Goal: Task Accomplishment & Management: Manage account settings

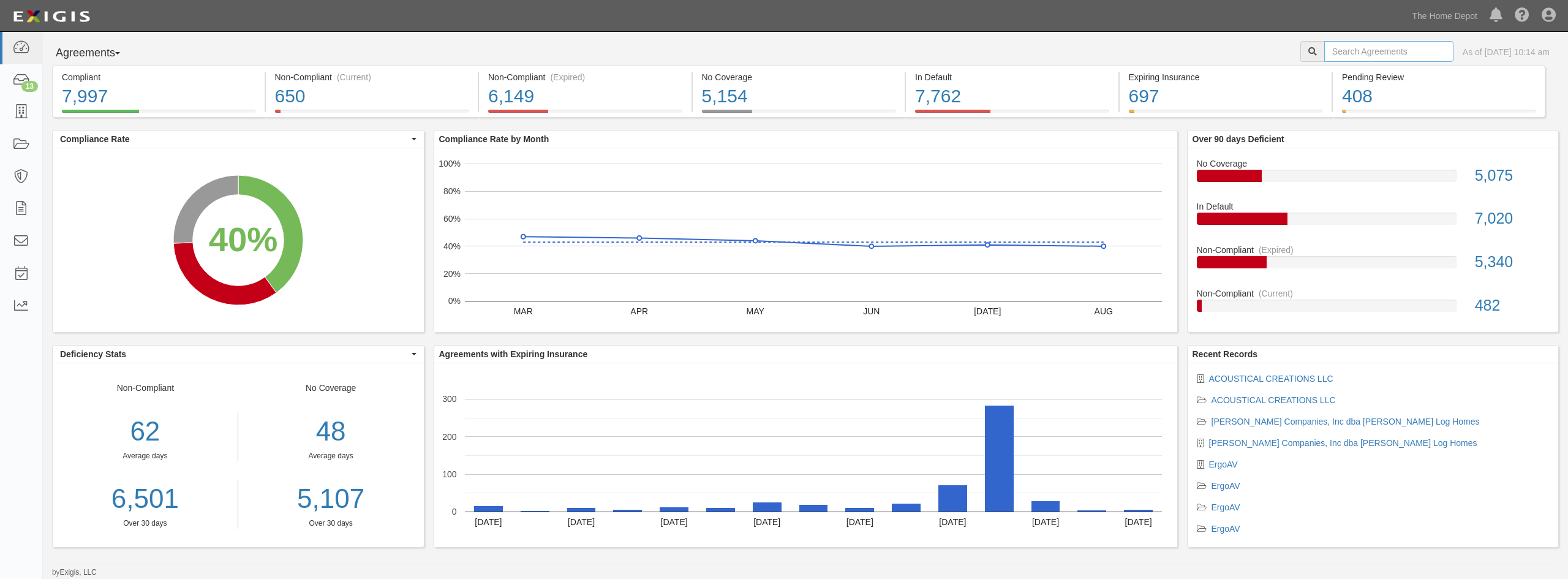
click at [1336, 50] on input "text" at bounding box center [1389, 52] width 129 height 21
type input "eg electrionics"
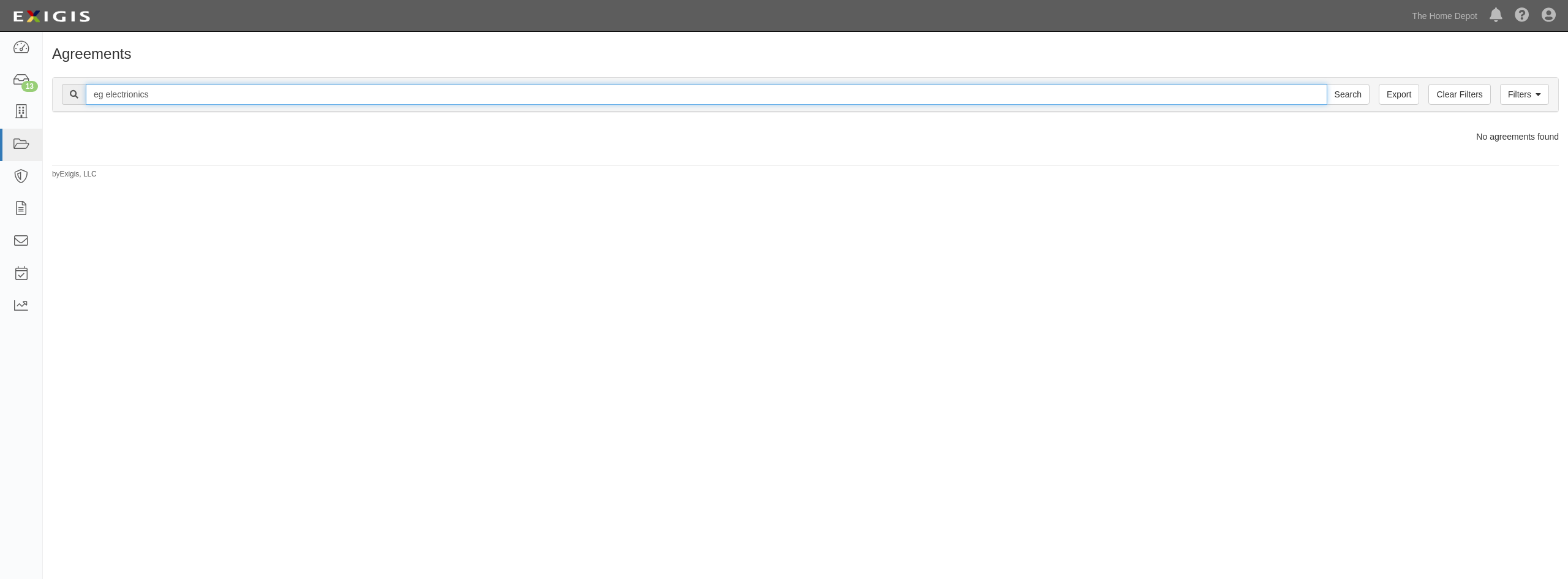
drag, startPoint x: 104, startPoint y: 100, endPoint x: 88, endPoint y: 95, distance: 16.8
click at [88, 95] on input "eg electrionics" at bounding box center [706, 95] width 1241 height 21
type input "LG electrionics"
click at [1327, 84] on input "Search" at bounding box center [1349, 95] width 43 height 21
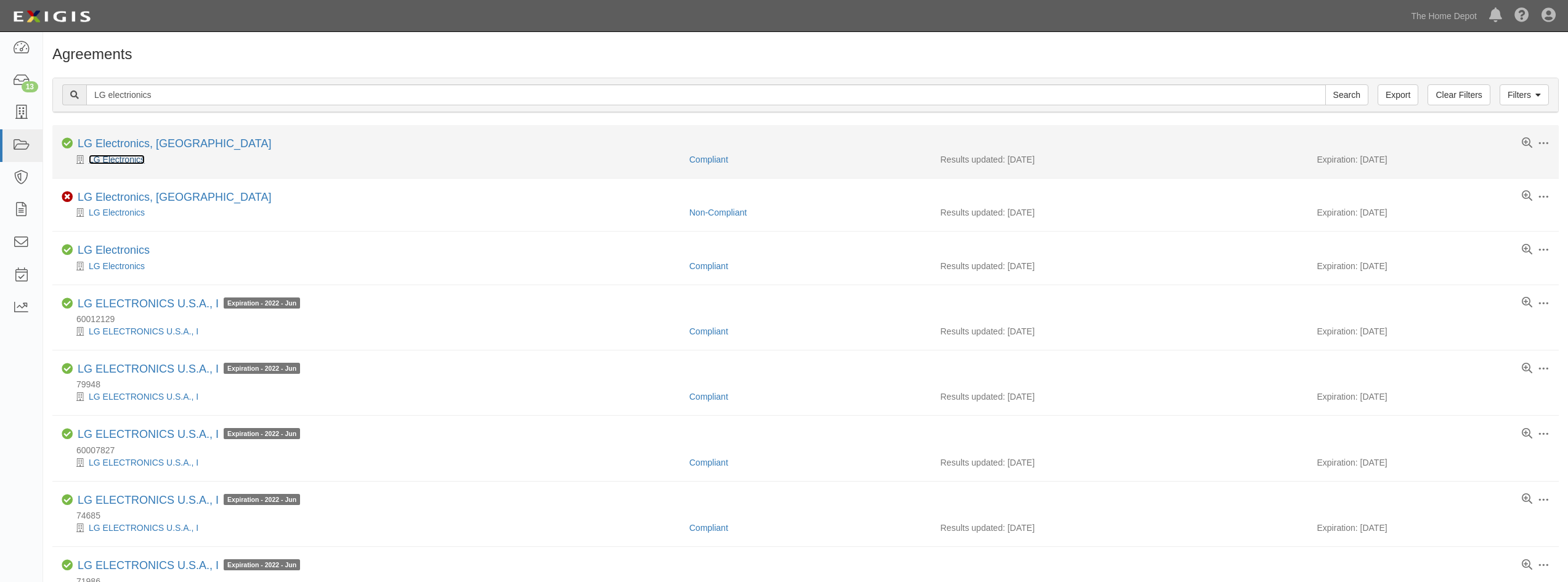
click at [120, 160] on link "LG Electronics" at bounding box center [116, 159] width 56 height 10
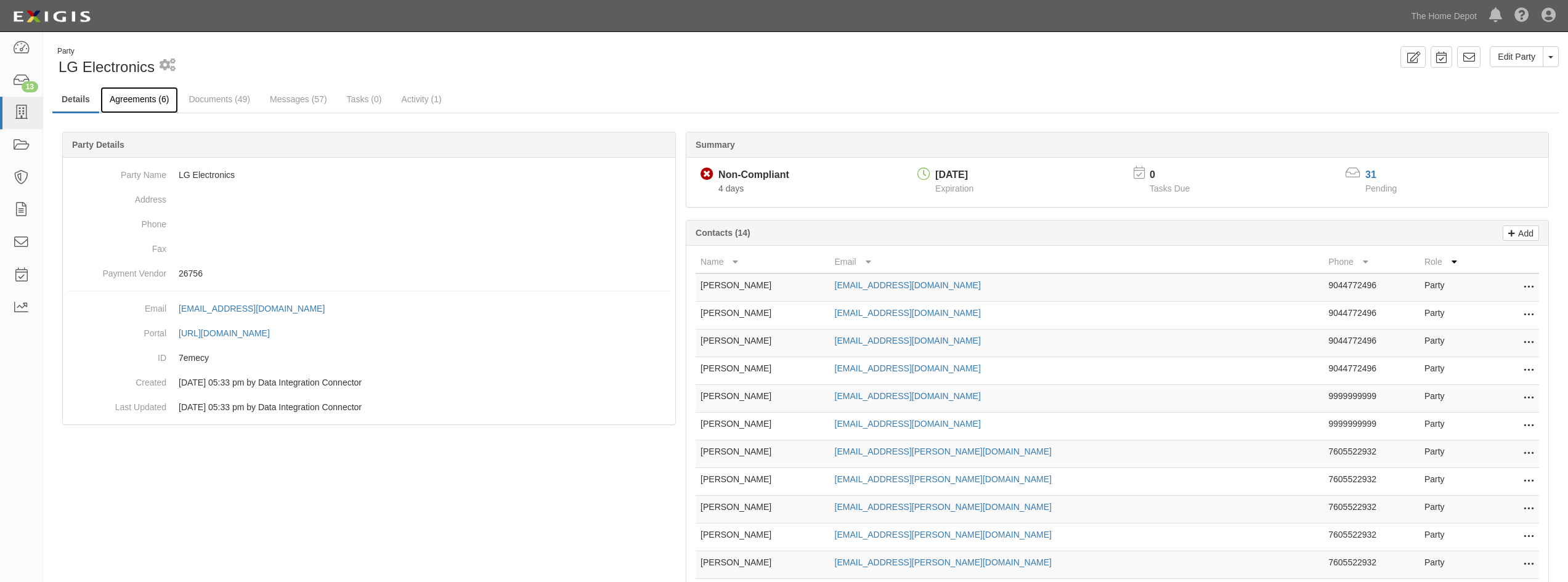
click at [128, 103] on link "Agreements (6)" at bounding box center [139, 100] width 78 height 26
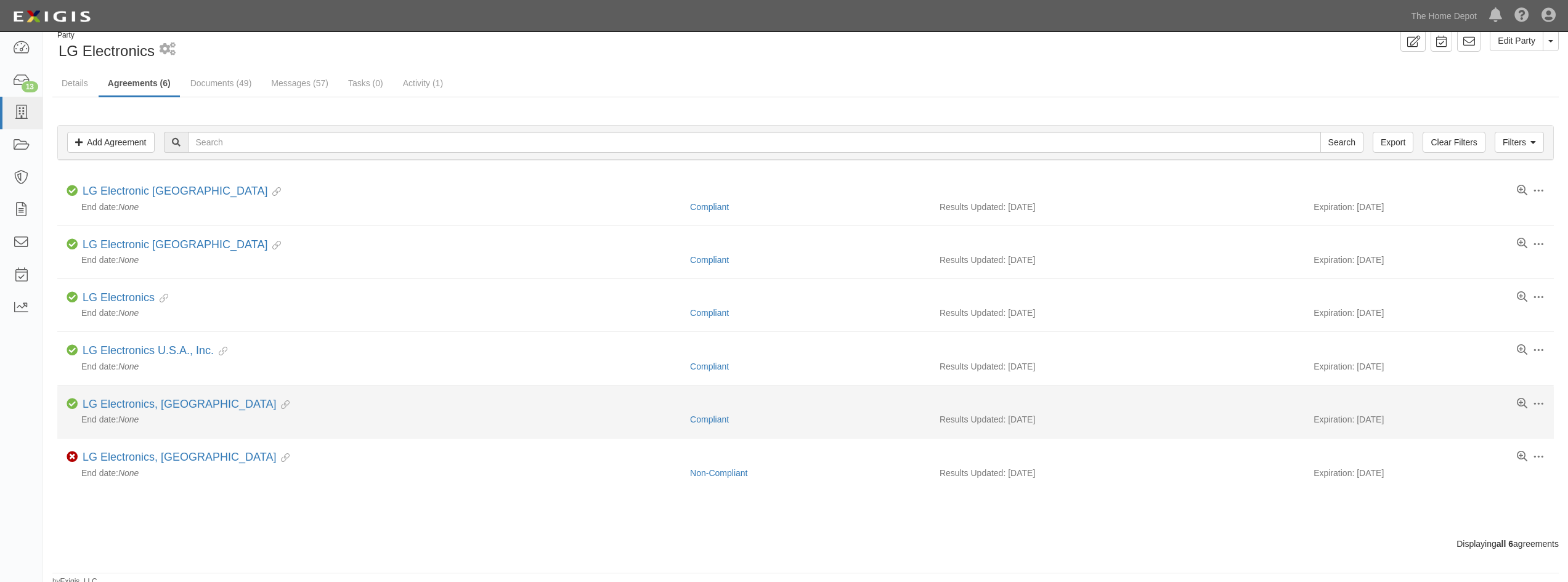
scroll to position [21, 0]
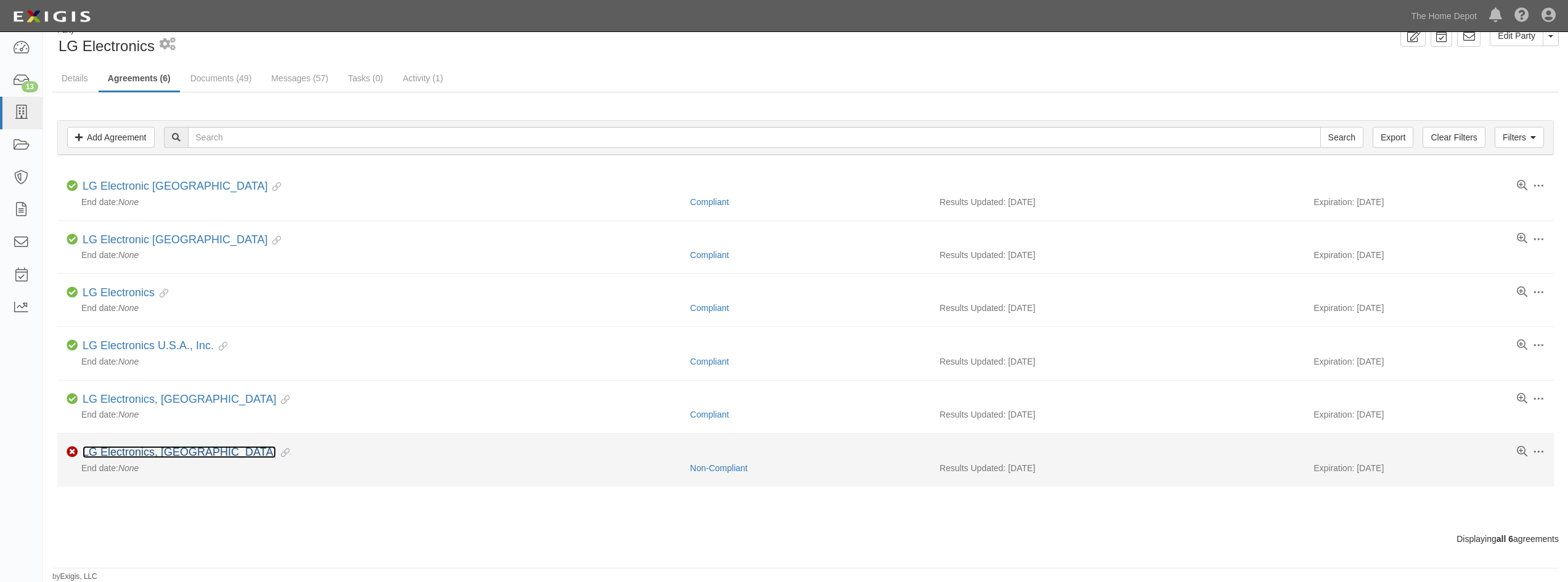
click at [140, 453] on link "LG Electronics, [GEOGRAPHIC_DATA]" at bounding box center [179, 452] width 194 height 12
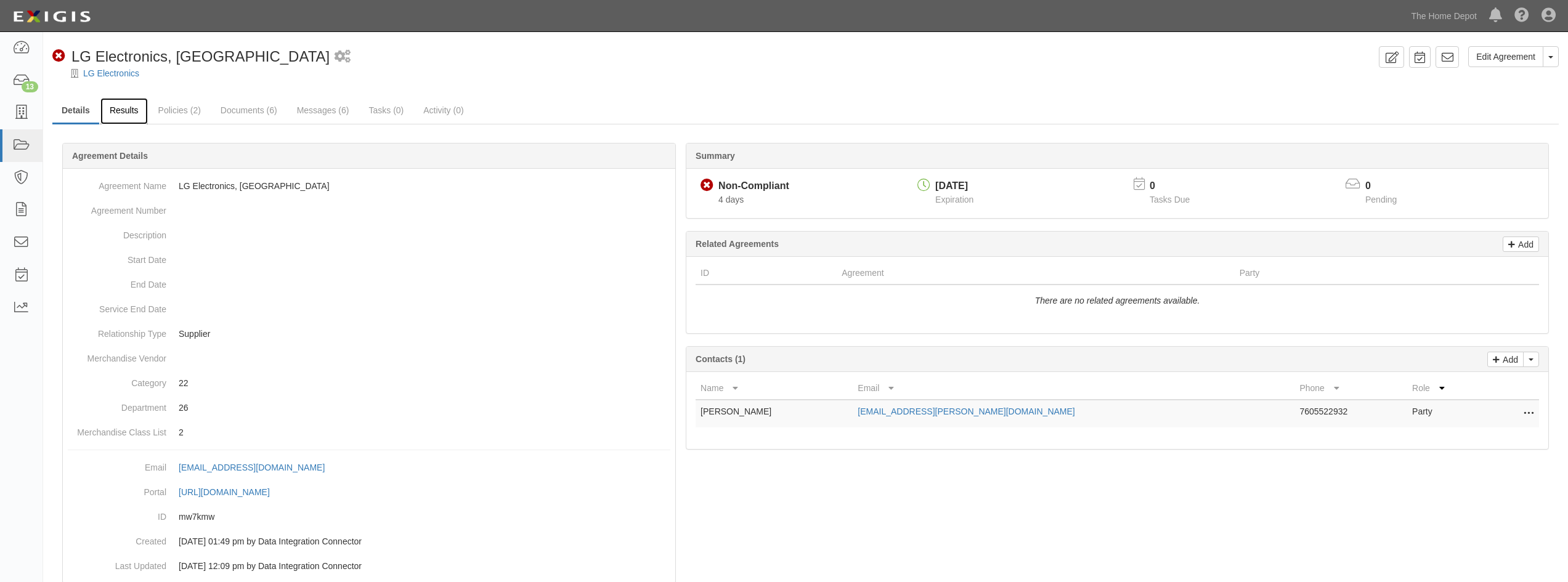
click at [116, 106] on link "Results" at bounding box center [124, 111] width 47 height 26
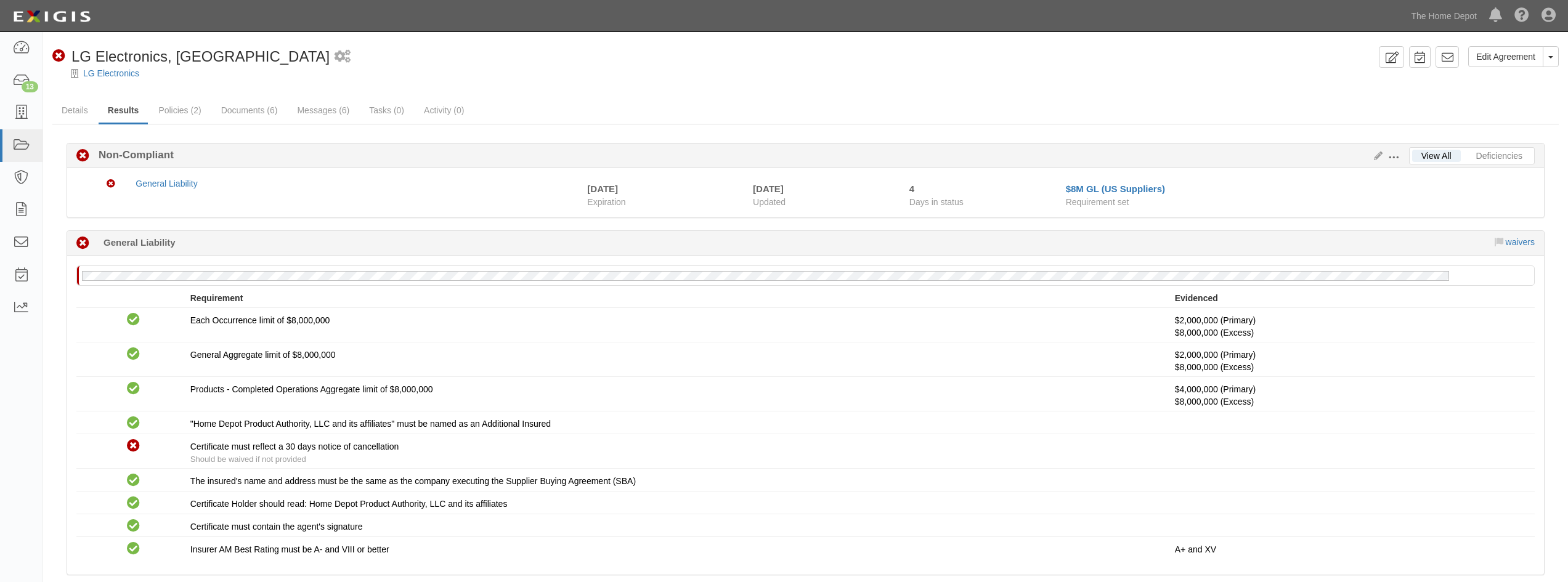
click at [1377, 162] on div "Edit Requirements View History" at bounding box center [1389, 156] width 40 height 14
click at [1378, 154] on icon at bounding box center [1376, 156] width 14 height 9
click at [1377, 160] on icon at bounding box center [1376, 156] width 14 height 9
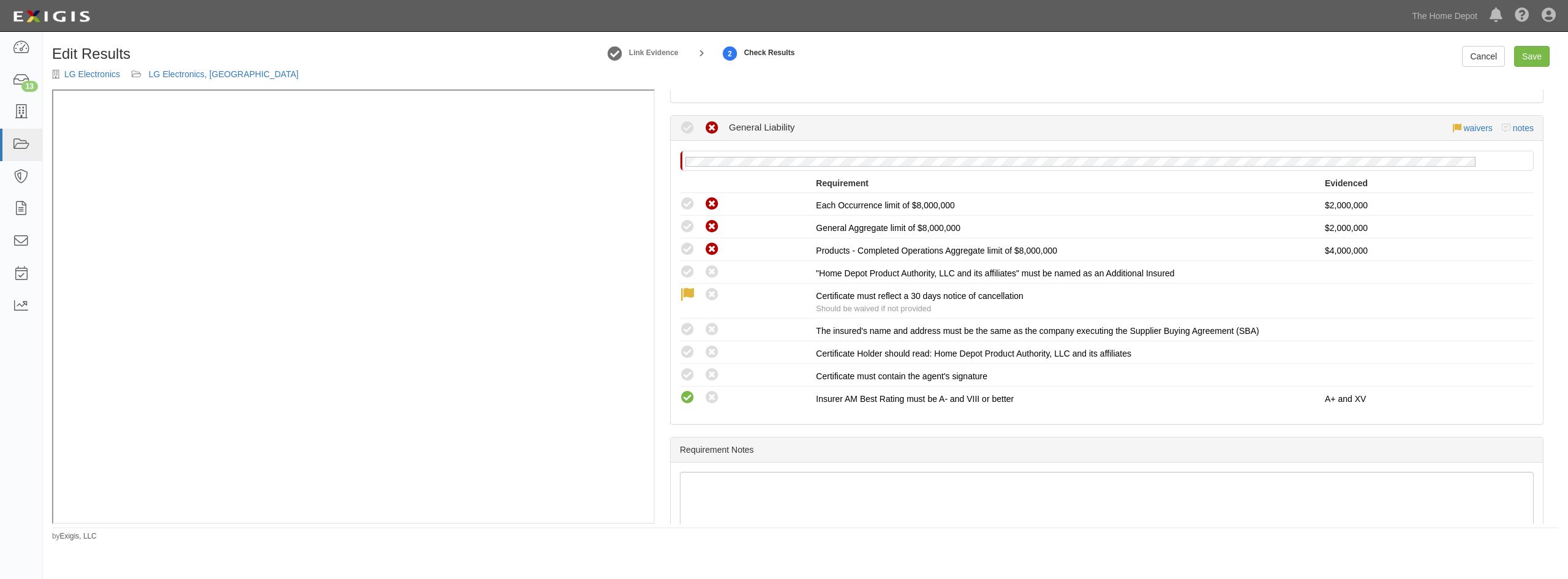
scroll to position [184, 0]
click at [1373, 58] on div "Cancel Save" at bounding box center [1314, 56] width 509 height 21
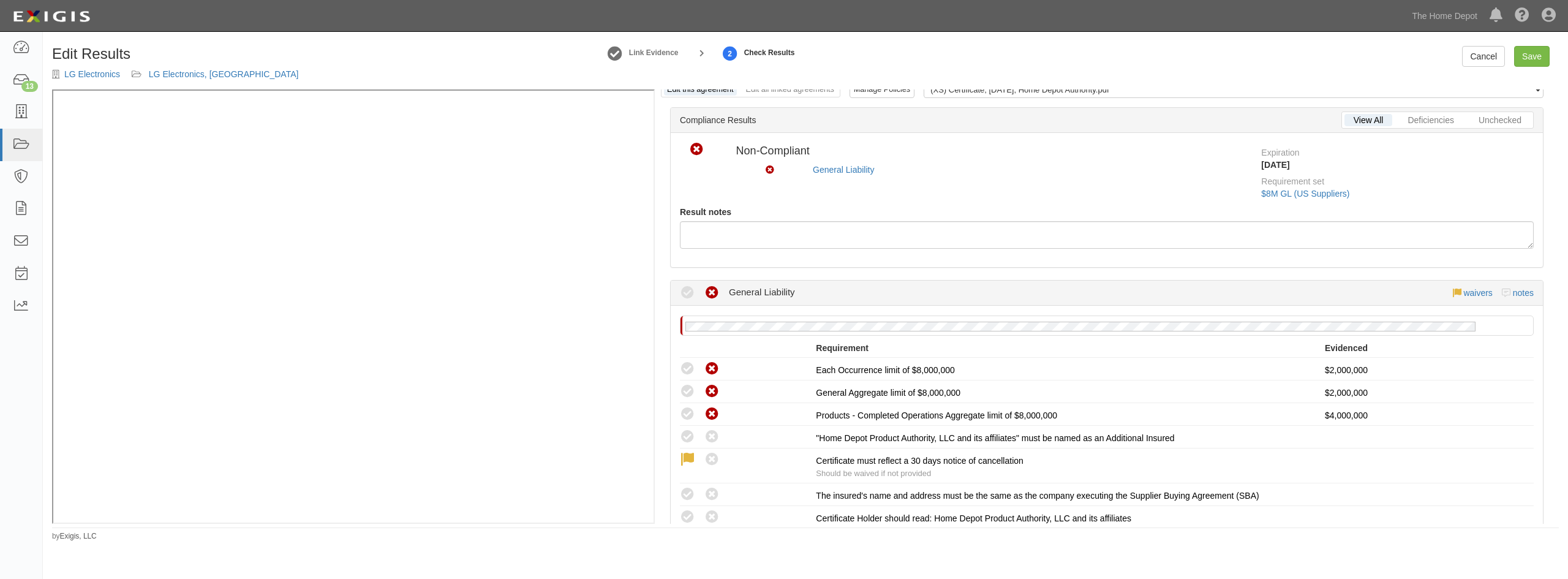
scroll to position [0, 0]
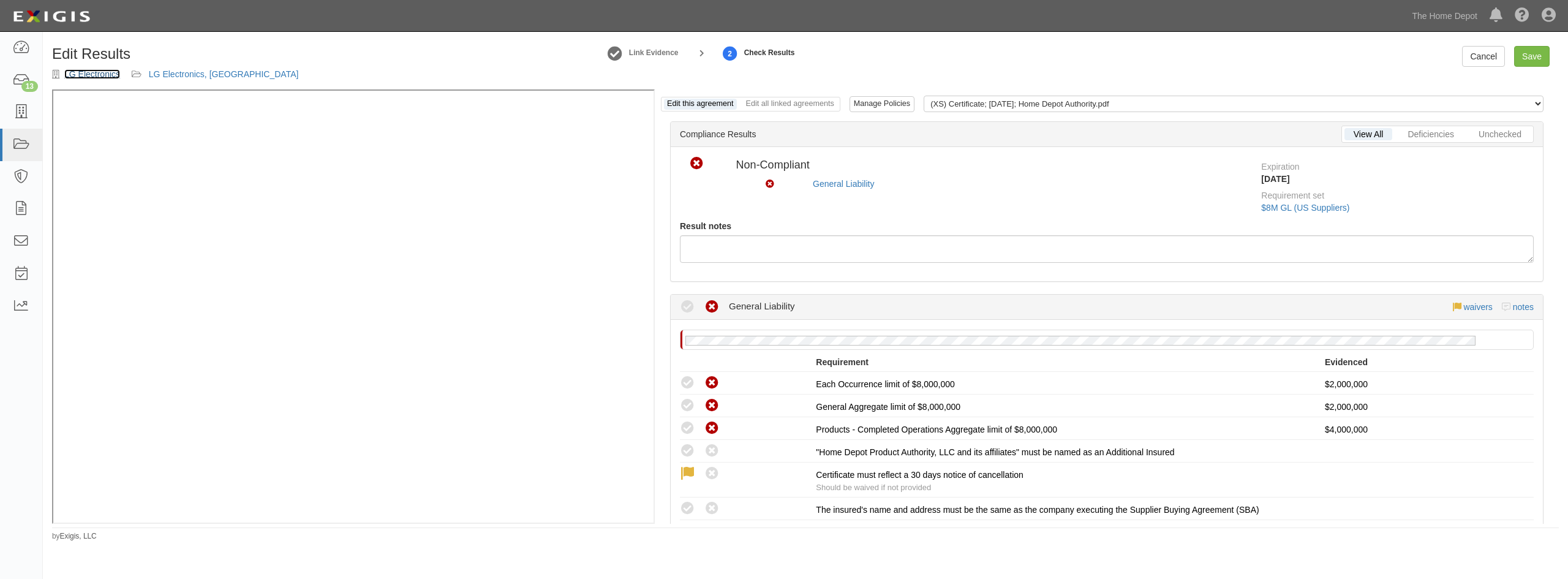
click at [78, 74] on link "LG Electronics" at bounding box center [91, 74] width 56 height 10
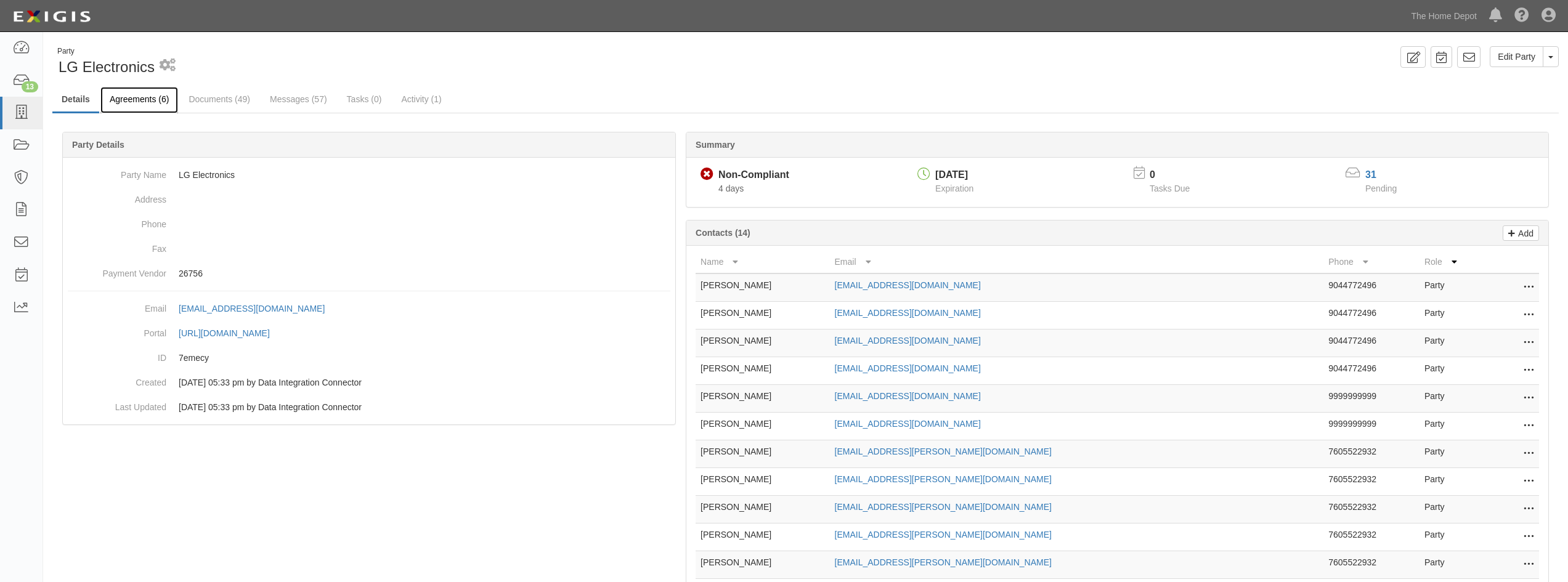
click at [151, 104] on link "Agreements (6)" at bounding box center [139, 100] width 78 height 26
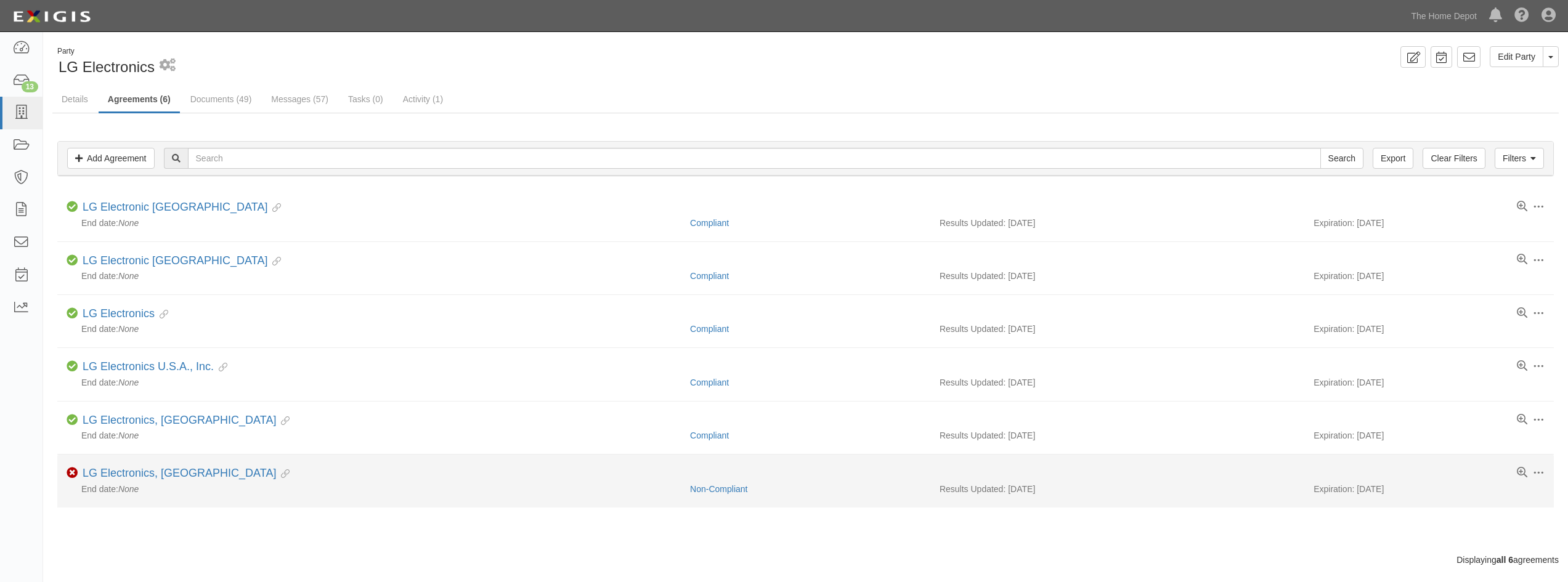
click at [112, 465] on li "Toggle Agreement Dropdown Edit Log activity Add task Send message Archive Non-C…" at bounding box center [805, 481] width 1496 height 53
click at [104, 478] on link "LG Electronics, [GEOGRAPHIC_DATA]" at bounding box center [179, 473] width 194 height 12
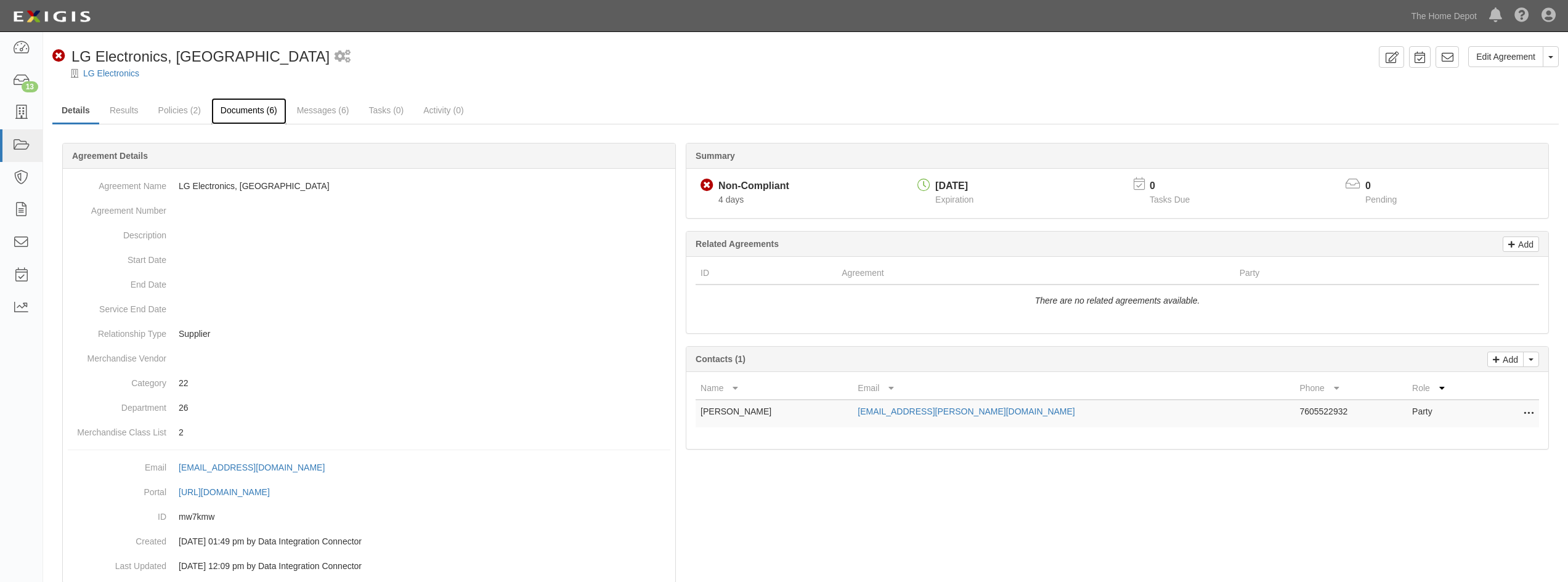
click at [252, 116] on link "Documents (6)" at bounding box center [249, 111] width 75 height 26
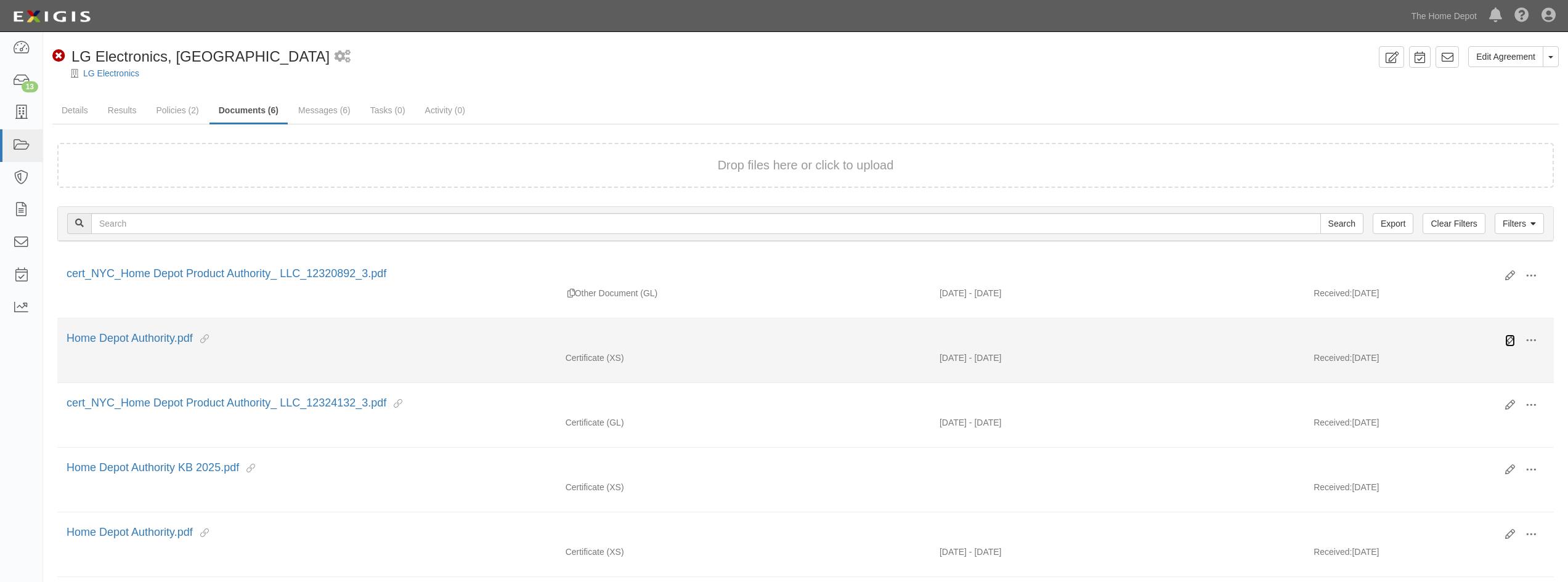
click at [1511, 339] on icon at bounding box center [1510, 340] width 10 height 10
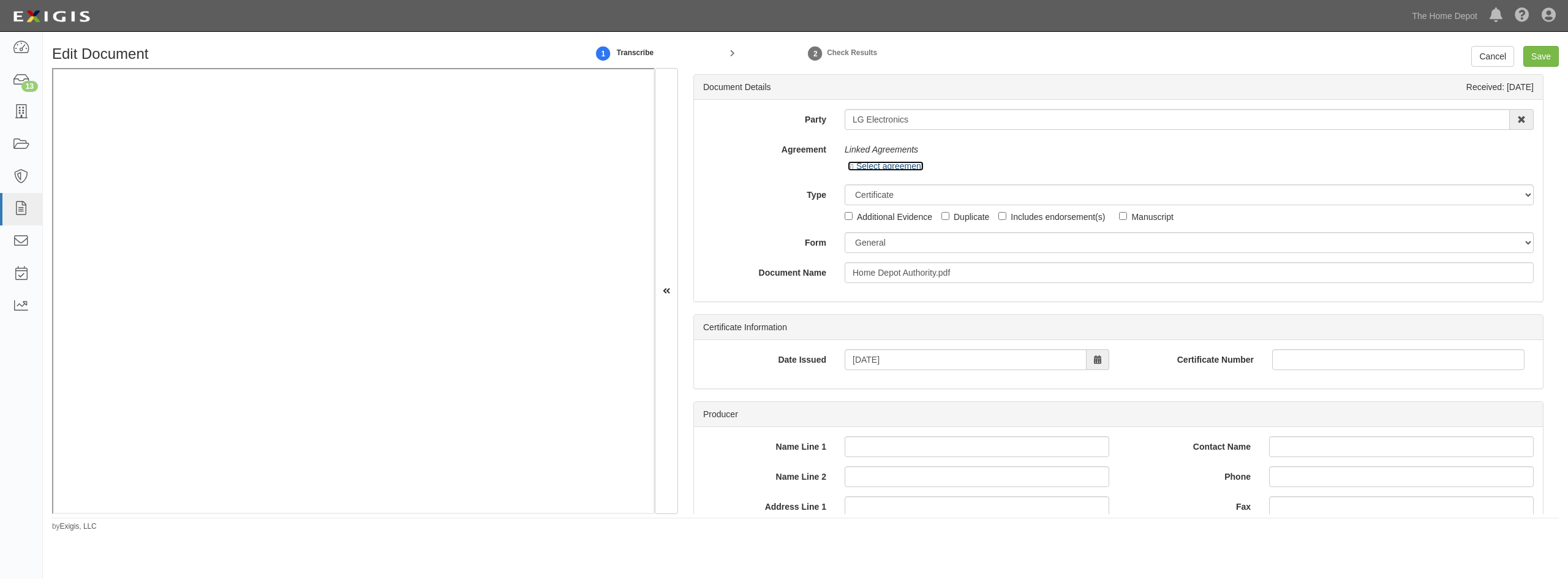
click at [848, 164] on icon at bounding box center [852, 167] width 8 height 6
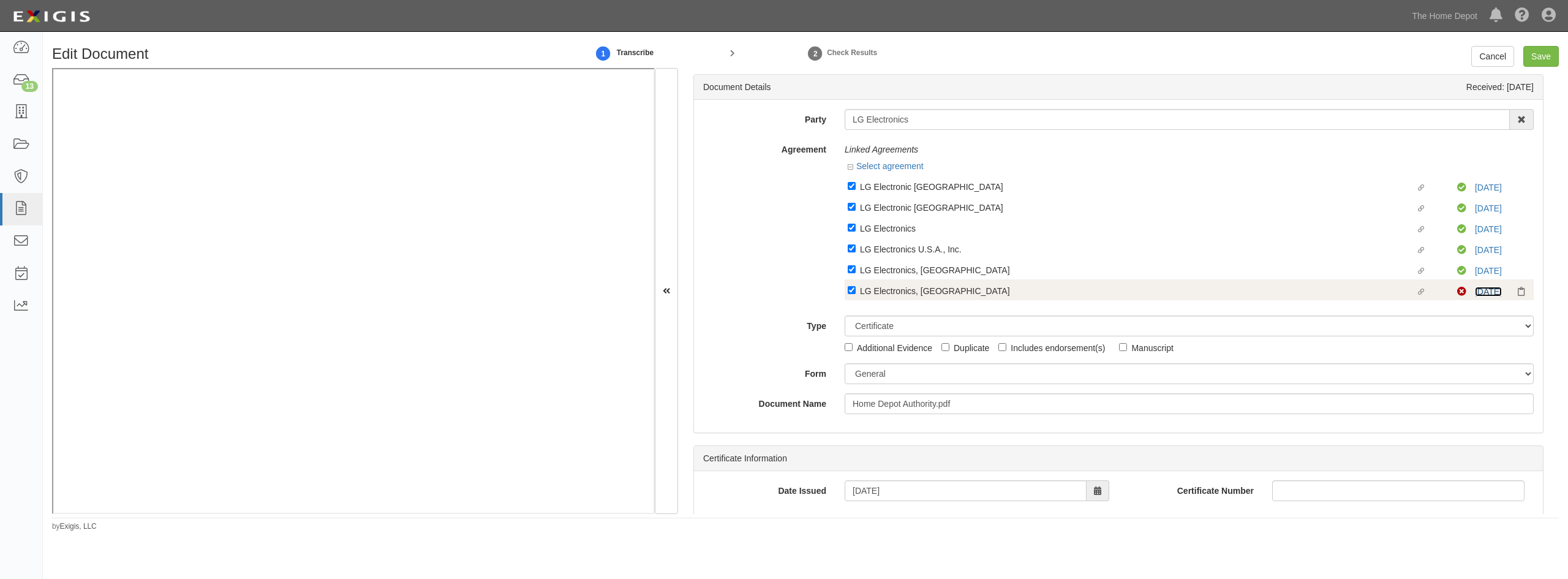
click at [1480, 290] on link "6/1/26" at bounding box center [1488, 291] width 27 height 10
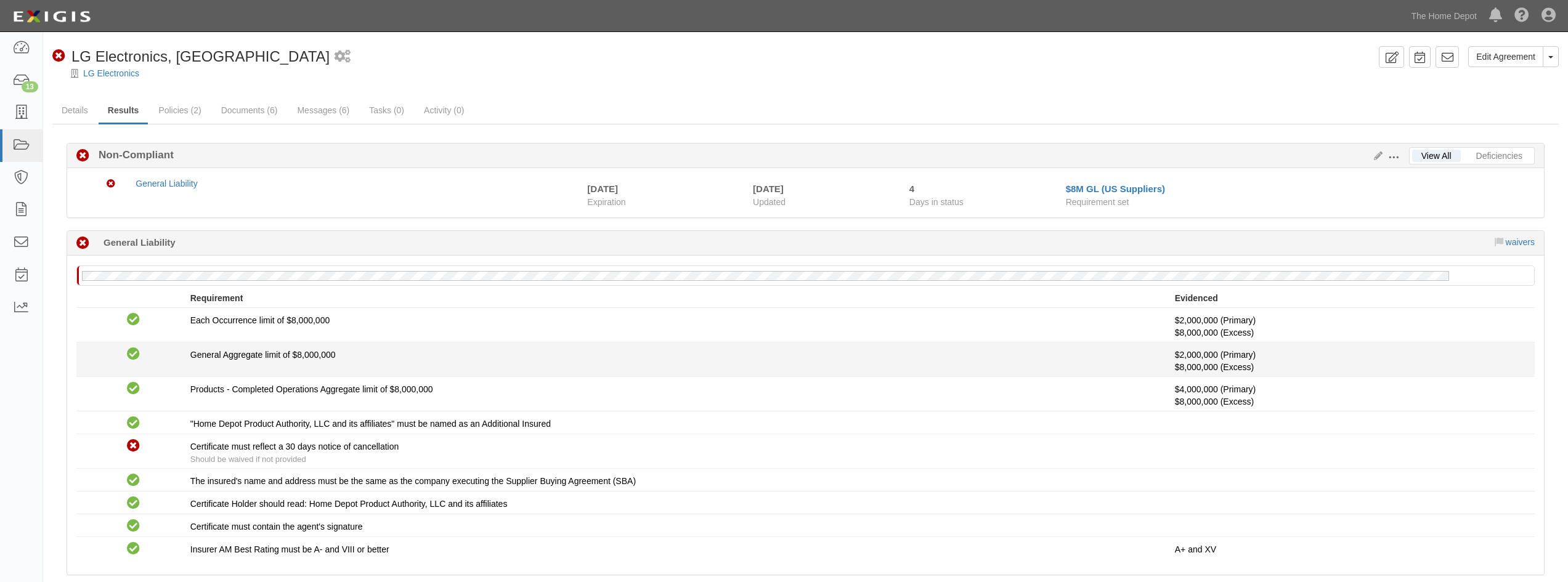
scroll to position [66, 0]
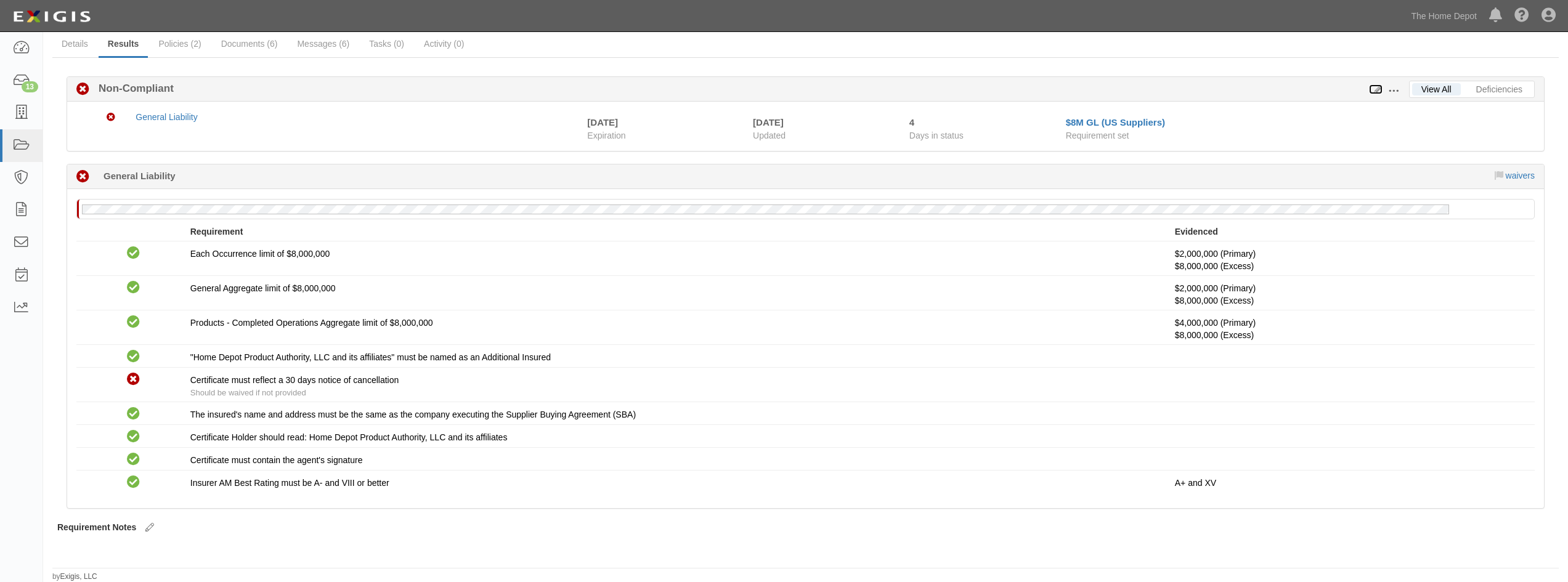
click at [1374, 90] on icon at bounding box center [1376, 89] width 14 height 9
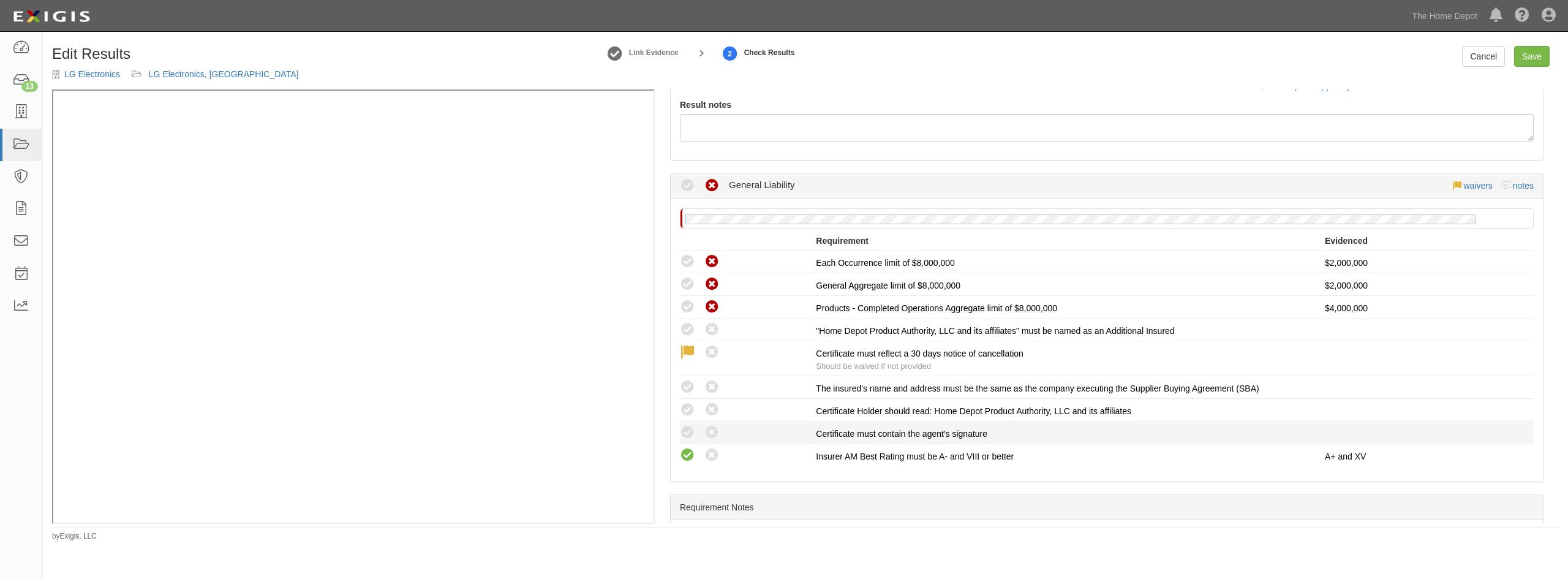
scroll to position [184, 0]
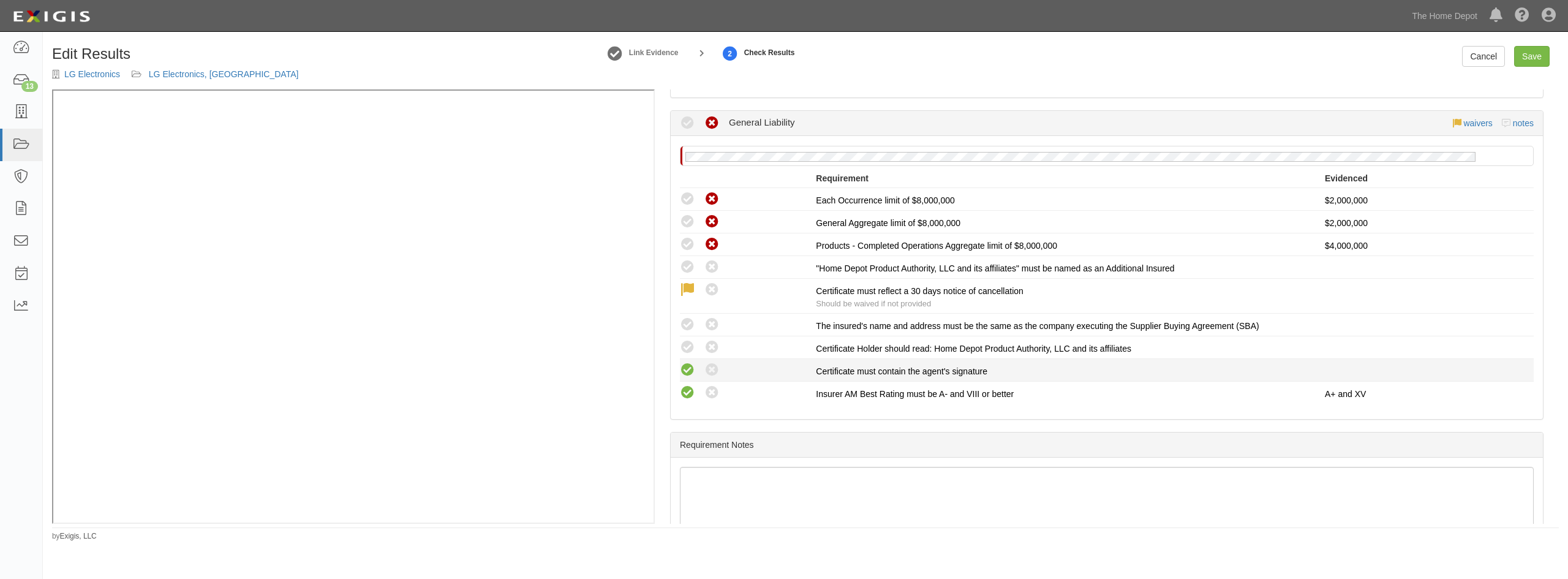
click at [680, 374] on icon at bounding box center [687, 370] width 15 height 15
radio input "true"
click at [686, 354] on icon at bounding box center [687, 348] width 15 height 15
radio input "true"
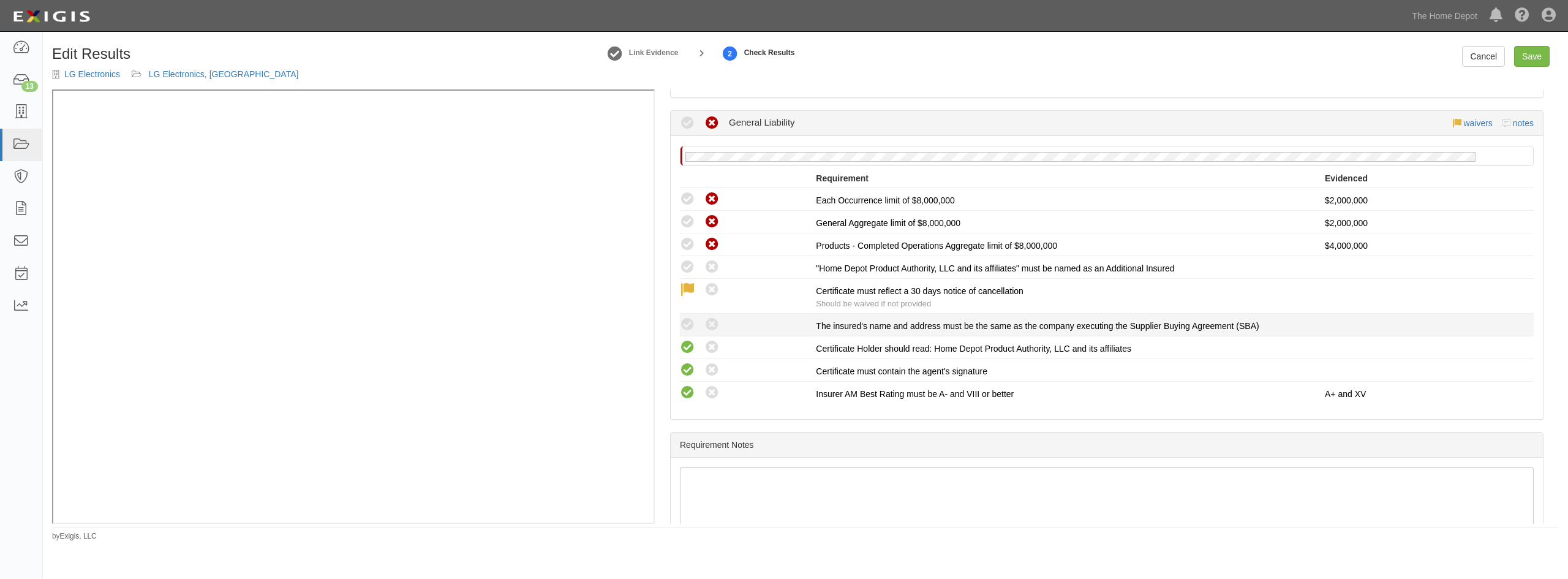
click at [688, 333] on li "Compliant Waived: Non-Compliant The insured's name and address must be the same…" at bounding box center [1107, 325] width 854 height 23
click at [685, 266] on icon at bounding box center [687, 267] width 15 height 15
radio input "true"
click at [687, 240] on icon at bounding box center [687, 244] width 15 height 15
click at [687, 332] on icon at bounding box center [687, 325] width 15 height 15
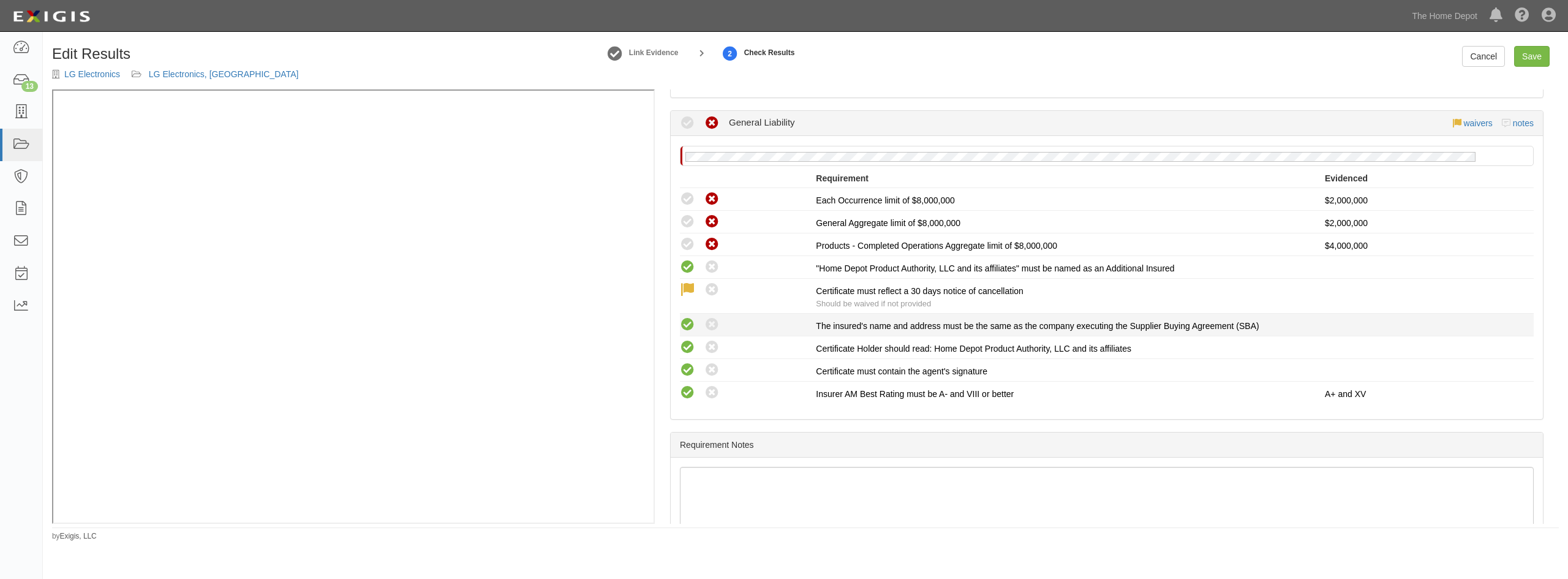
radio input "true"
click at [696, 210] on li "This compliance result is calculated automatically and cannot be changed Waived…" at bounding box center [1107, 199] width 854 height 23
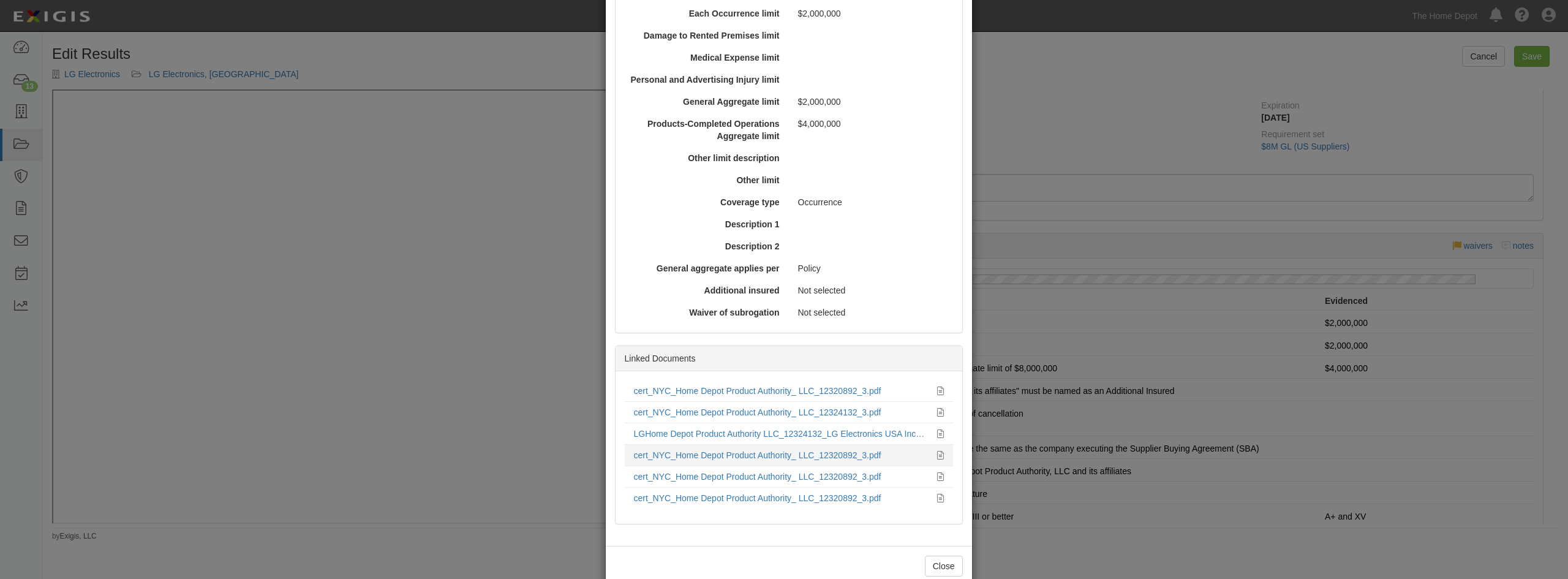
scroll to position [393, 0]
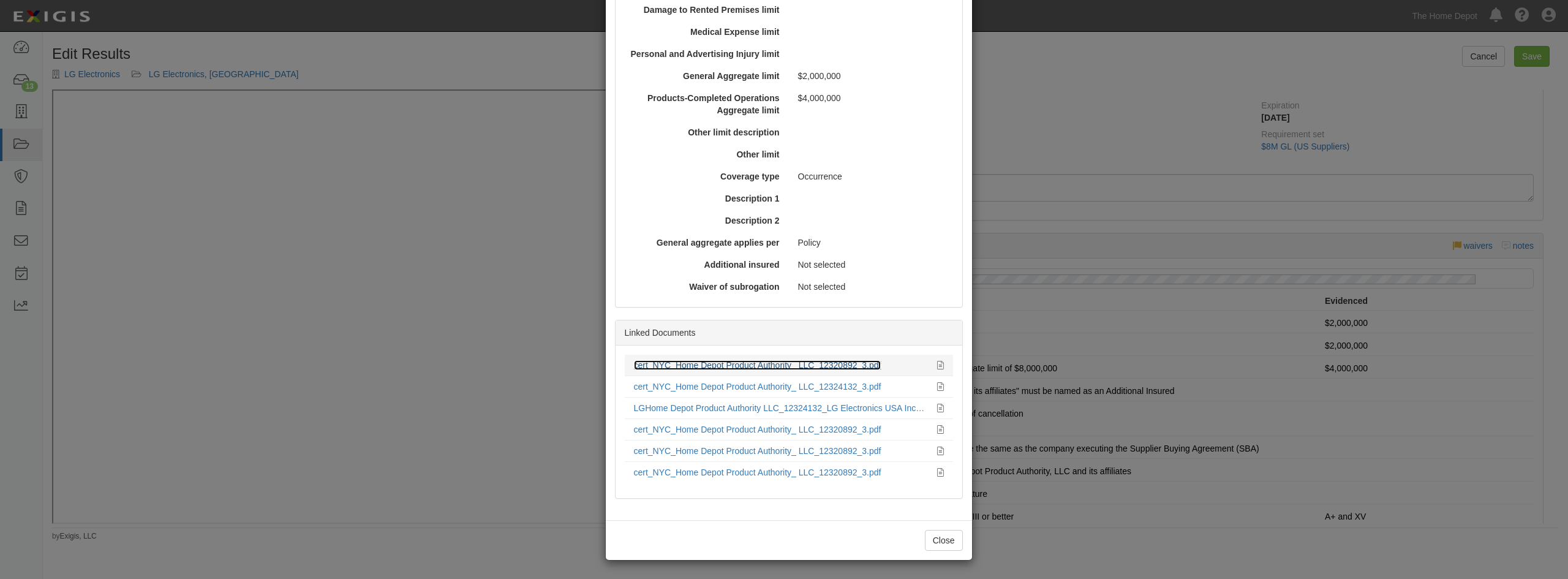
click at [774, 365] on link "cert_NYC_Home Depot Product Authority_ LLC_12320892_3.pdf" at bounding box center [758, 365] width 248 height 10
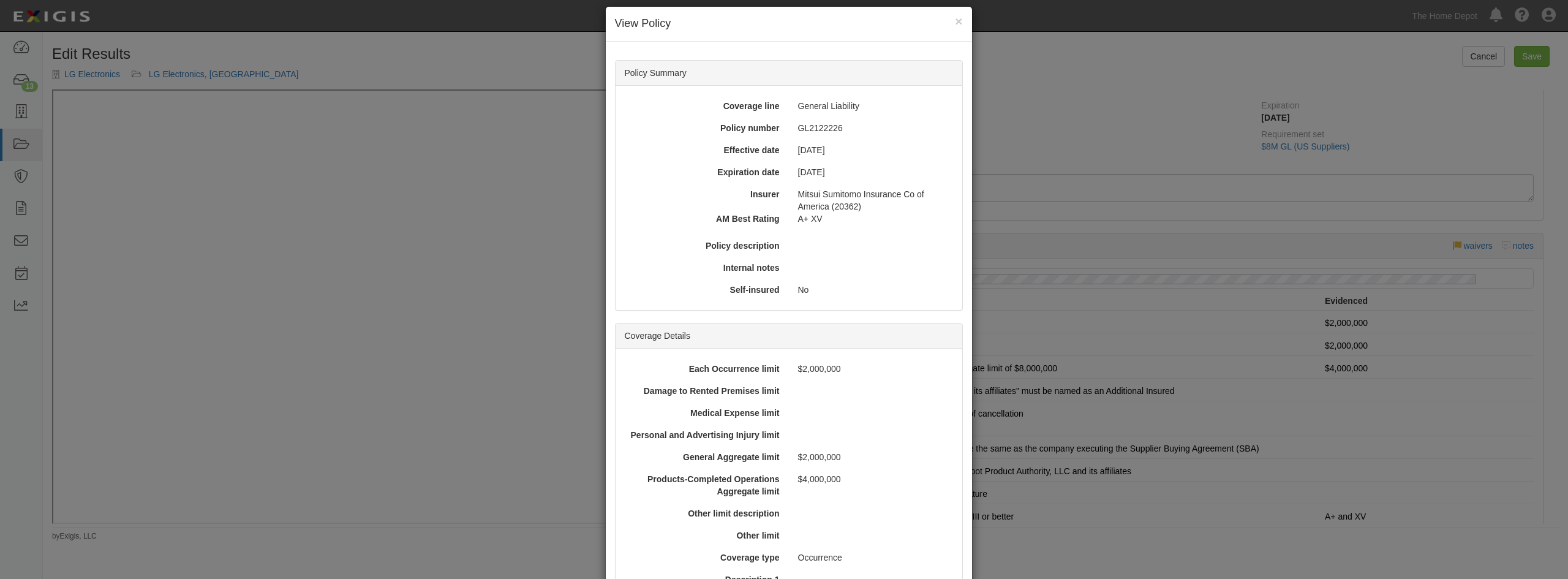
scroll to position [0, 0]
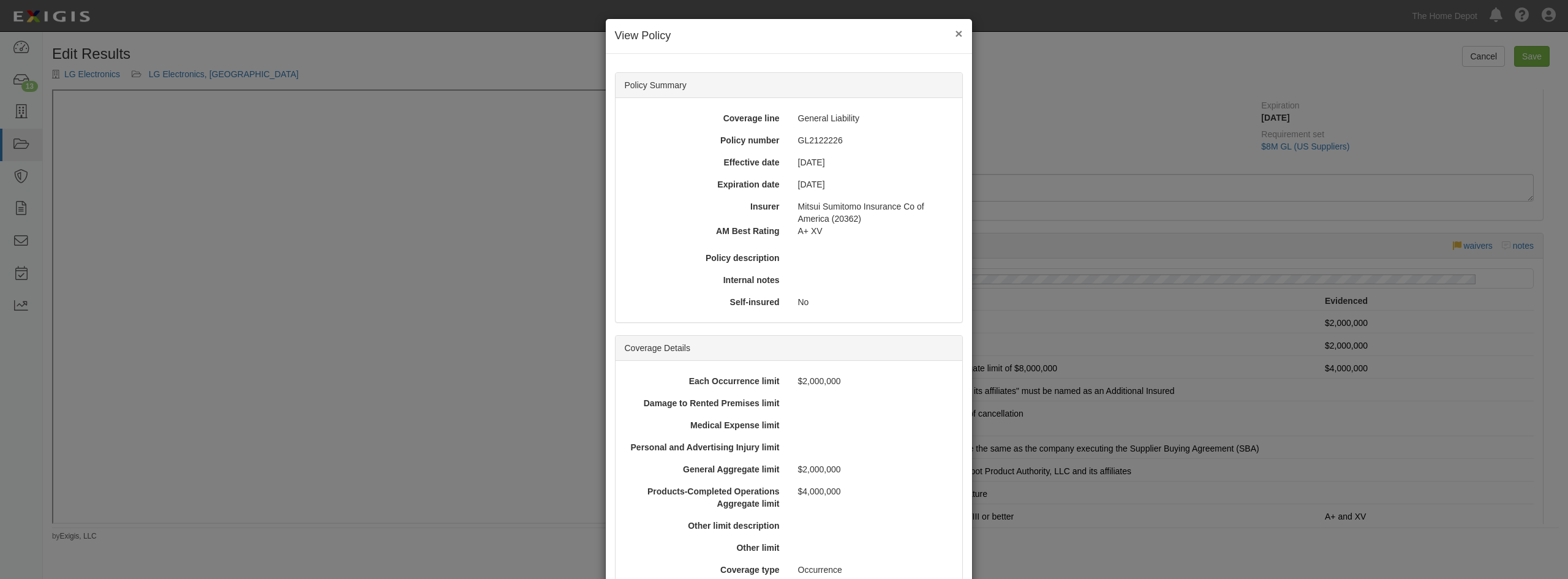
click at [955, 31] on button "×" at bounding box center [958, 33] width 7 height 13
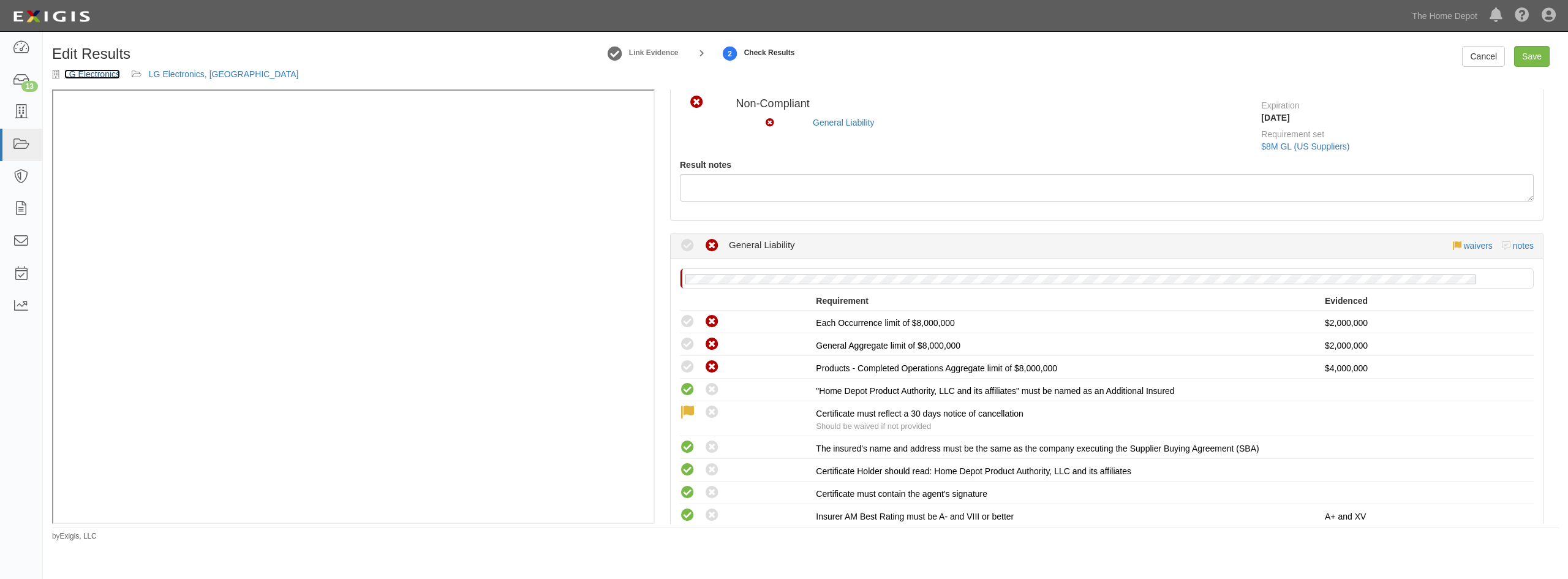
click at [84, 73] on link "LG Electronics" at bounding box center [91, 74] width 56 height 10
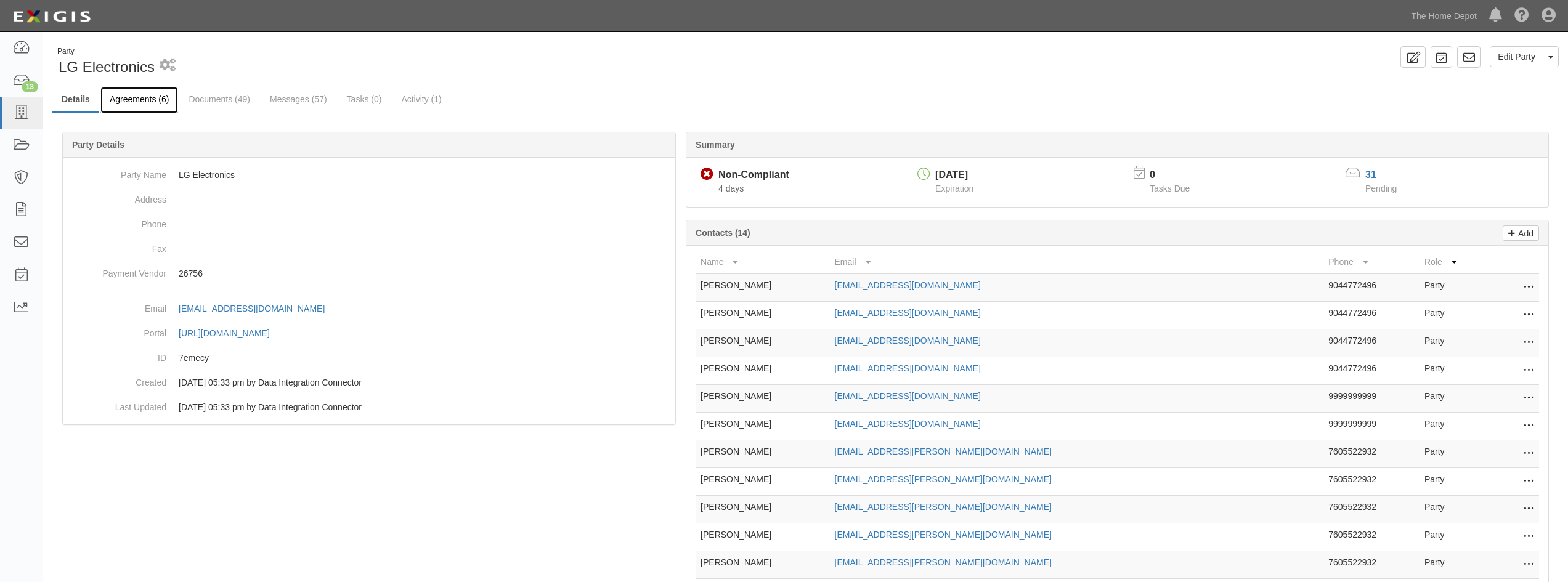
click at [156, 106] on link "Agreements (6)" at bounding box center [139, 100] width 78 height 26
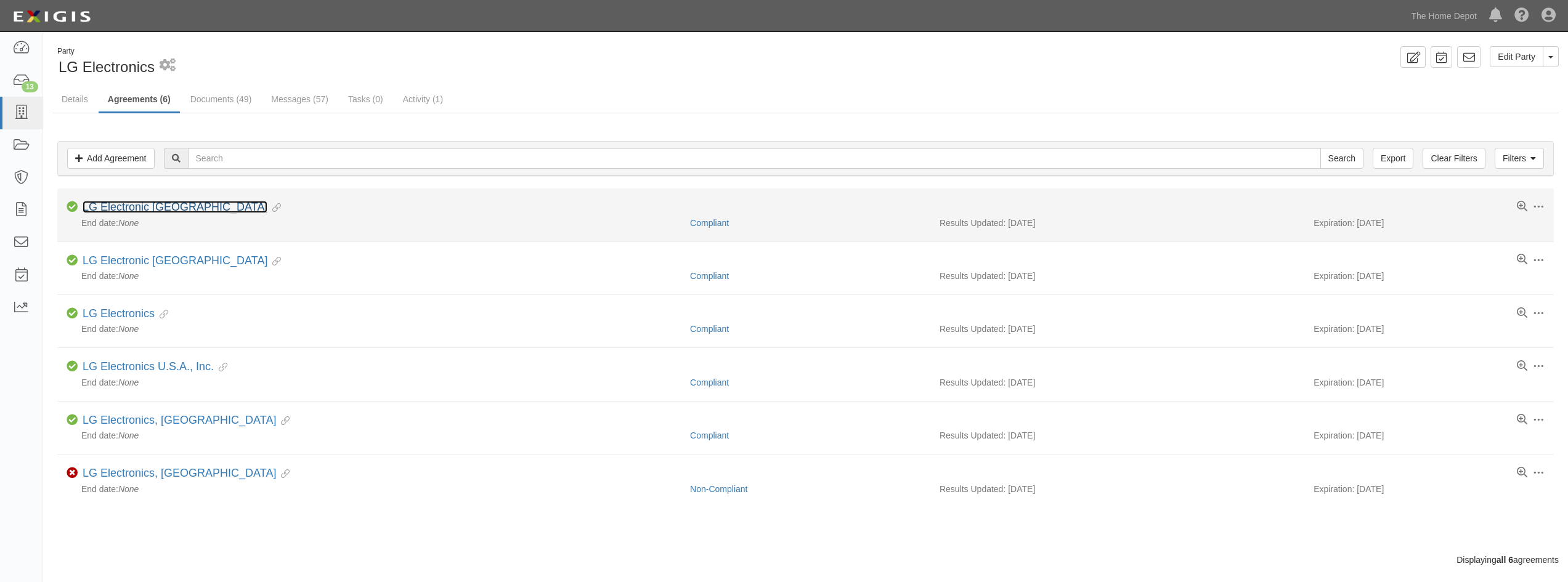
click at [137, 208] on link "LG Electronic [GEOGRAPHIC_DATA]" at bounding box center [175, 207] width 185 height 12
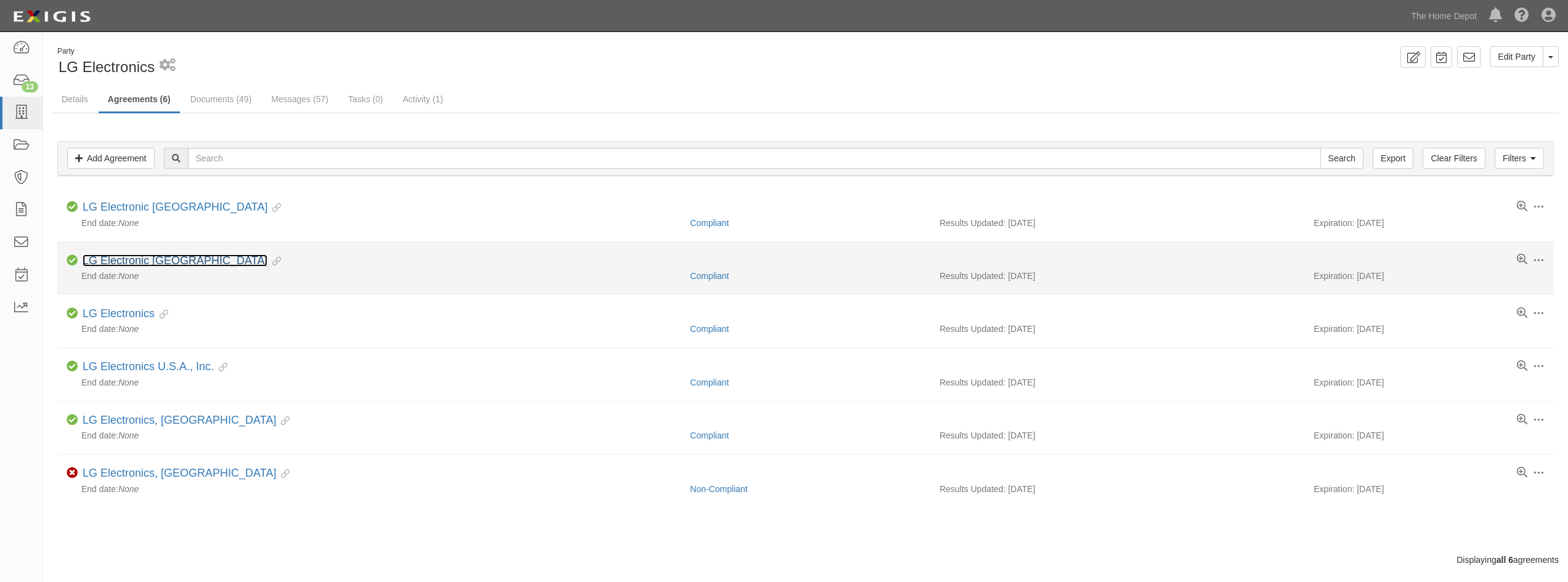
click at [146, 261] on link "LG Electronic USA" at bounding box center [175, 260] width 185 height 12
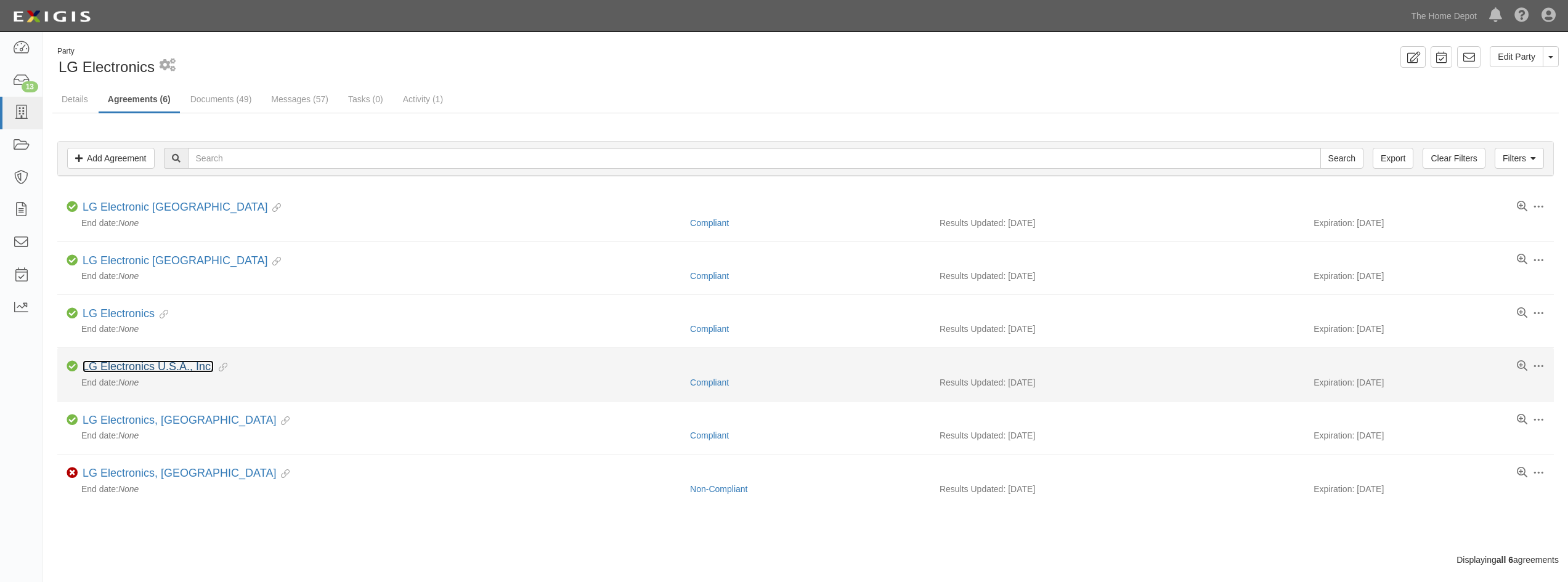
click at [140, 367] on link "LG Electronics U.S.A., Inc." at bounding box center [148, 367] width 131 height 12
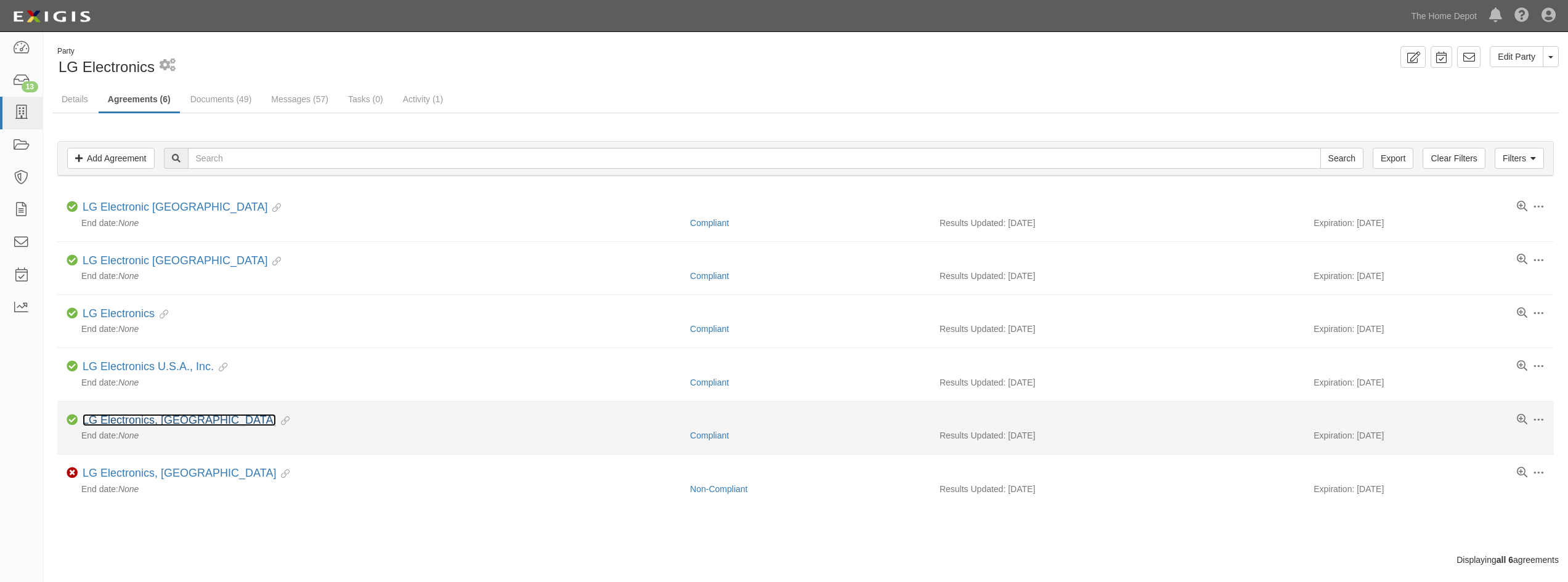
click at [162, 426] on link "LG Electronics, [GEOGRAPHIC_DATA]" at bounding box center [179, 420] width 194 height 12
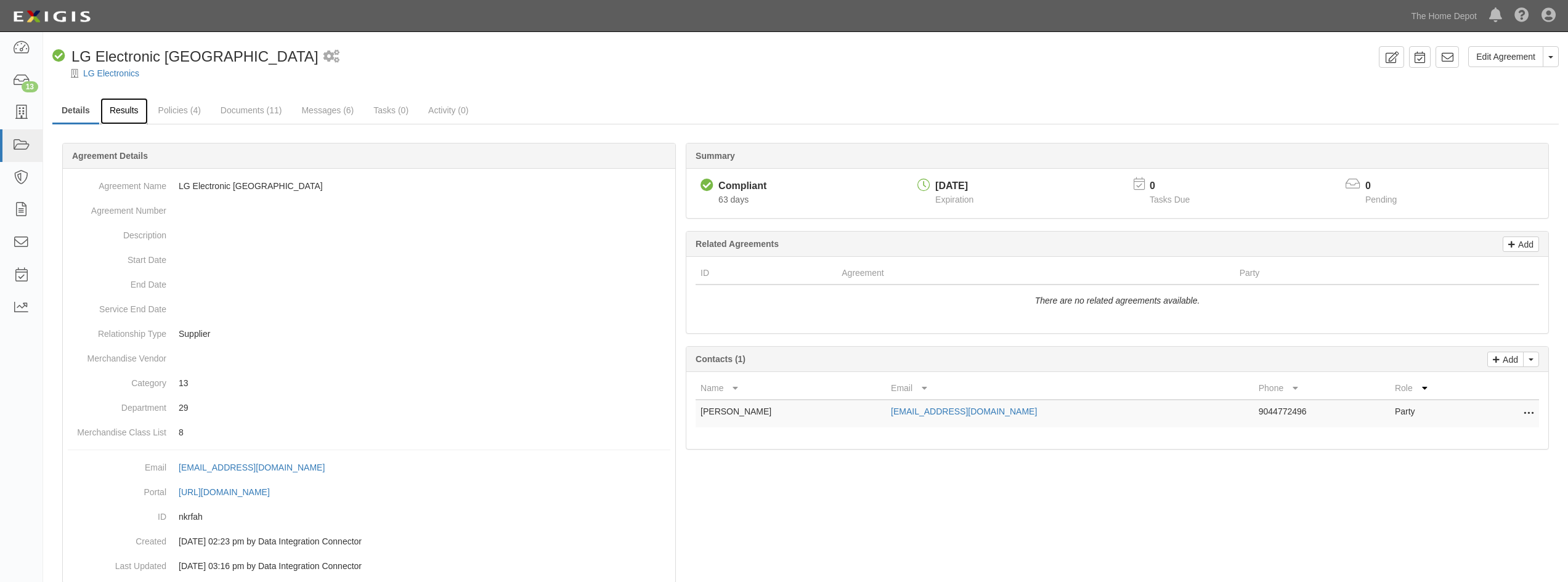
click at [118, 110] on link "Results" at bounding box center [124, 111] width 47 height 26
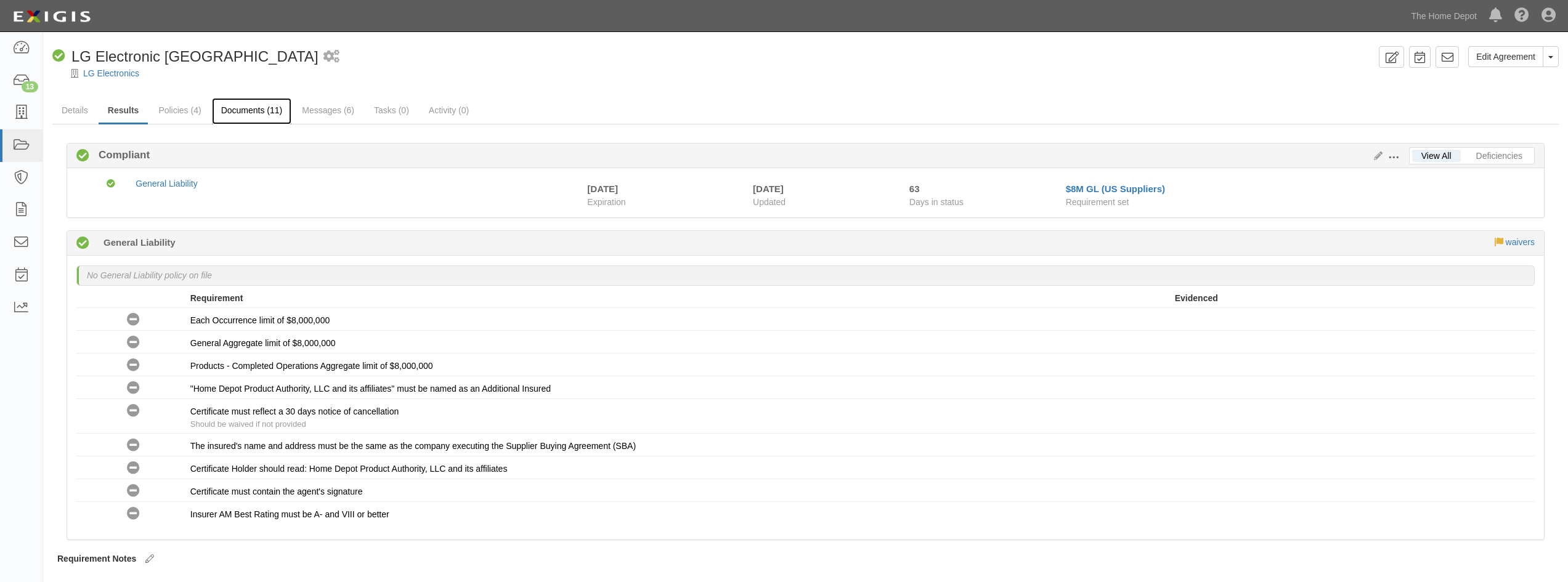
click at [238, 102] on link "Documents (11)" at bounding box center [252, 111] width 80 height 26
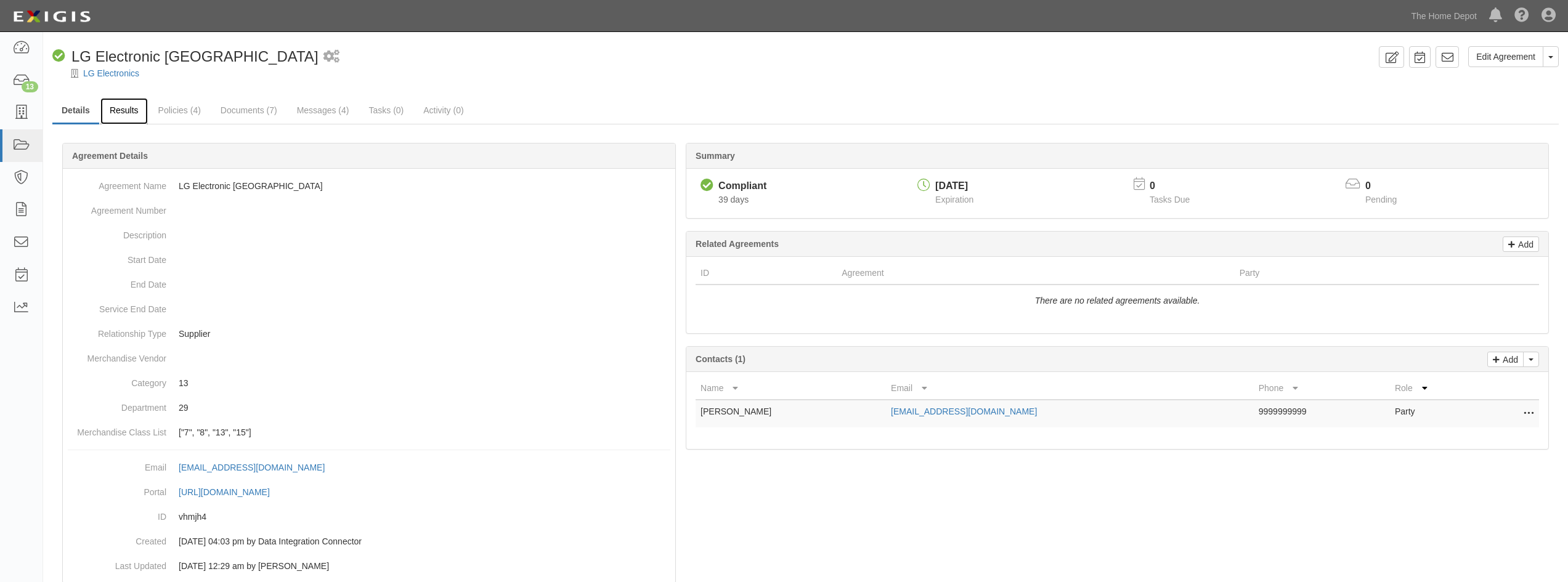
click at [114, 114] on link "Results" at bounding box center [124, 111] width 47 height 26
click at [114, 112] on link "Results" at bounding box center [124, 111] width 47 height 26
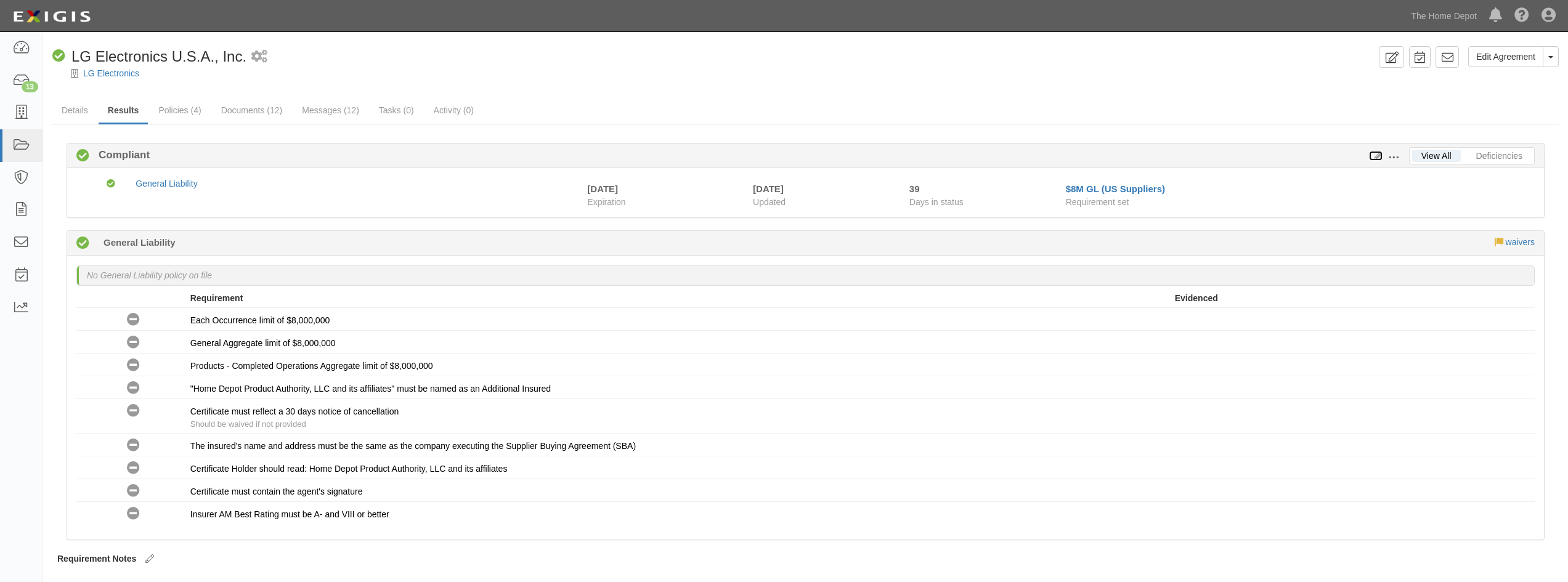
click at [1375, 159] on icon at bounding box center [1376, 156] width 14 height 9
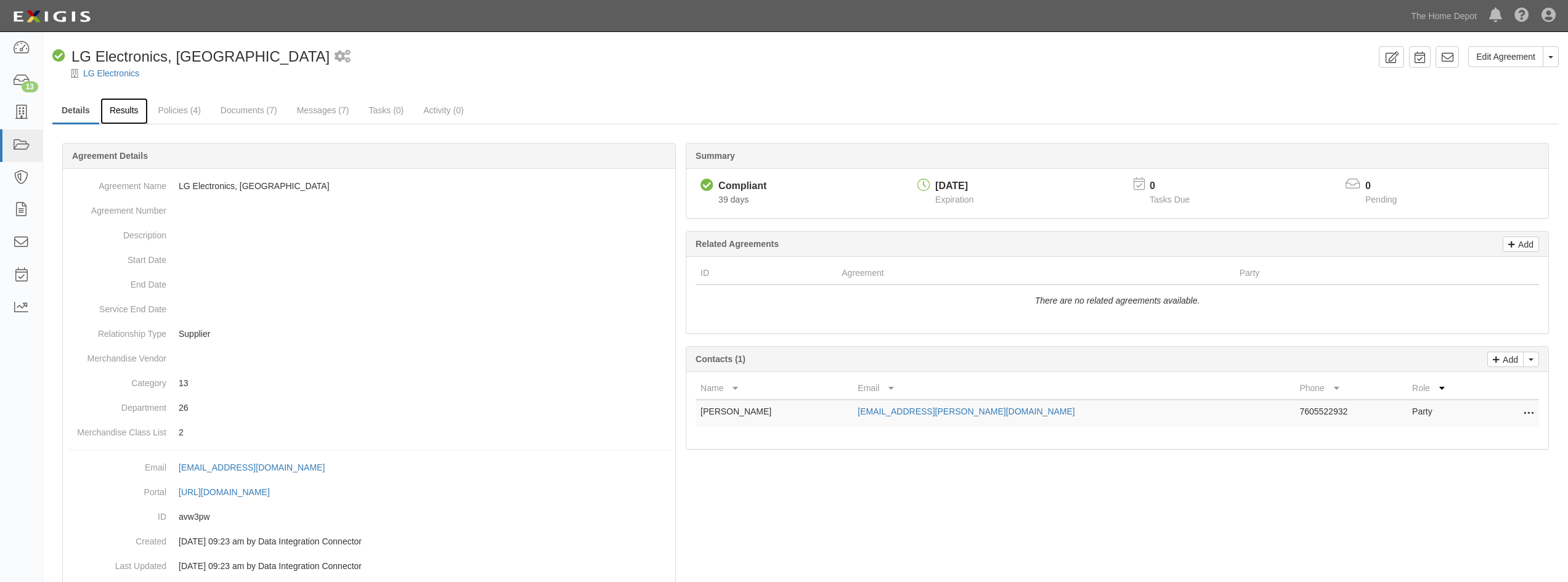
click at [122, 114] on link "Results" at bounding box center [124, 111] width 47 height 26
click at [133, 115] on link "Results" at bounding box center [124, 111] width 47 height 26
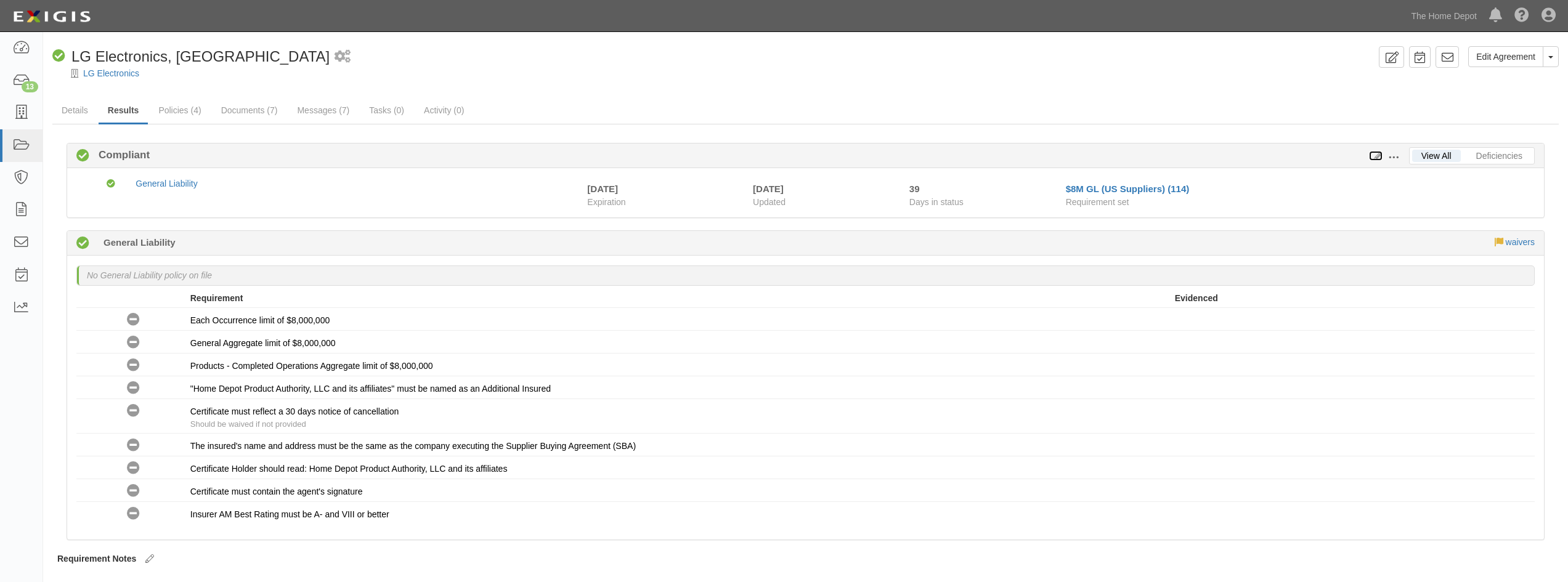
click at [1374, 154] on icon at bounding box center [1376, 156] width 14 height 9
click at [125, 76] on link "LG Electronics" at bounding box center [111, 73] width 56 height 10
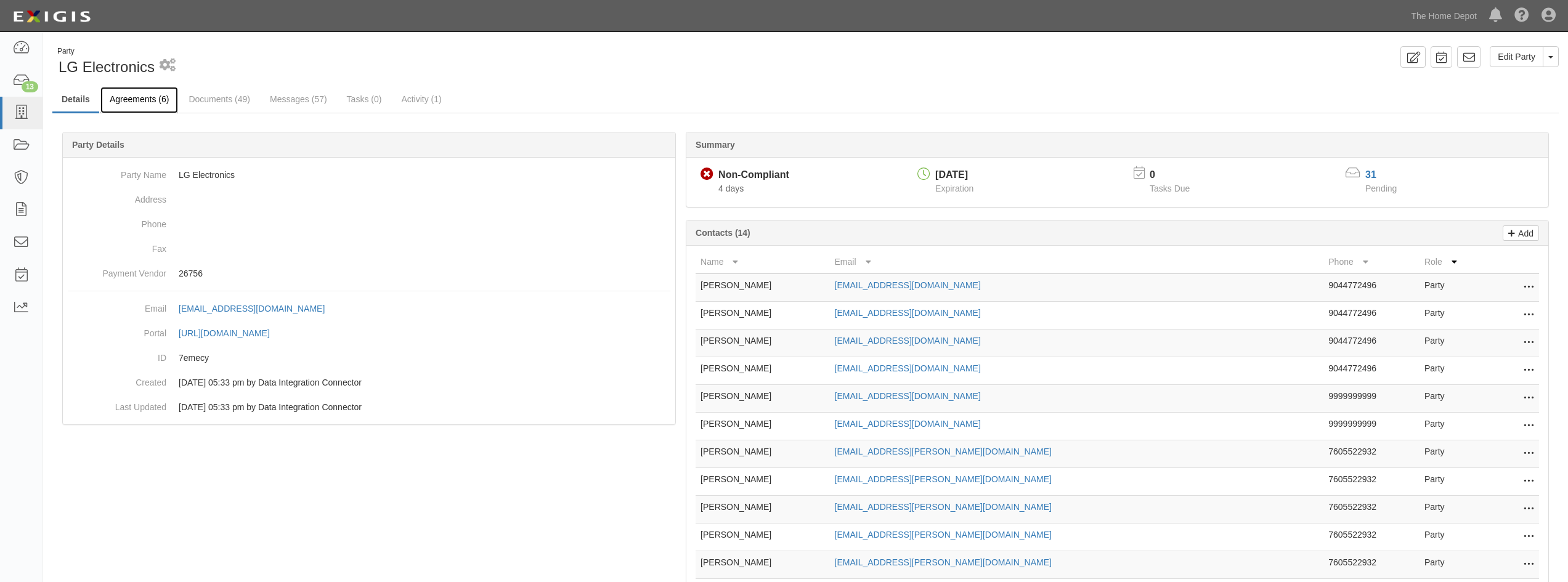
click at [144, 108] on link "Agreements (6)" at bounding box center [139, 100] width 78 height 26
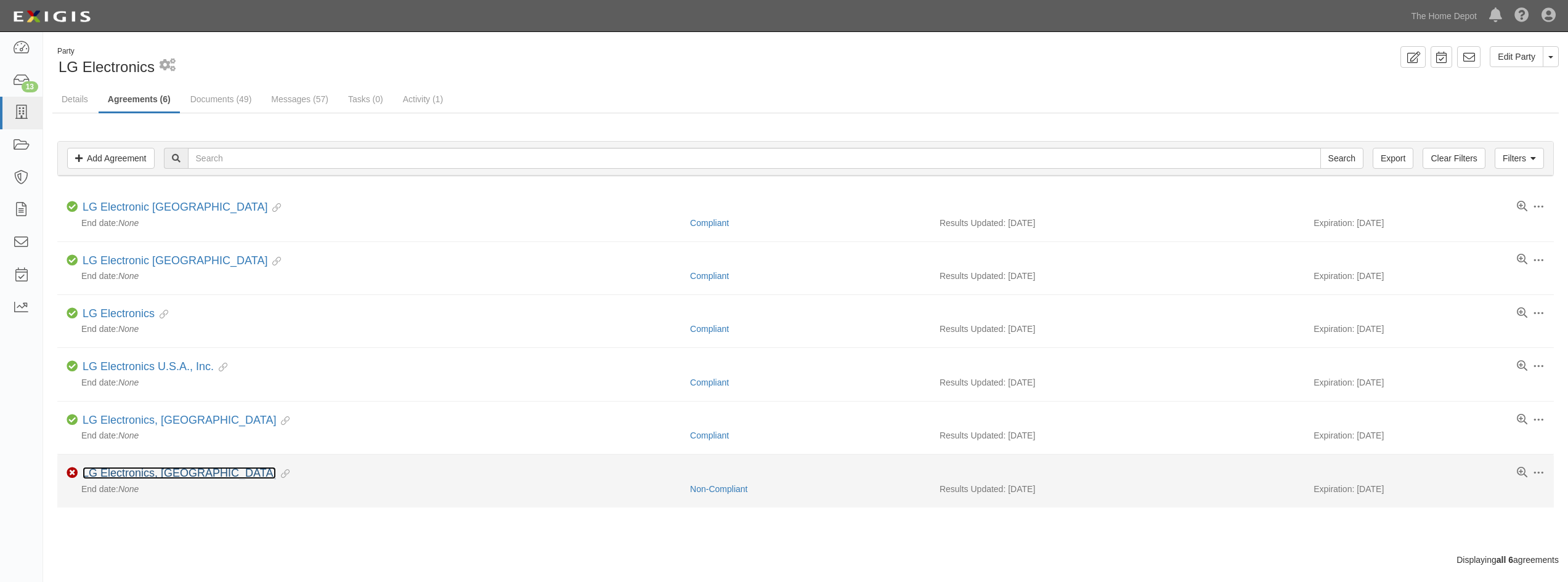
click at [142, 473] on link "LG Electronics, [GEOGRAPHIC_DATA]" at bounding box center [179, 473] width 194 height 12
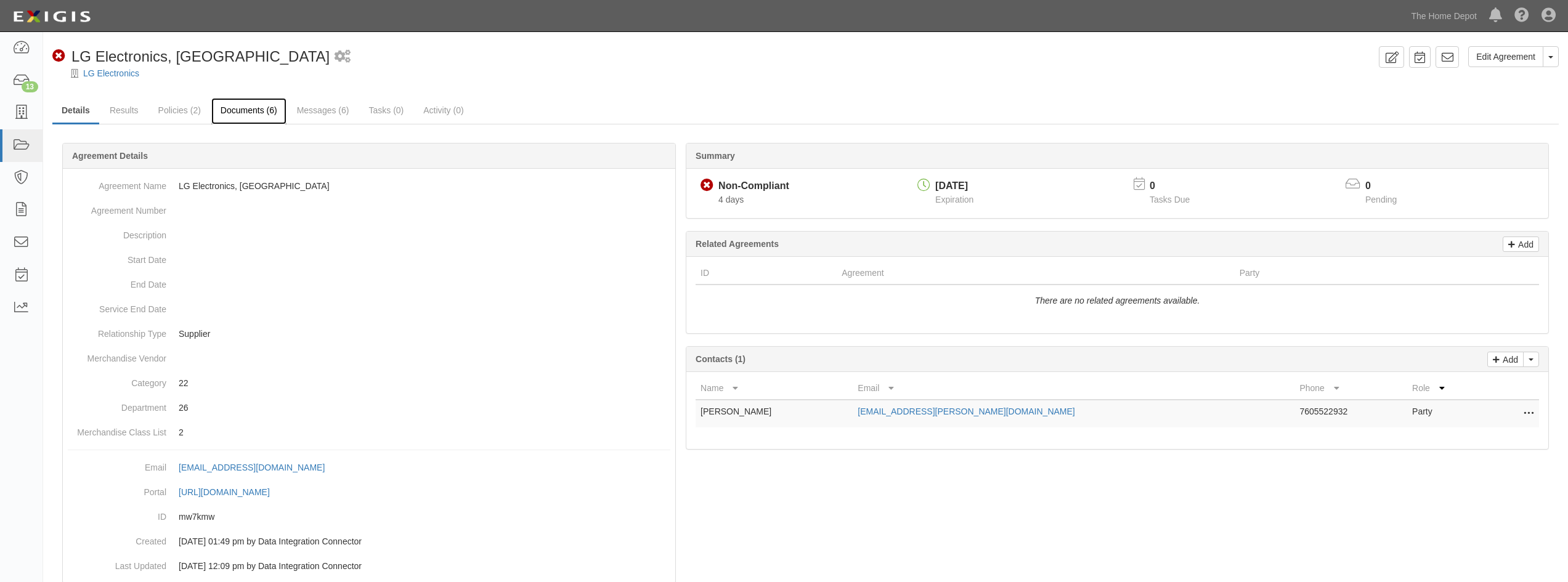
click at [250, 116] on link "Documents (6)" at bounding box center [249, 111] width 75 height 26
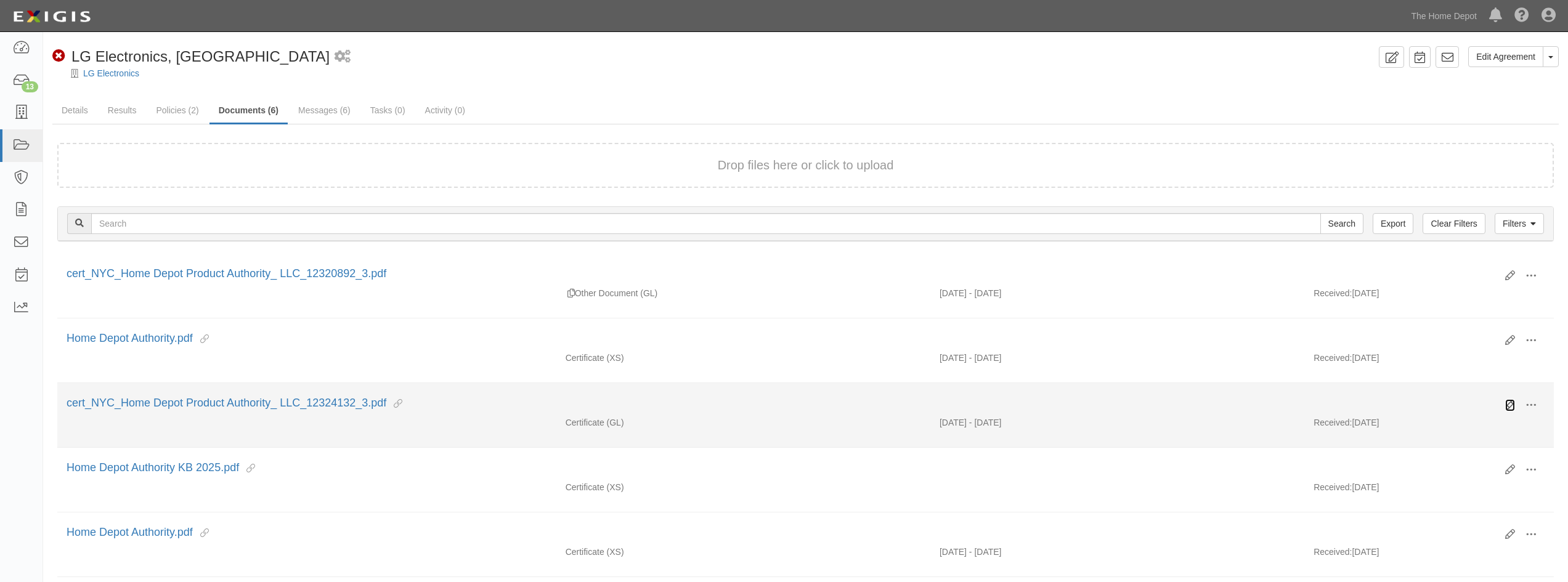
click at [1508, 405] on icon at bounding box center [1510, 405] width 10 height 10
click at [192, 401] on link "cert_NYC_Home Depot Product Authority_ LLC_12324132_3.pdf" at bounding box center [226, 403] width 320 height 12
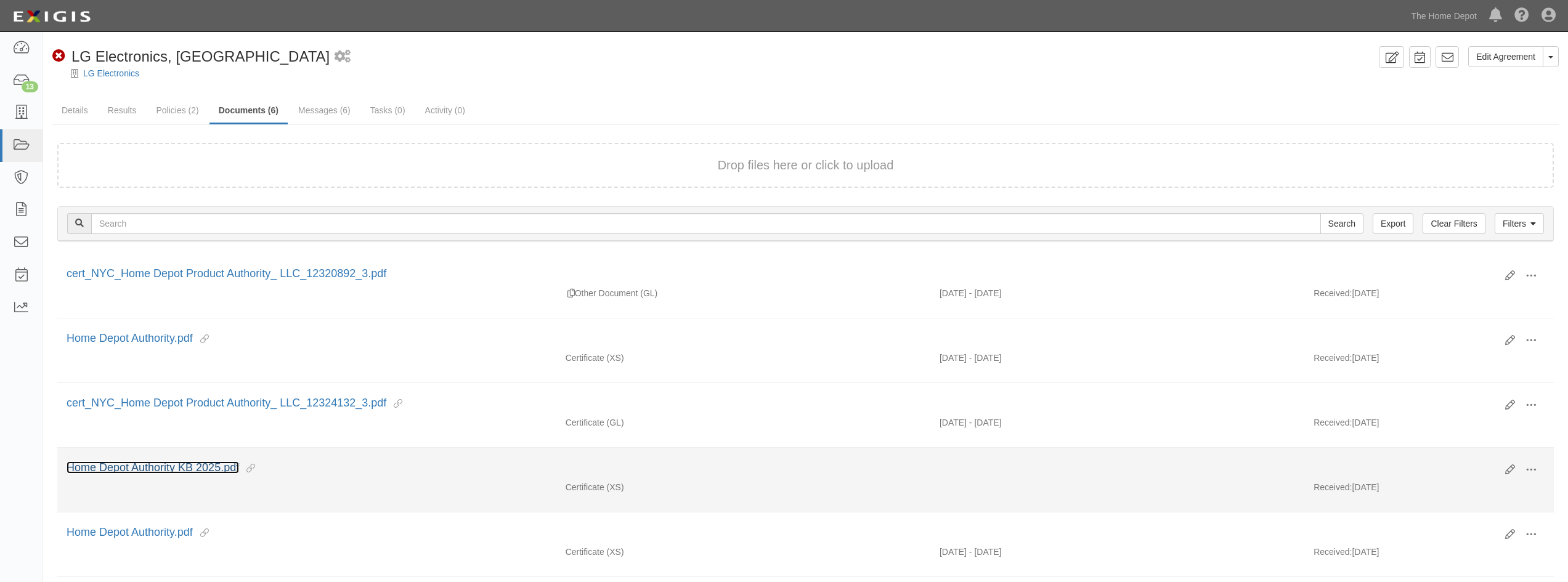
click at [212, 464] on link "Home Depot Authority KB 2025.pdf" at bounding box center [152, 468] width 173 height 12
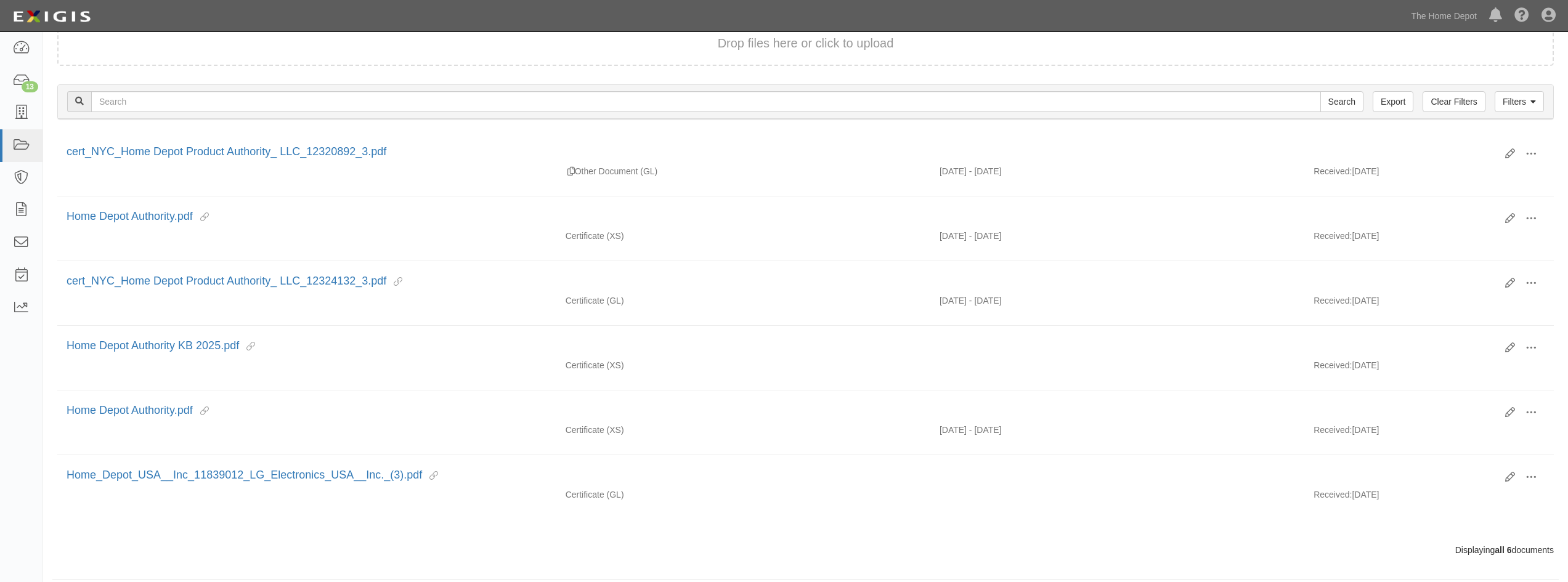
scroll to position [123, 0]
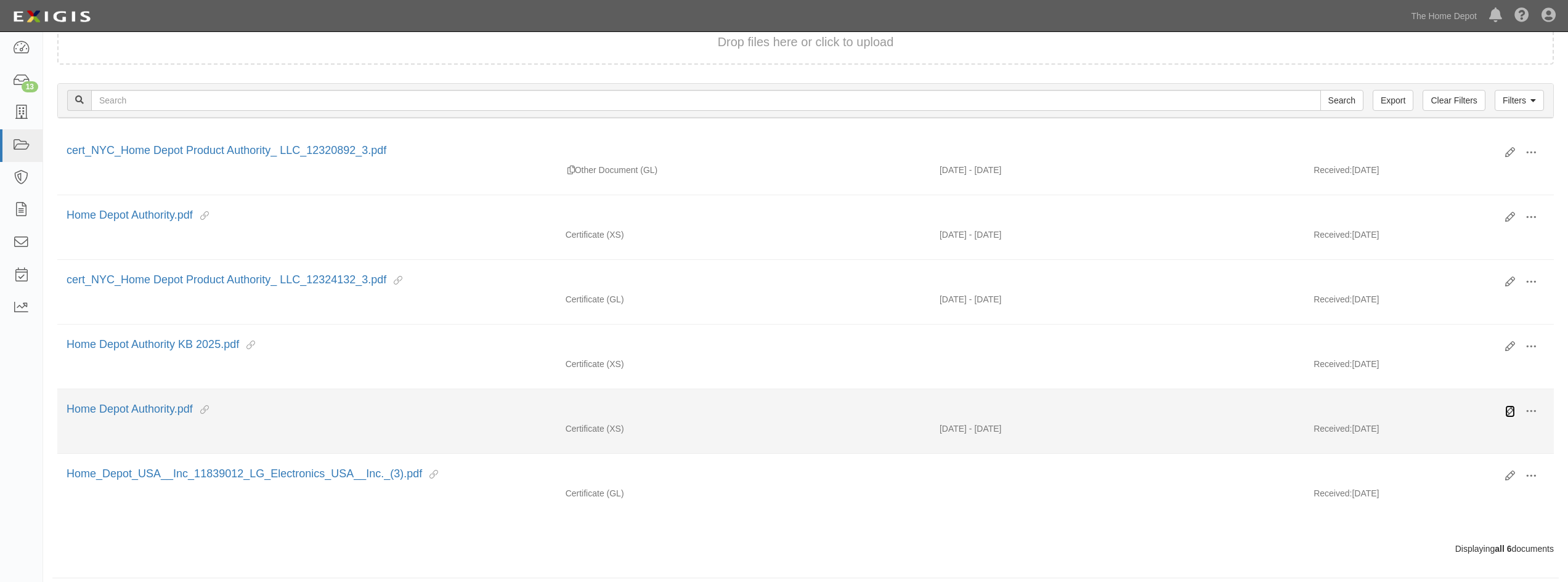
click at [1510, 410] on icon at bounding box center [1510, 411] width 10 height 10
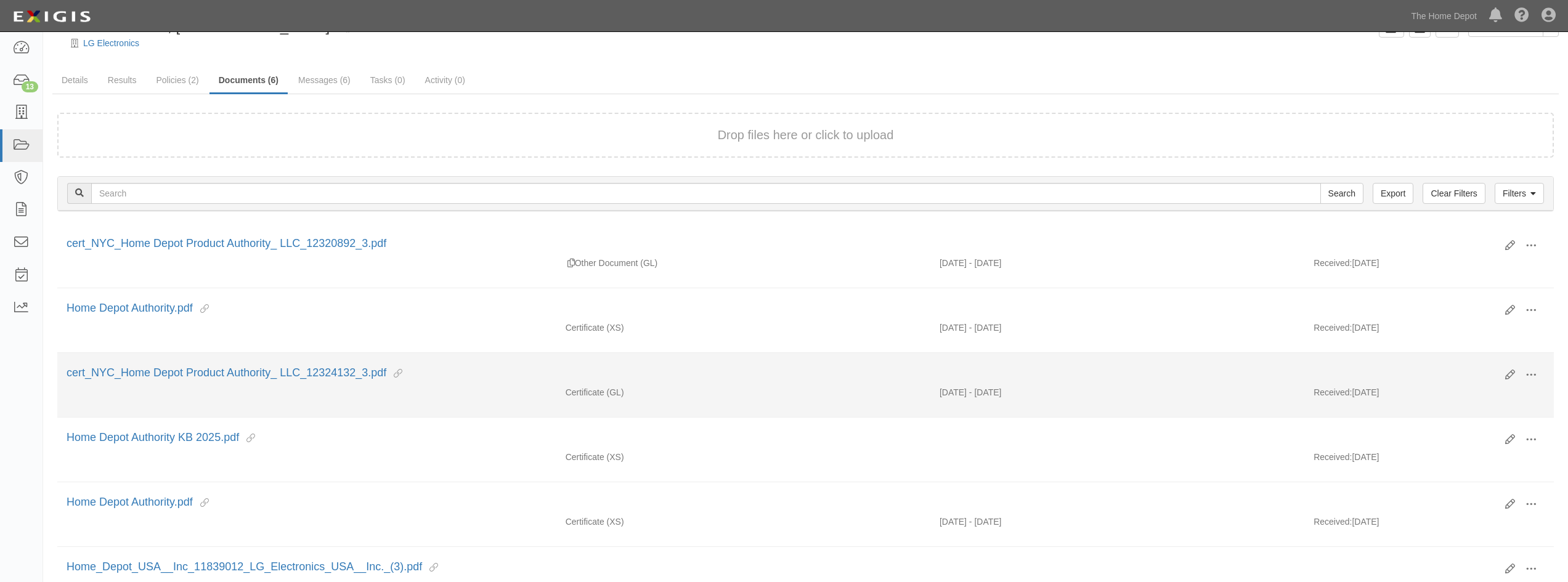
scroll to position [0, 0]
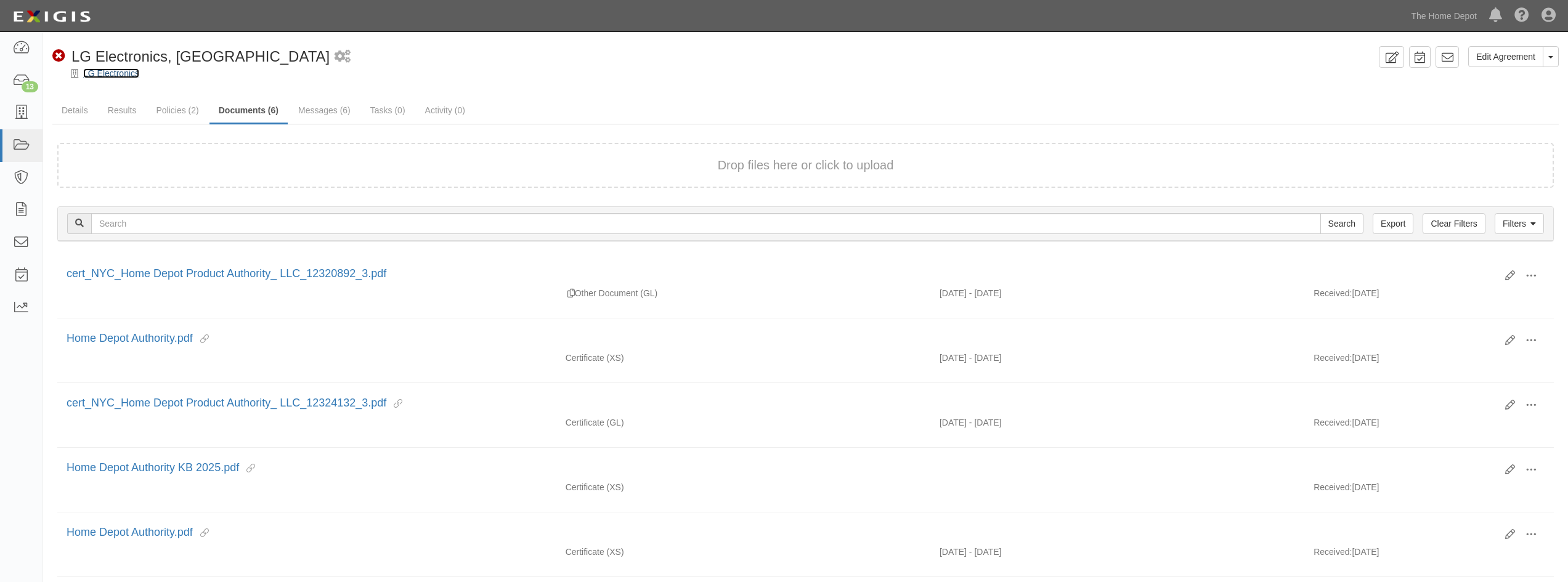
click at [99, 75] on link "LG Electronics" at bounding box center [111, 73] width 56 height 10
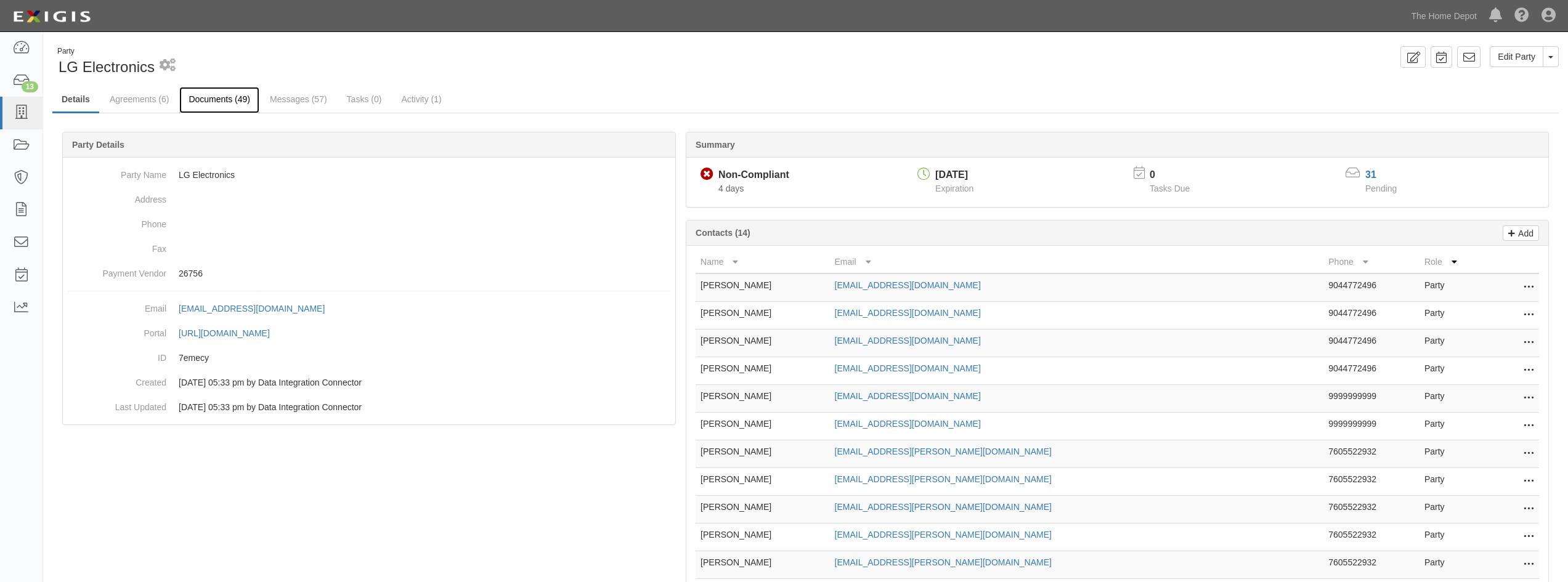
click at [188, 98] on link "Documents (49)" at bounding box center [219, 100] width 80 height 26
click at [156, 101] on link "Agreements (6)" at bounding box center [139, 100] width 78 height 26
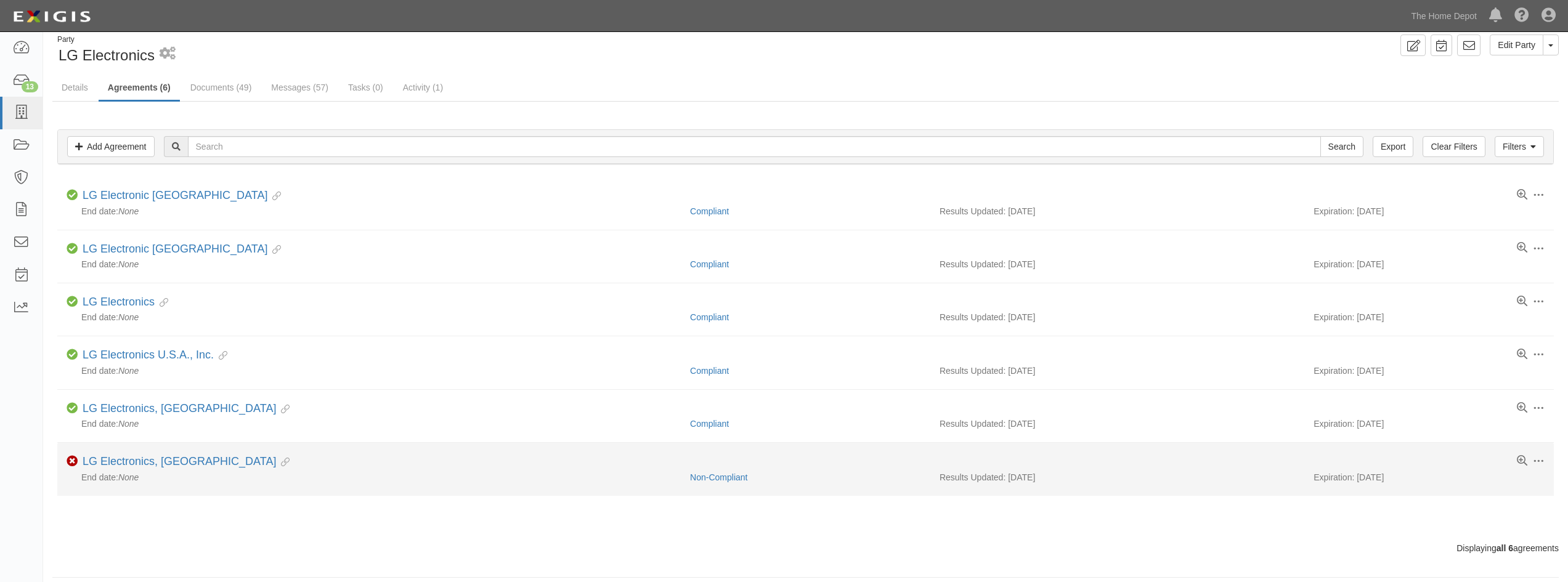
scroll to position [21, 0]
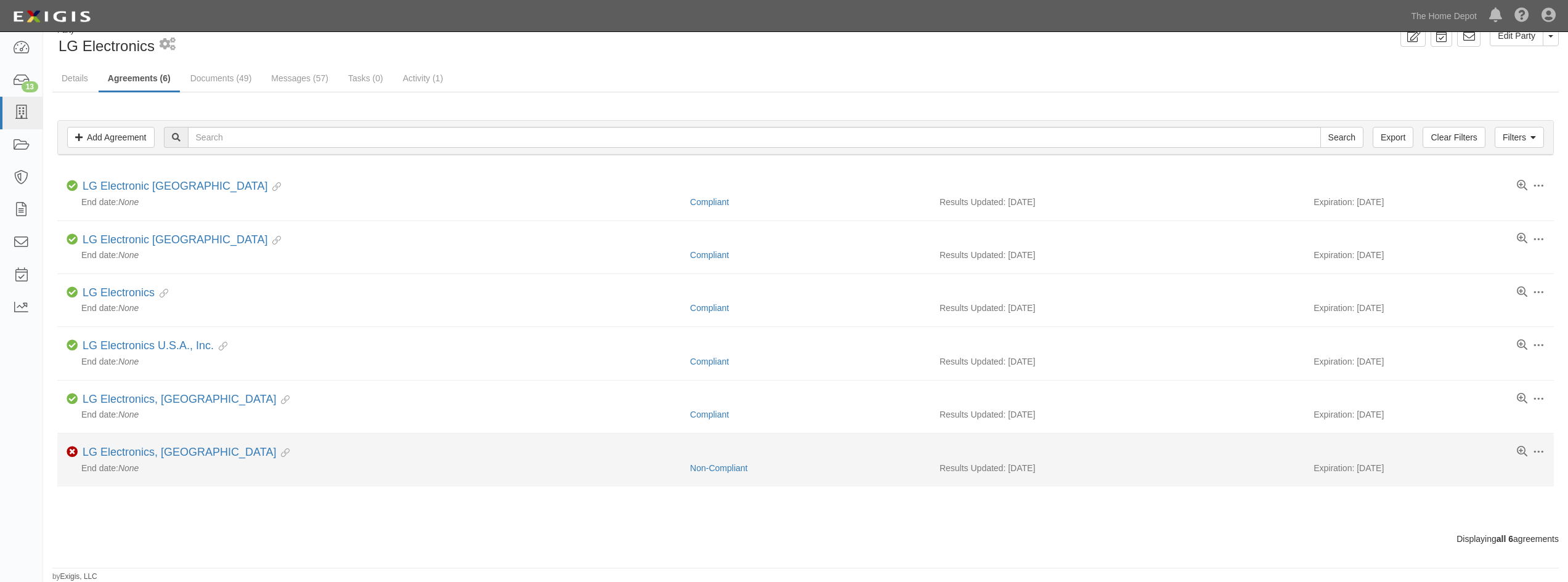
click at [160, 459] on div "LG Electronics, USA Evidence Linked" at bounding box center [186, 453] width 207 height 14
click at [156, 449] on link "LG Electronics, [GEOGRAPHIC_DATA]" at bounding box center [179, 452] width 194 height 12
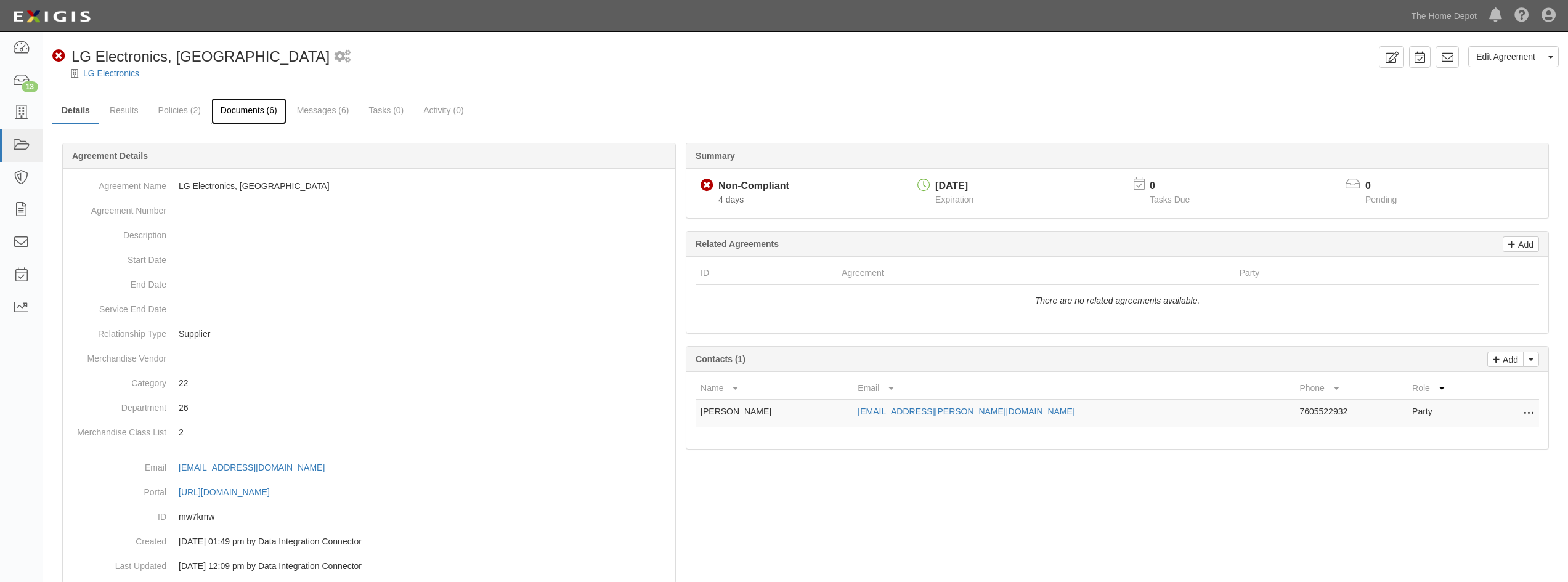
click at [250, 120] on link "Documents (6)" at bounding box center [249, 111] width 75 height 26
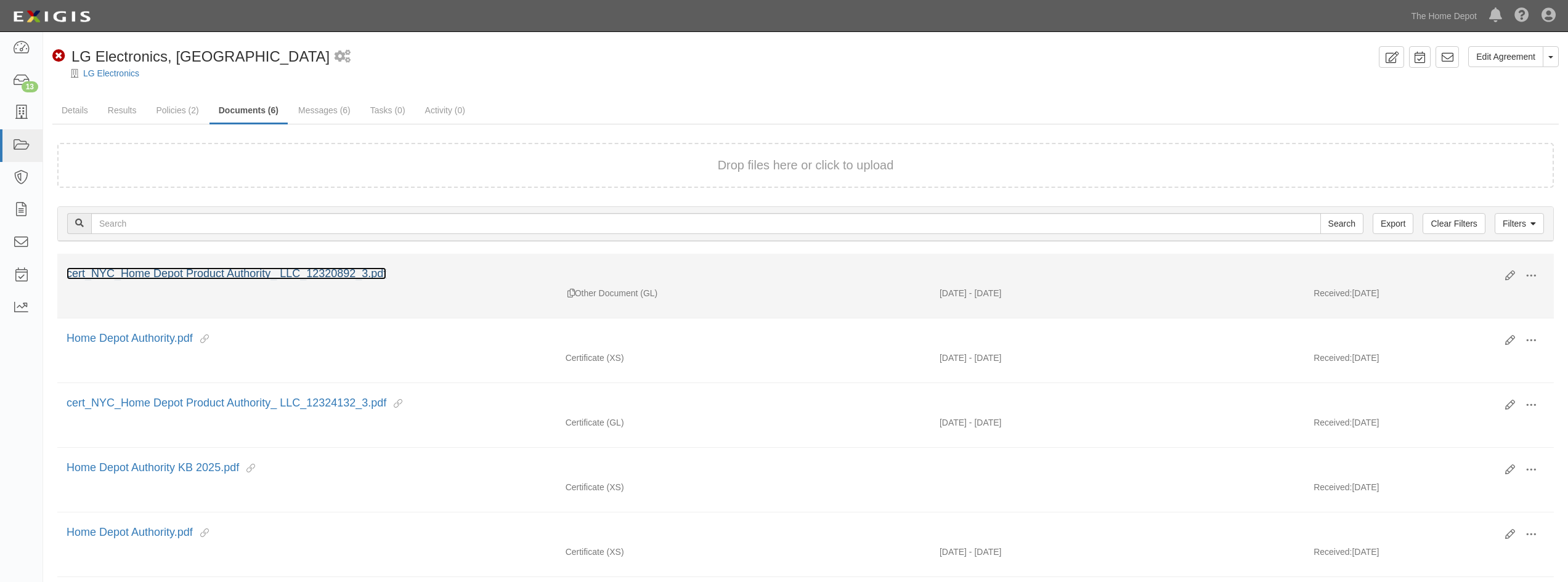
click at [280, 271] on link "cert_NYC_Home Depot Product Authority_ LLC_12320892_3.pdf" at bounding box center [226, 273] width 320 height 12
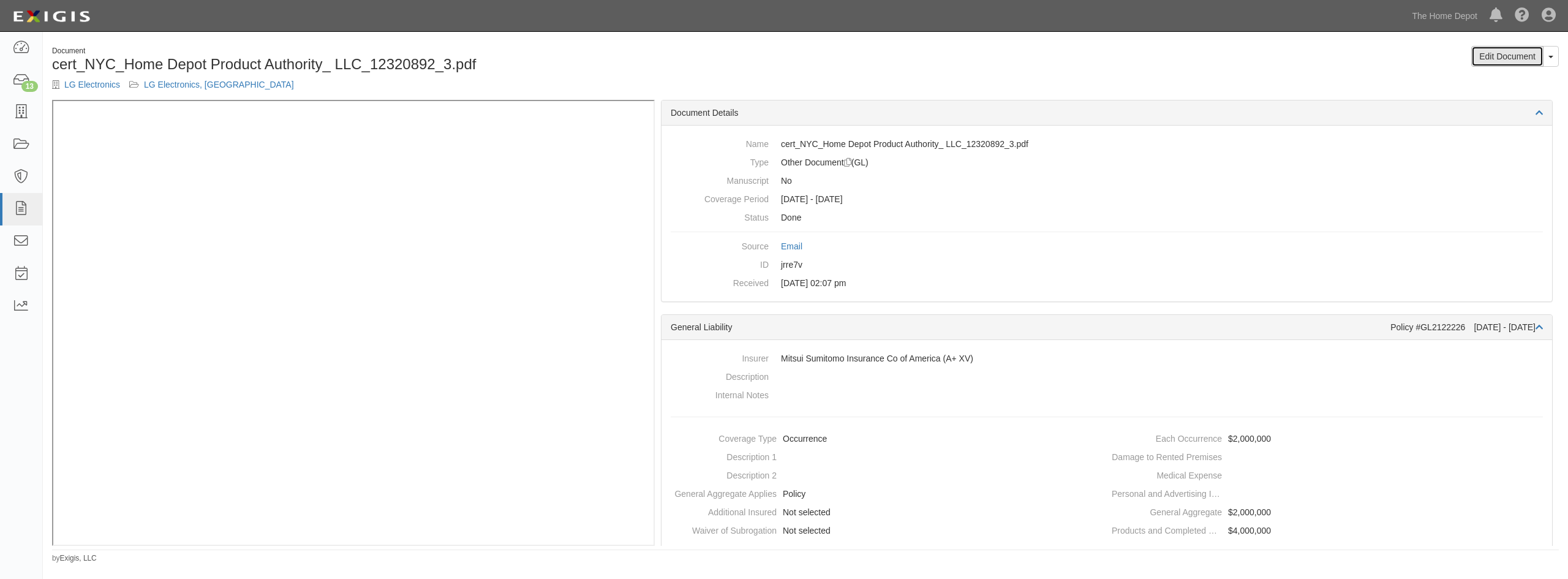
click at [1529, 62] on link "Edit Document" at bounding box center [1507, 56] width 72 height 21
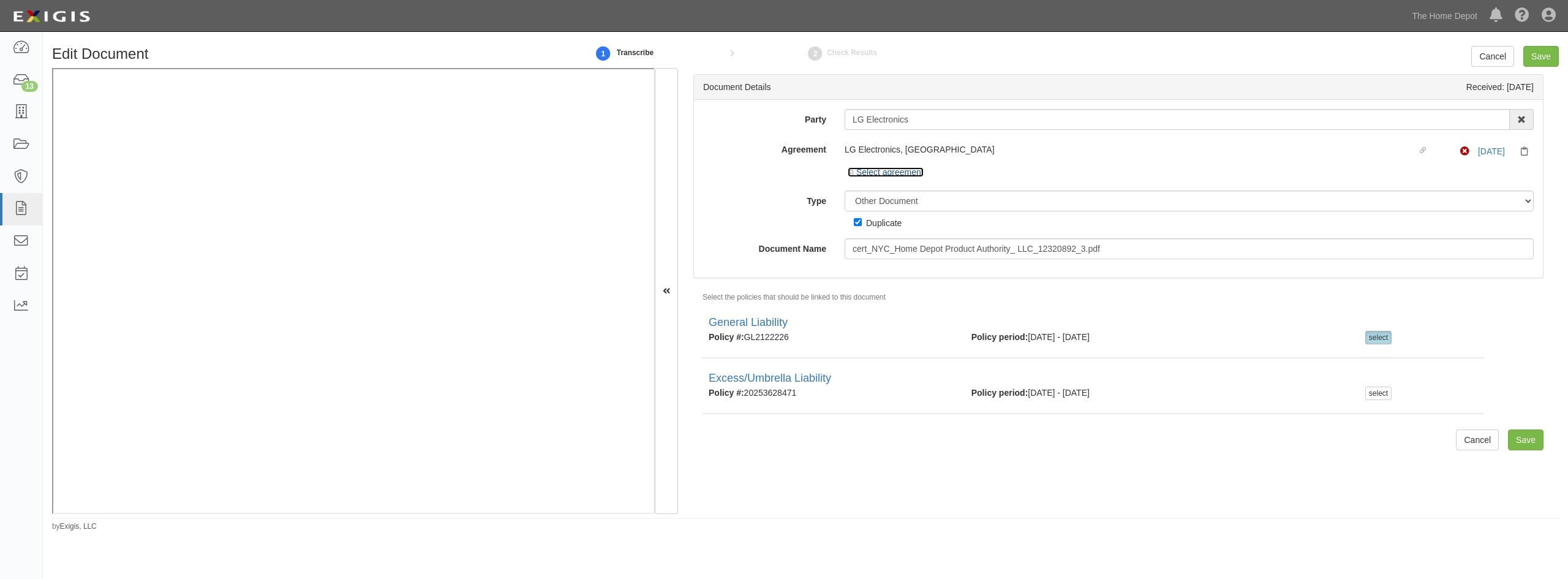
click at [880, 173] on link "Select agreement" at bounding box center [886, 172] width 76 height 10
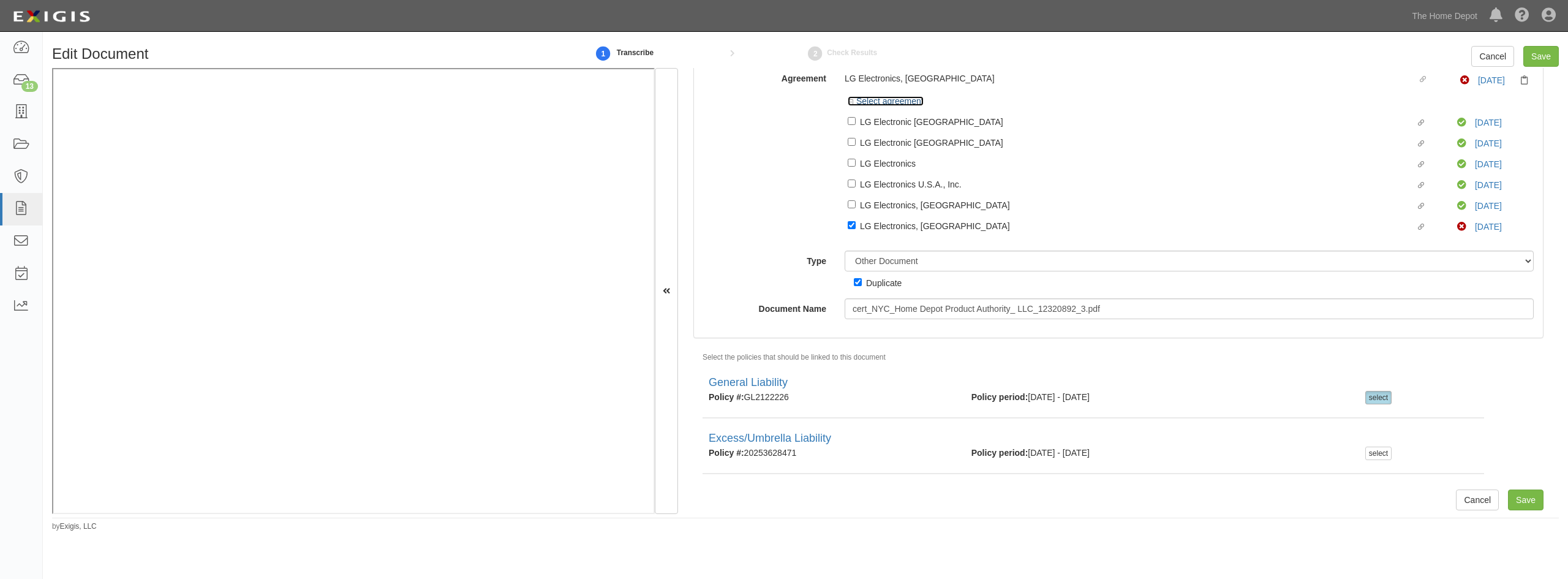
scroll to position [74, 0]
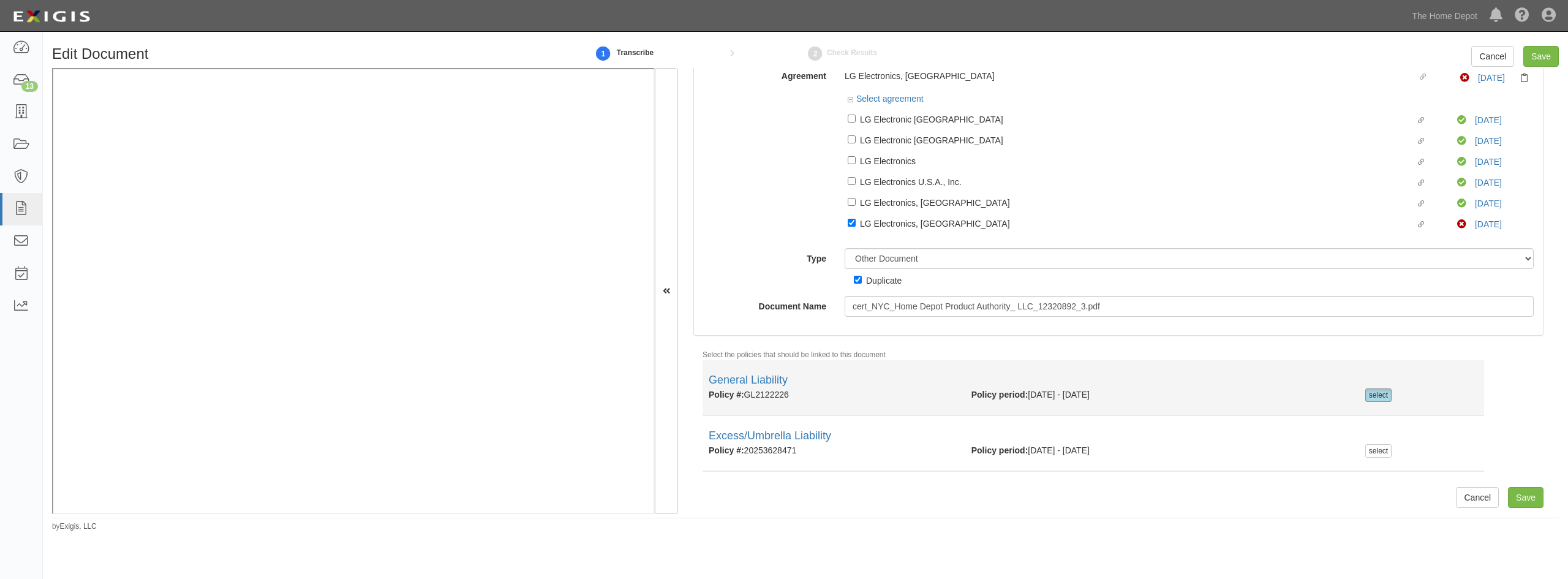
click at [1371, 395] on div "select" at bounding box center [1379, 395] width 26 height 14
checkbox input "false"
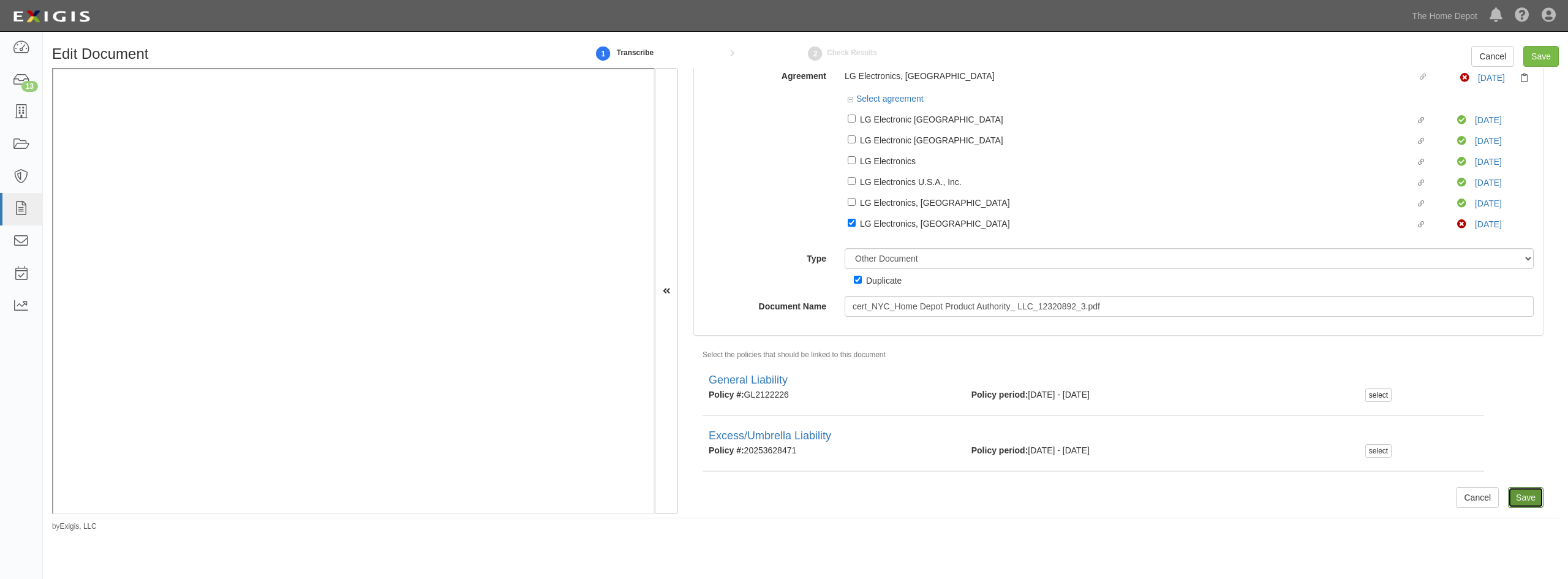
click at [1508, 494] on input "Save" at bounding box center [1526, 498] width 35 height 21
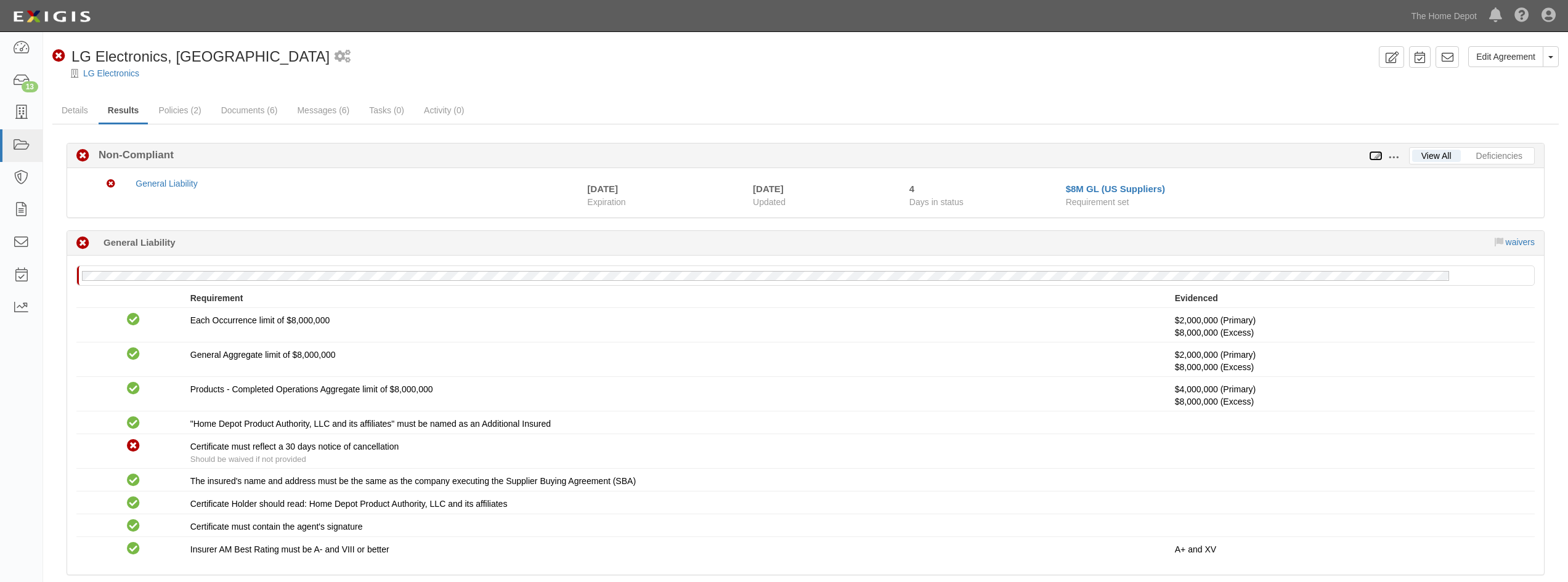
click at [1377, 156] on icon at bounding box center [1376, 156] width 14 height 9
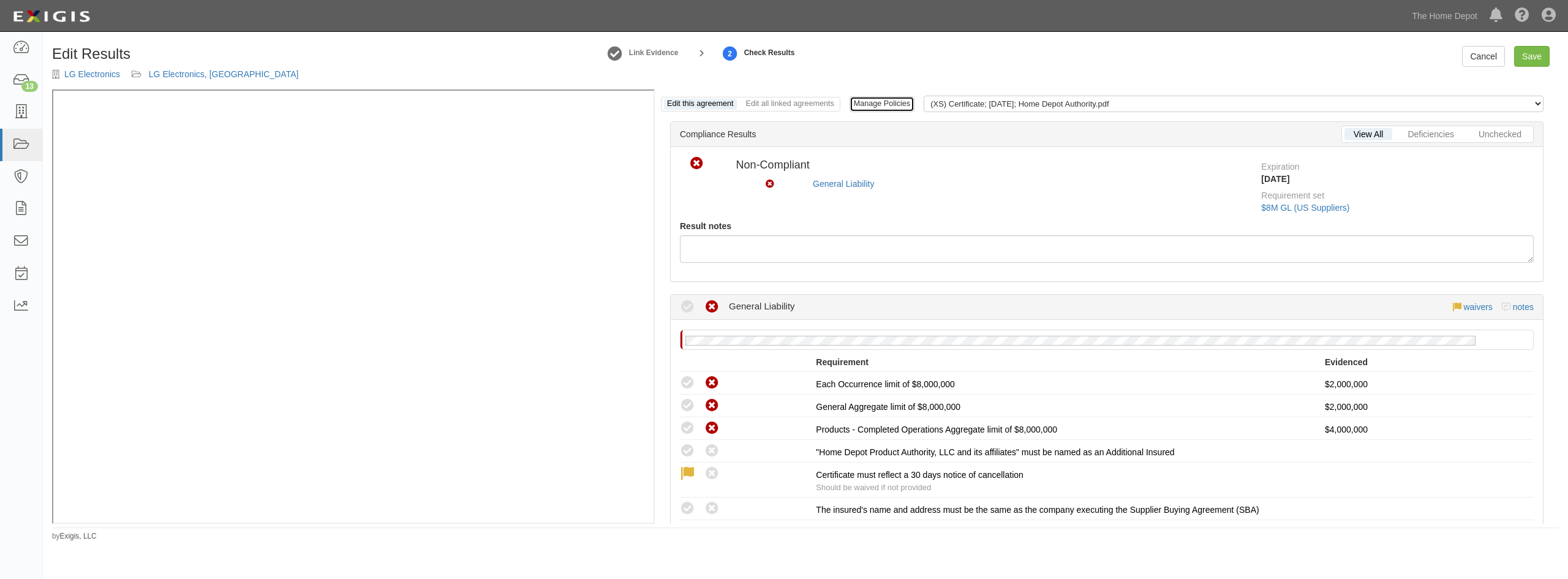
click at [897, 103] on link "Manage Policies" at bounding box center [882, 104] width 65 height 16
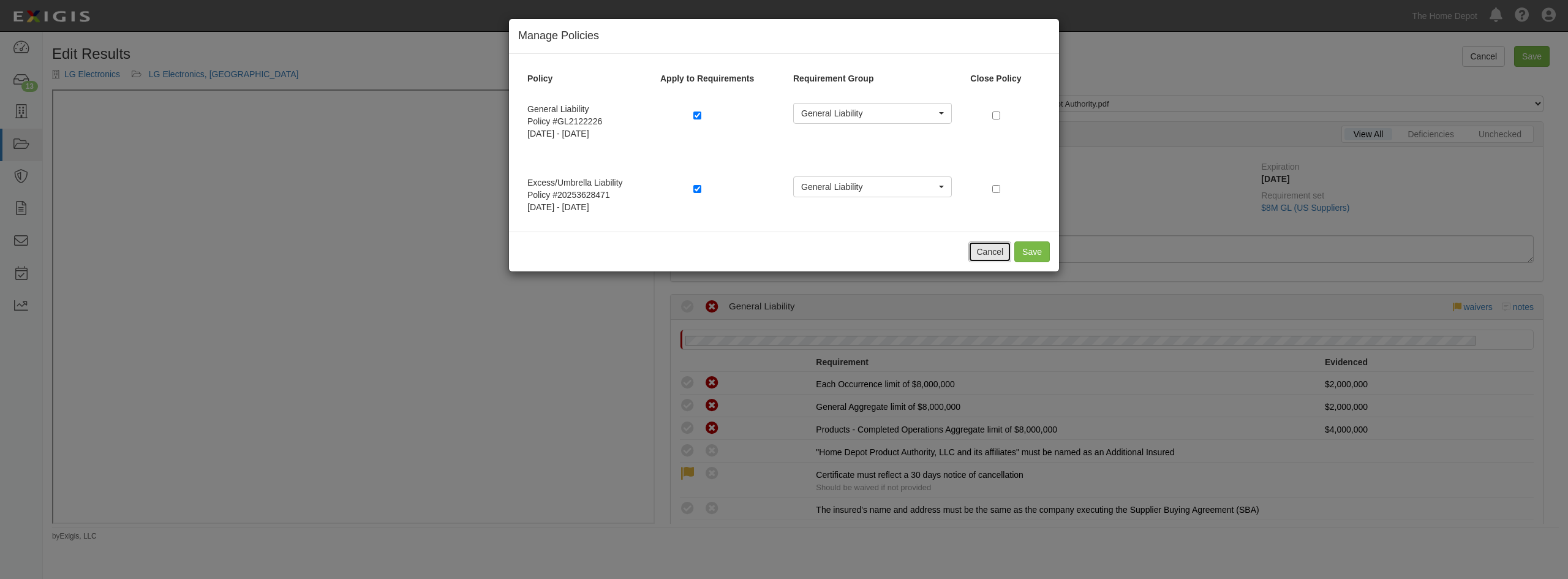
click at [994, 256] on button "Cancel" at bounding box center [990, 252] width 43 height 21
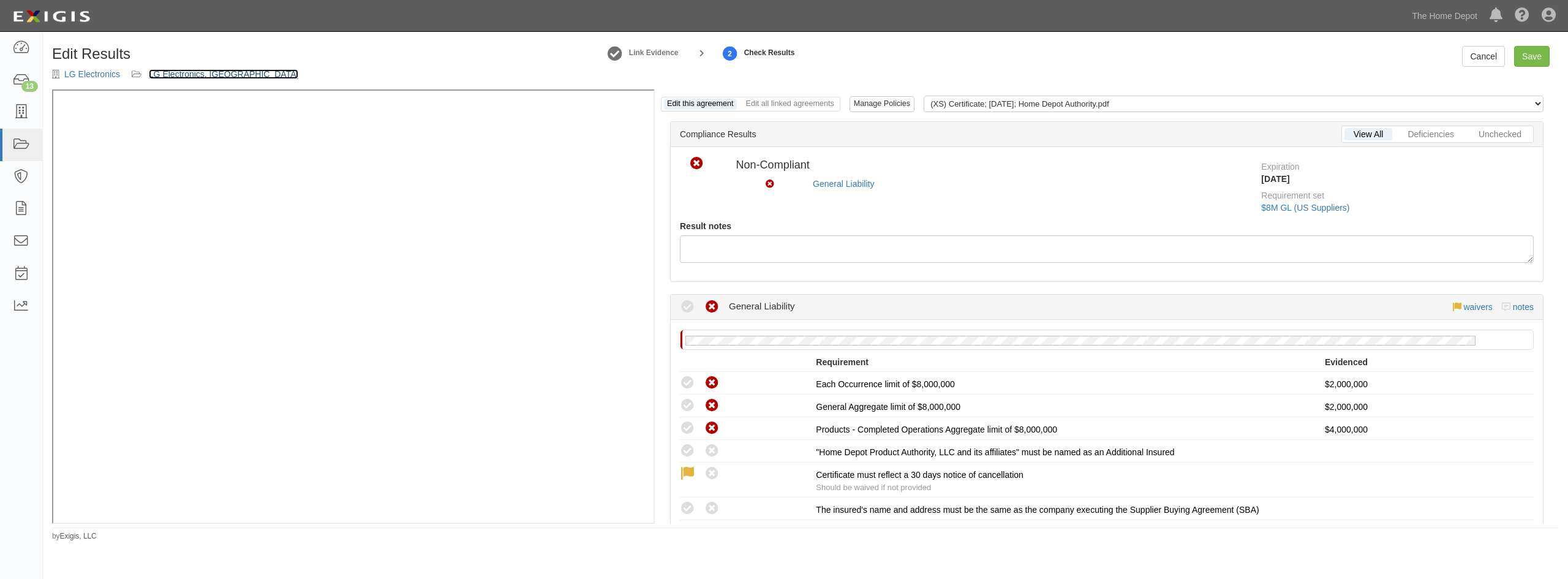
click at [170, 76] on link "LG Electronics, [GEOGRAPHIC_DATA]" at bounding box center [224, 74] width 150 height 10
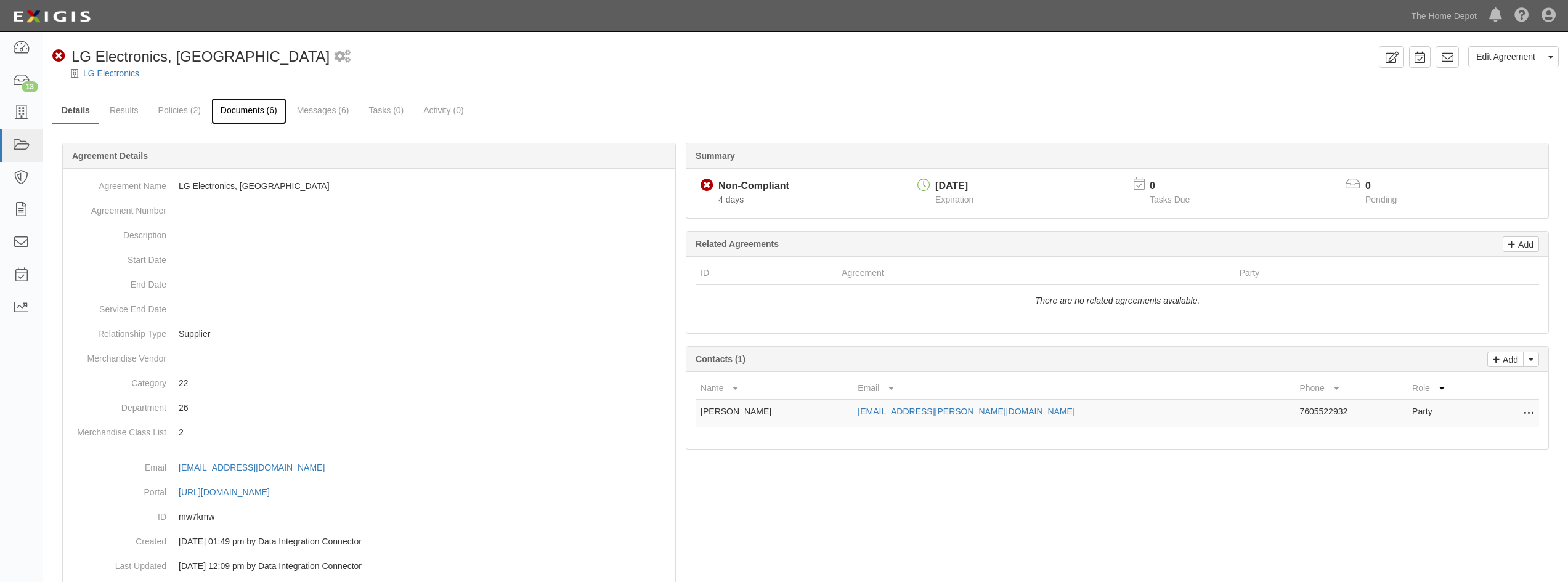
click at [240, 108] on link "Documents (6)" at bounding box center [249, 111] width 75 height 26
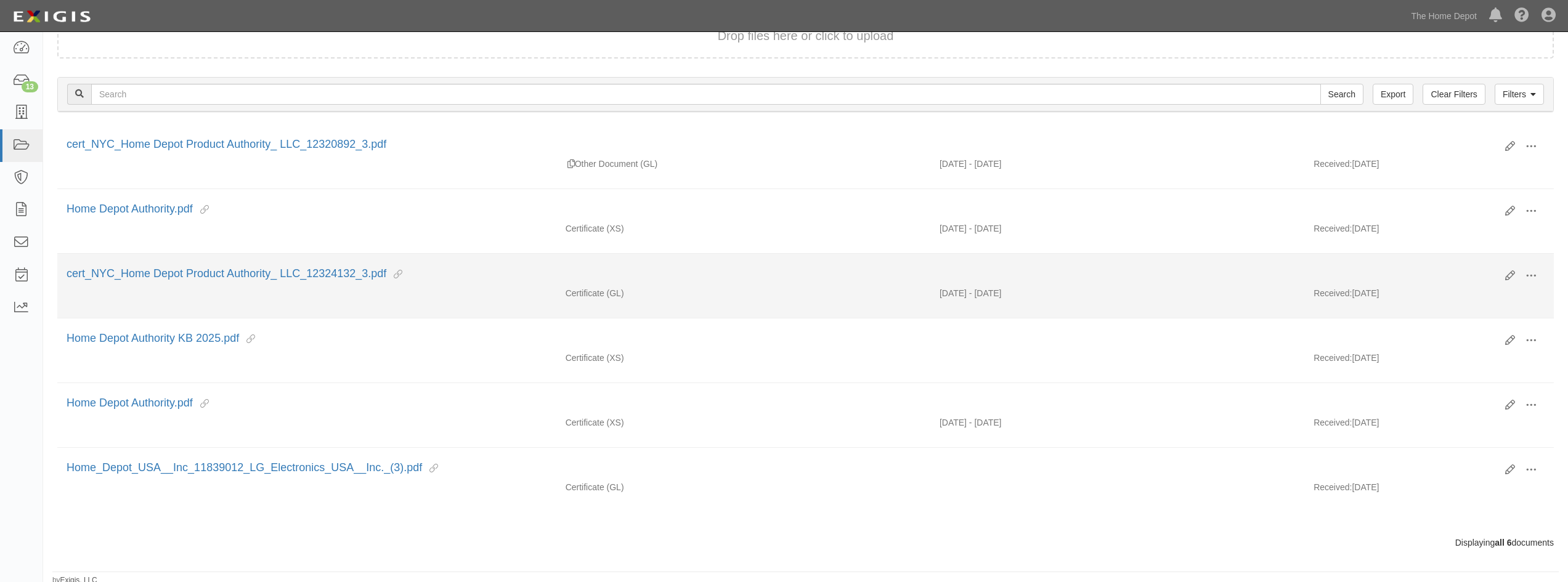
scroll to position [133, 0]
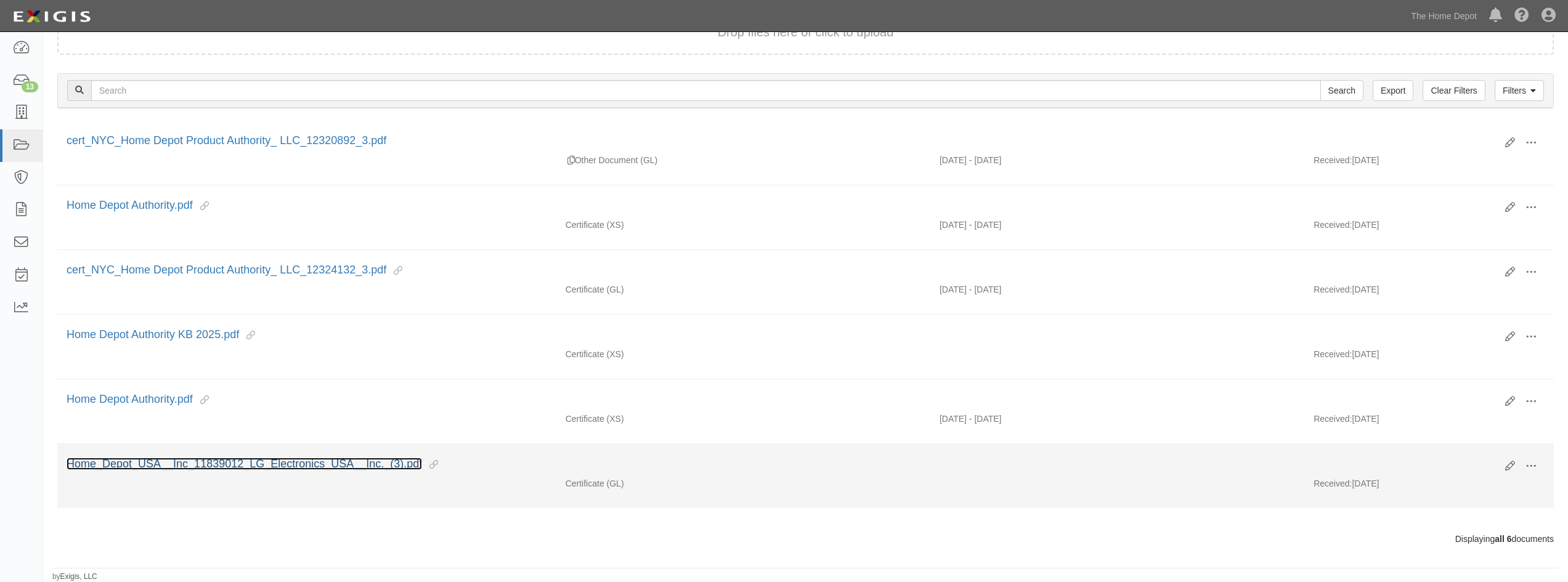
click at [367, 464] on link "Home_Depot_USA__Inc_11839012_LG_Electronics_USA__Inc._(3).pdf" at bounding box center [244, 464] width 355 height 12
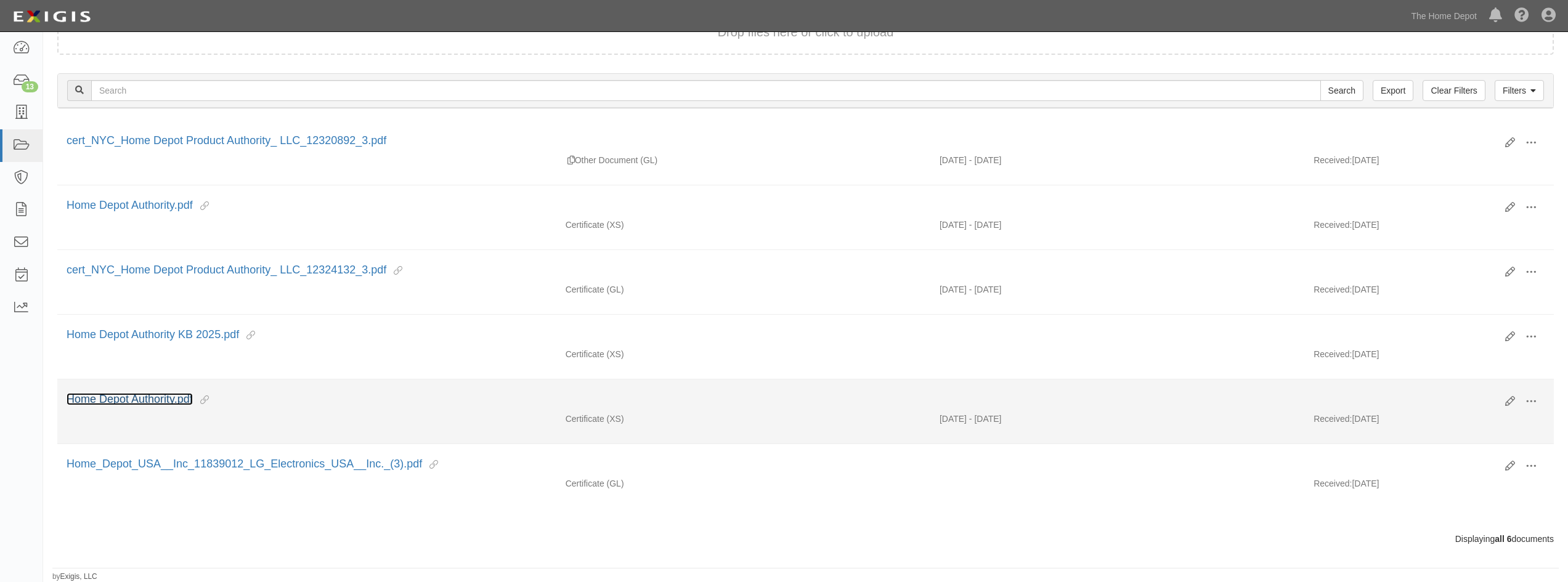
click at [174, 395] on link "Home Depot Authority.pdf" at bounding box center [129, 399] width 126 height 12
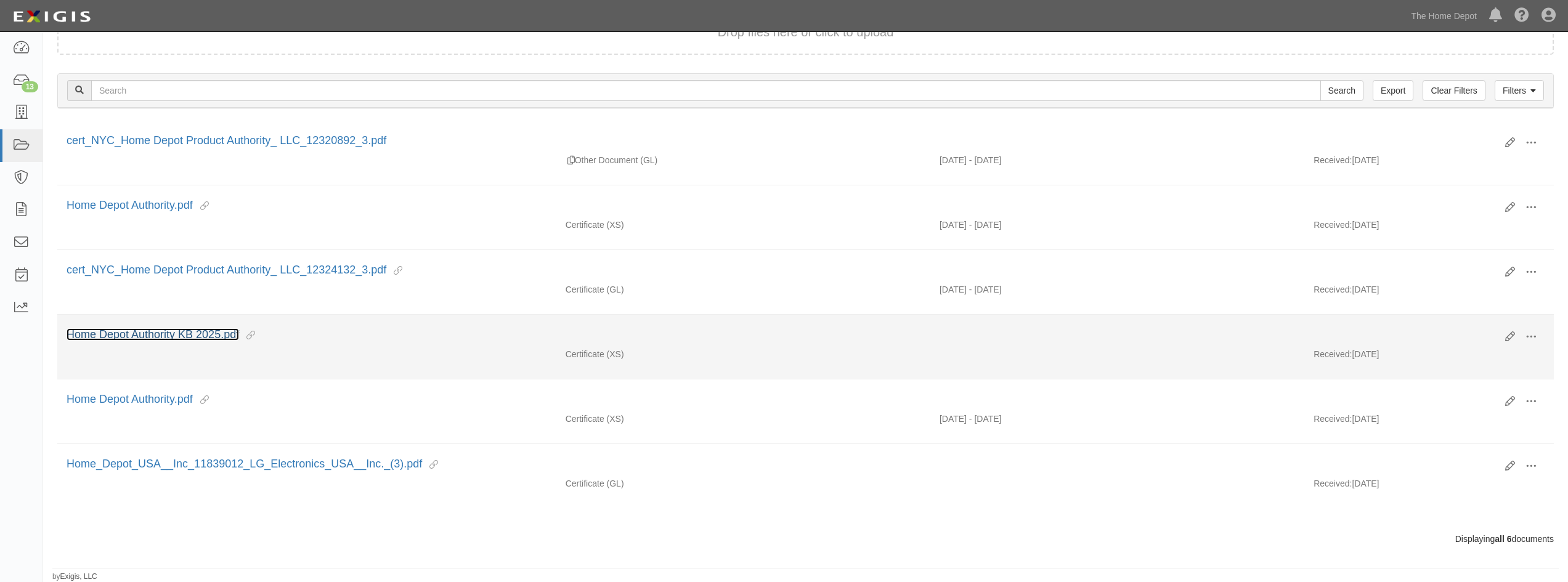
click at [208, 340] on link "Home Depot Authority KB 2025.pdf" at bounding box center [152, 334] width 173 height 12
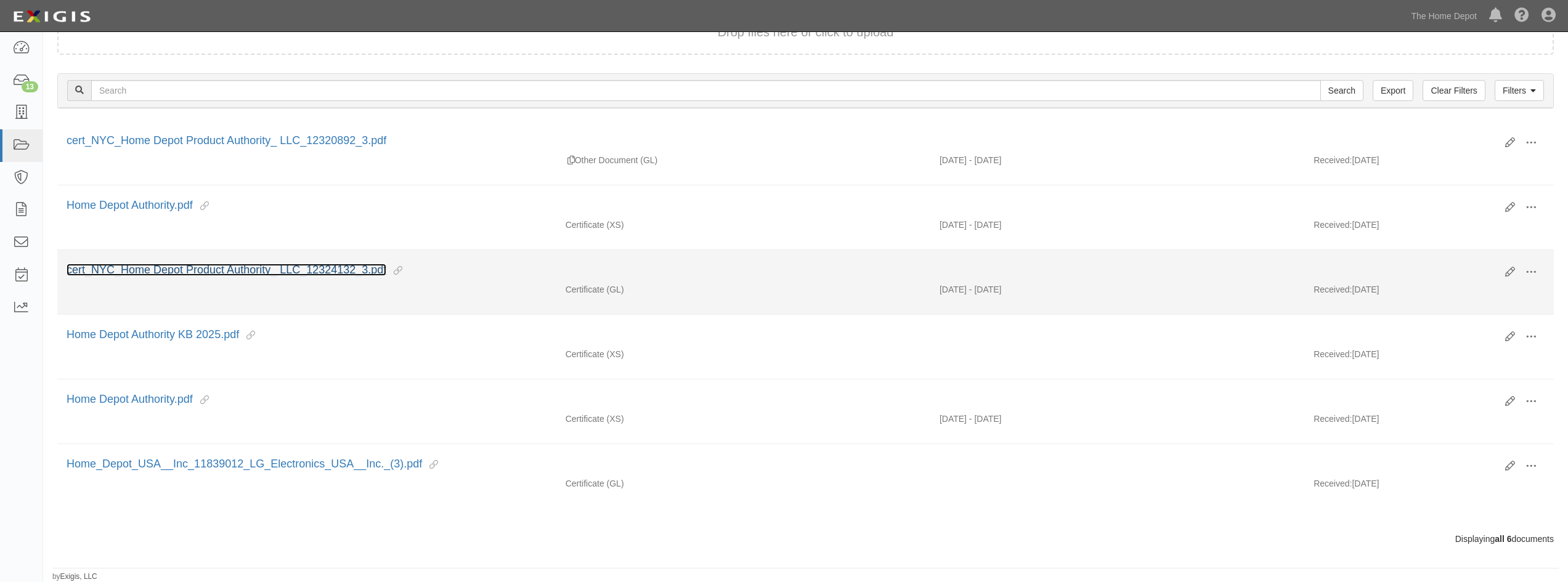
click at [152, 270] on link "cert_NYC_Home Depot Product Authority_ LLC_12324132_3.pdf" at bounding box center [226, 269] width 320 height 12
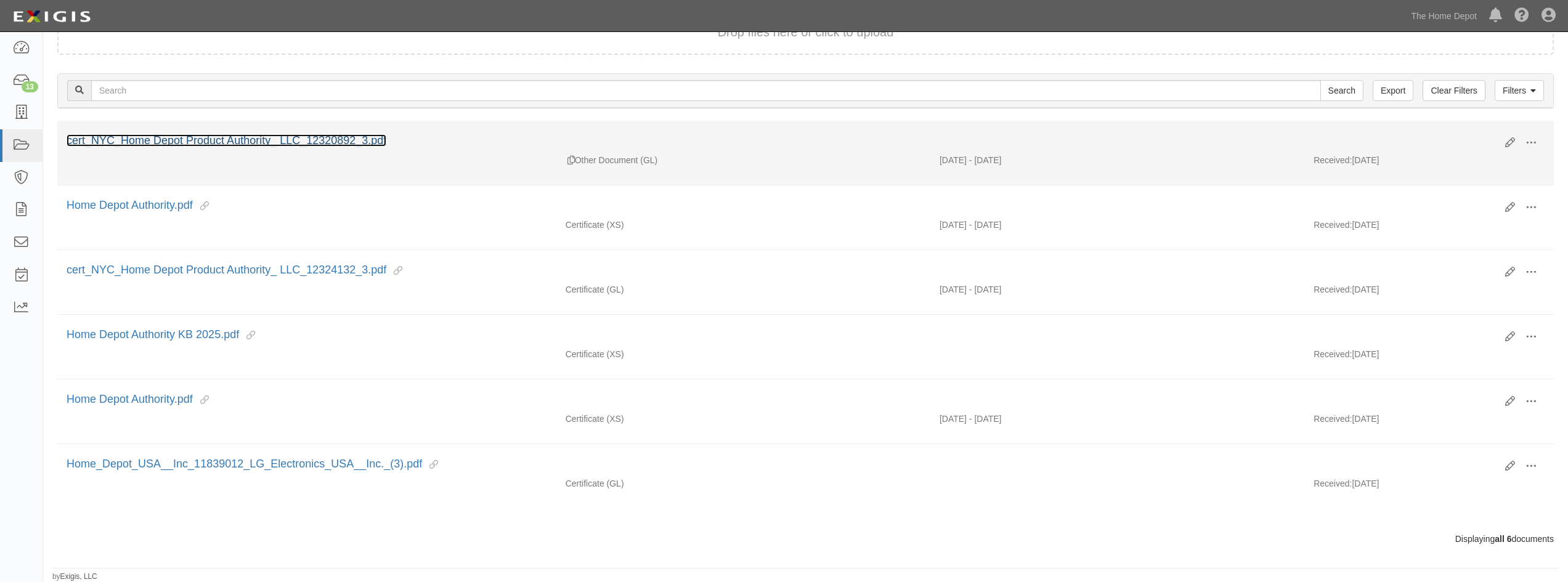
click at [180, 143] on link "cert_NYC_Home Depot Product Authority_ LLC_12320892_3.pdf" at bounding box center [226, 140] width 320 height 12
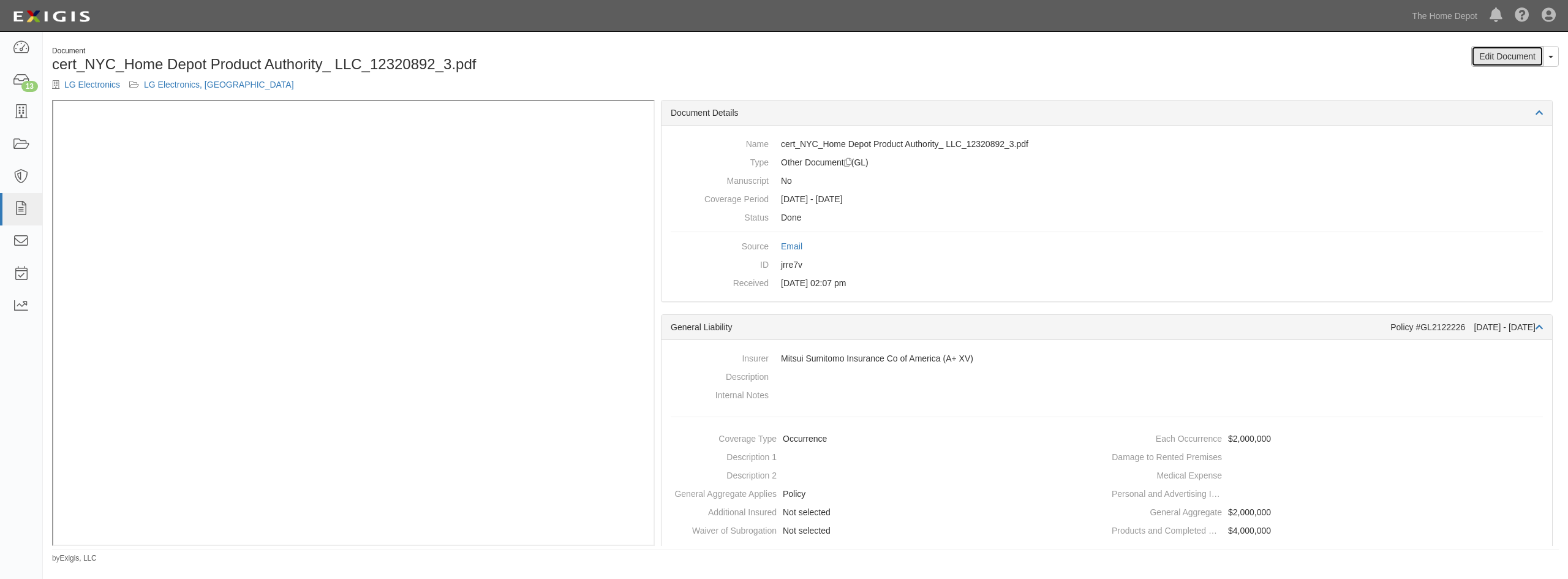
click at [1520, 57] on link "Edit Document" at bounding box center [1507, 56] width 72 height 21
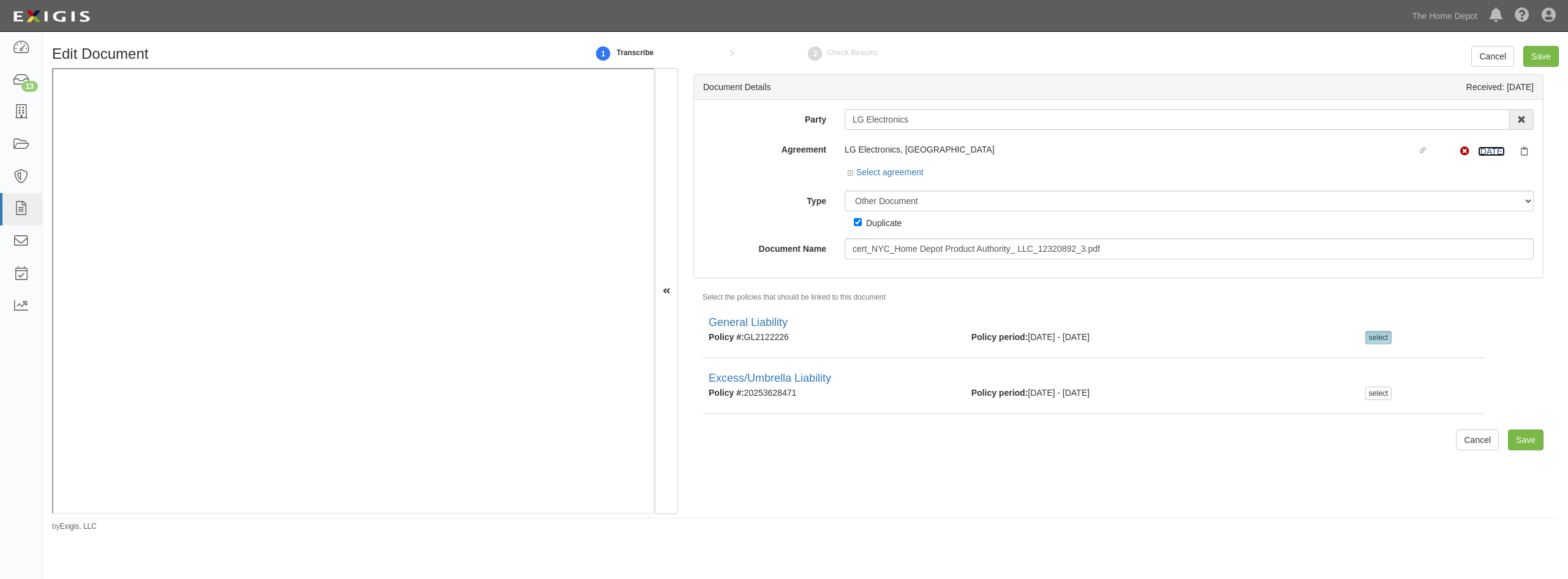
click at [1481, 151] on link "[DATE]" at bounding box center [1491, 151] width 27 height 10
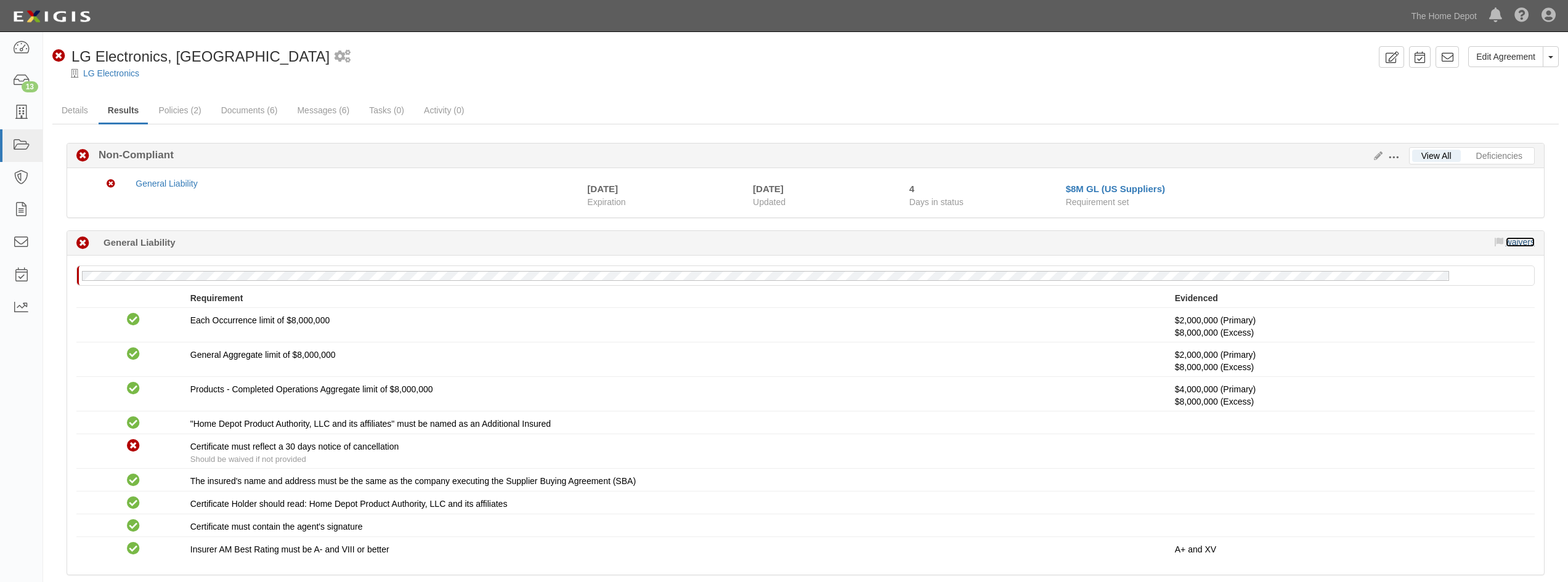
click at [1530, 244] on link "waivers" at bounding box center [1521, 242] width 29 height 10
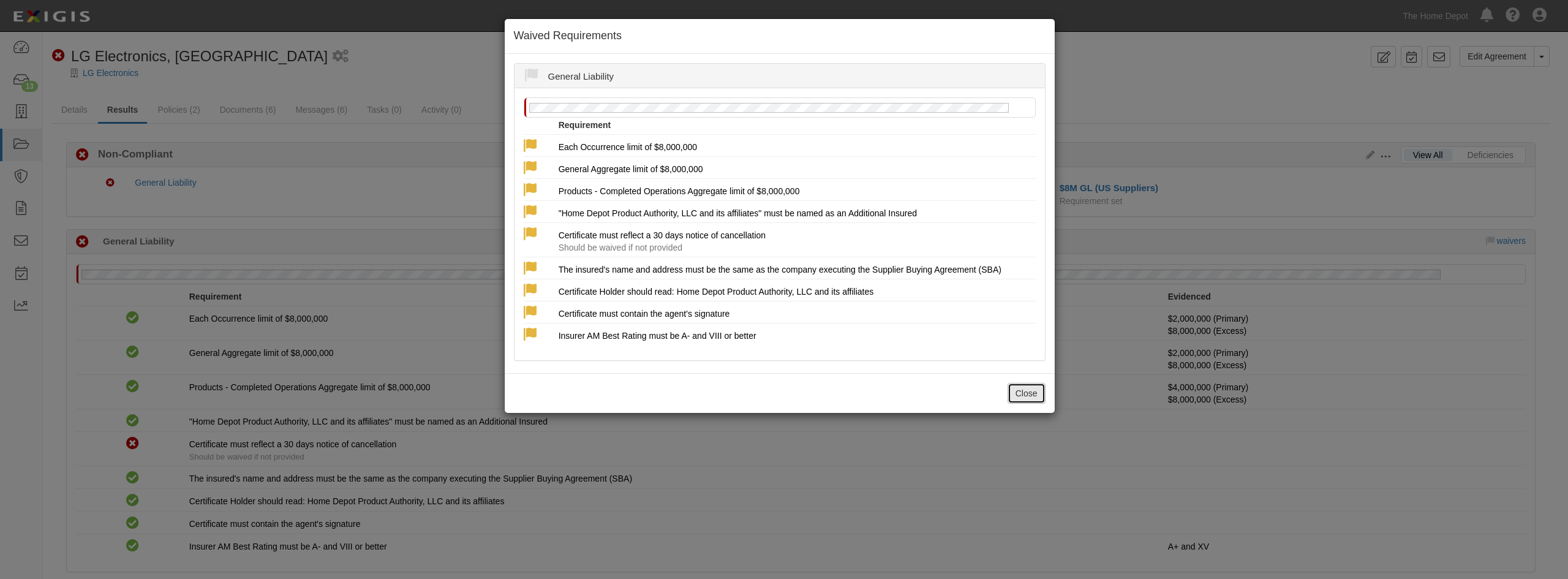
click at [1039, 391] on button "Close" at bounding box center [1027, 393] width 38 height 21
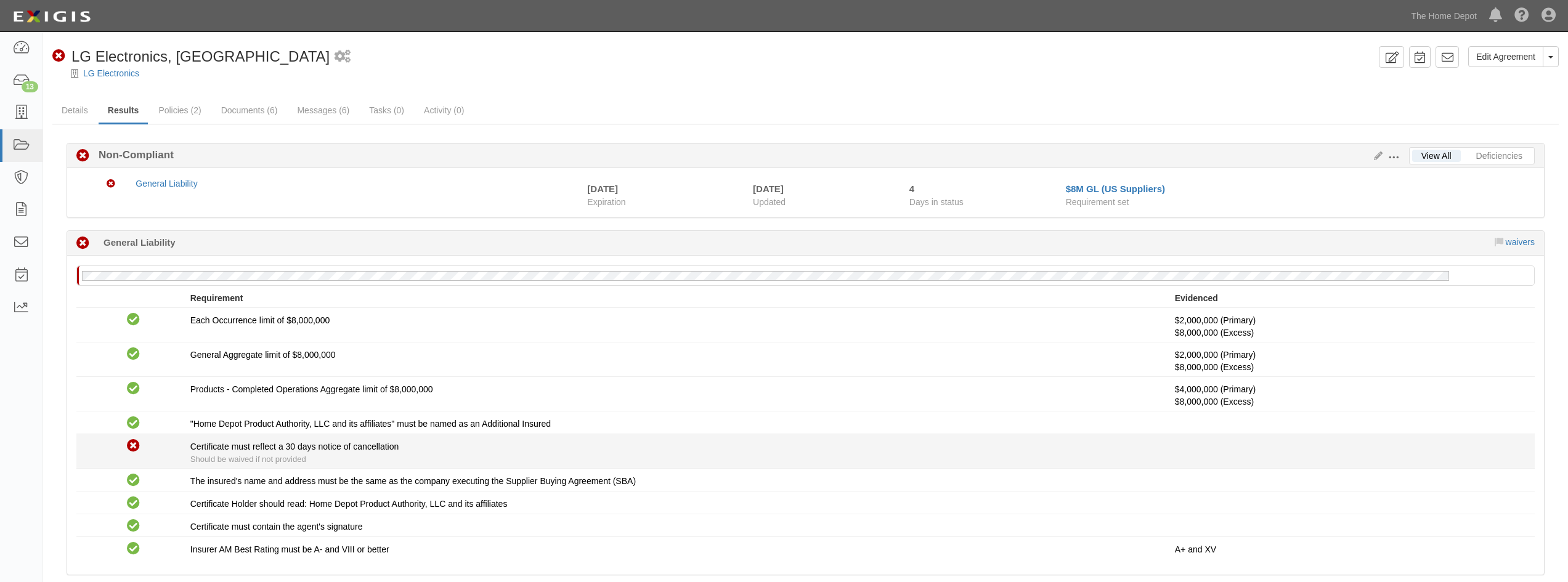
scroll to position [62, 0]
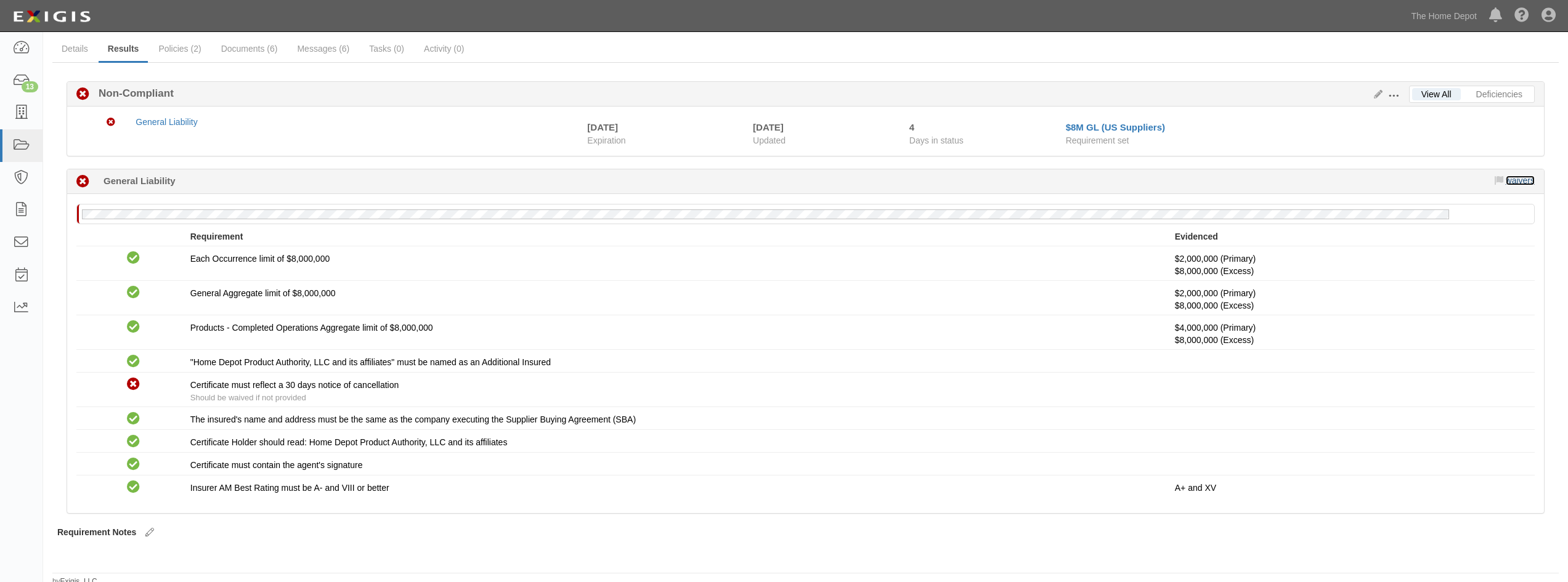
click at [1516, 177] on link "waivers" at bounding box center [1521, 180] width 29 height 10
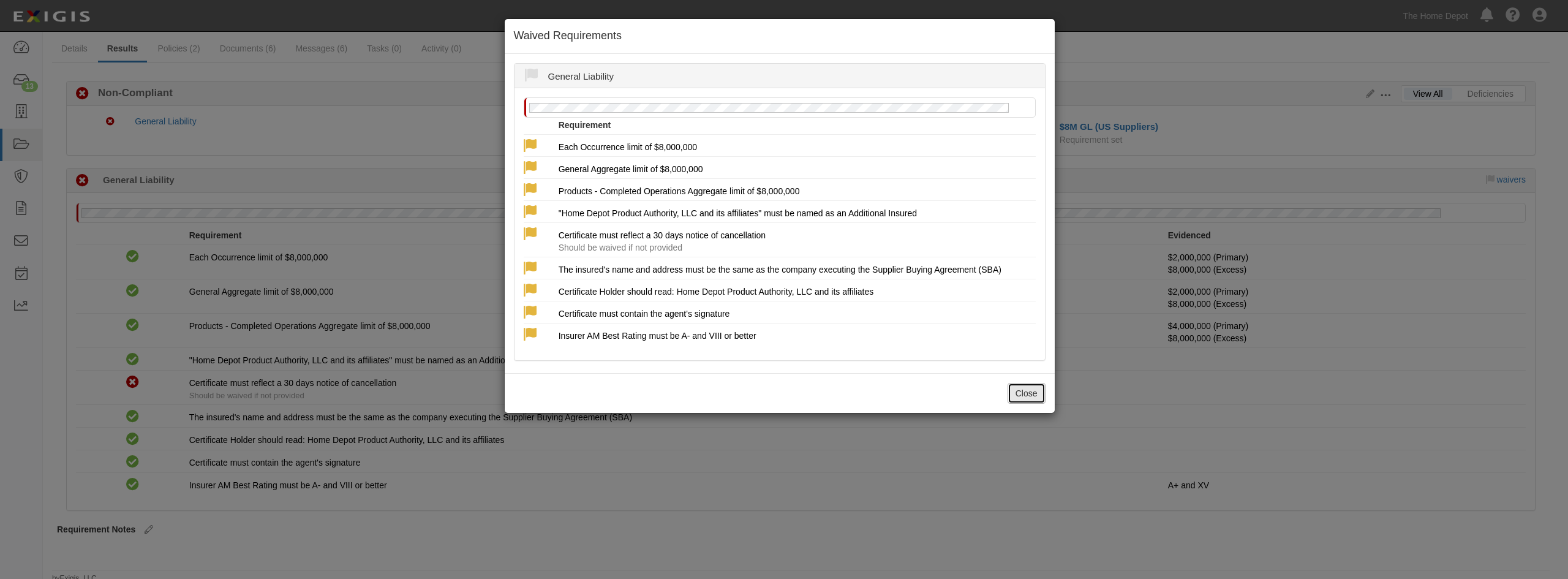
click at [1027, 395] on button "Close" at bounding box center [1027, 393] width 38 height 21
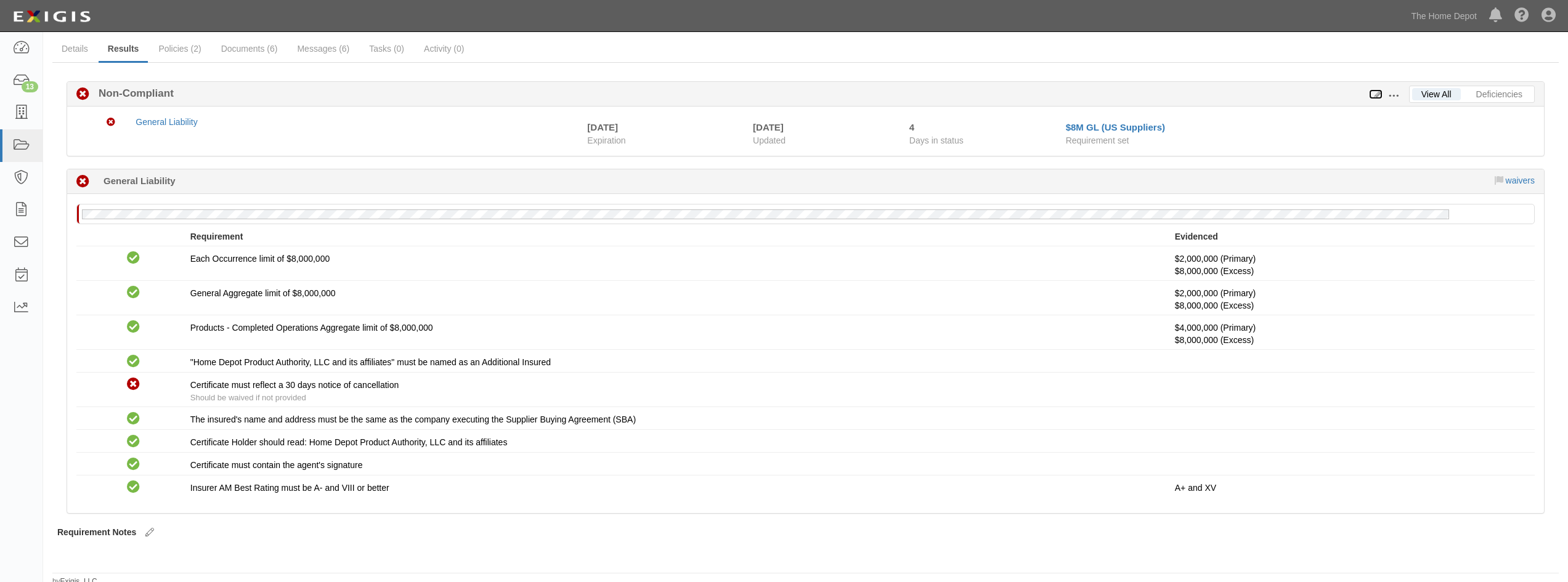
click at [1374, 95] on icon at bounding box center [1376, 95] width 14 height 9
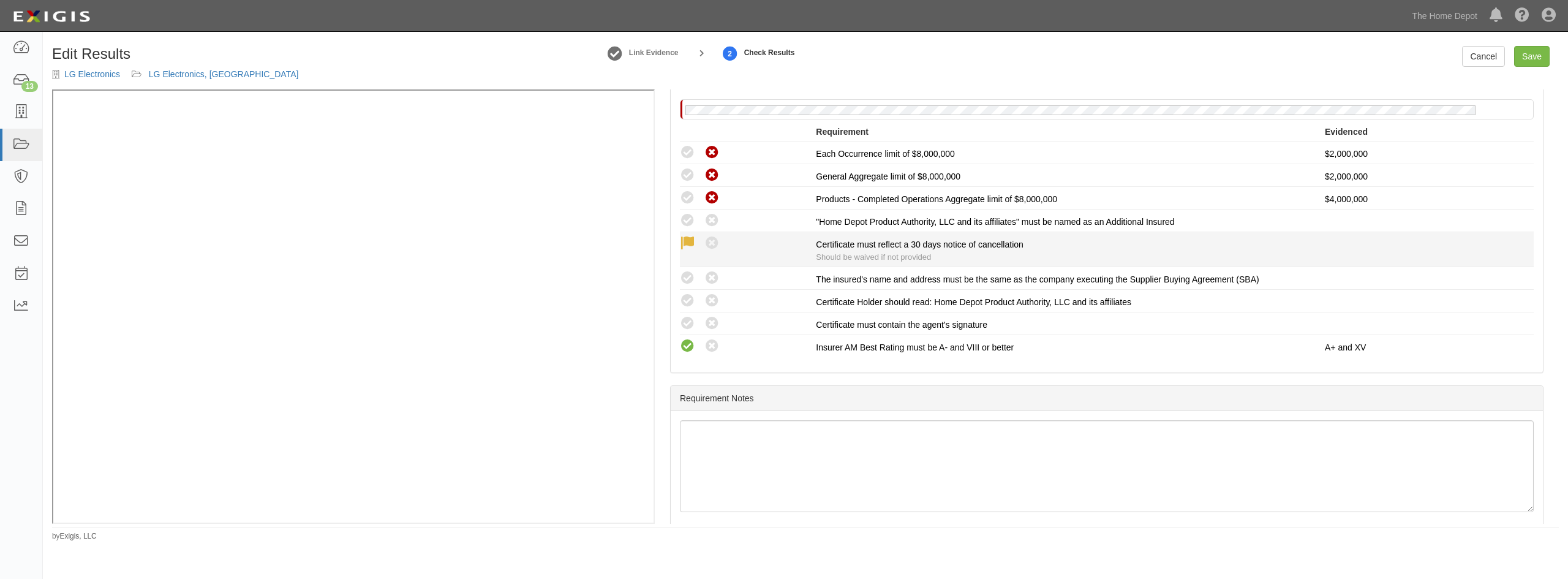
scroll to position [245, 0]
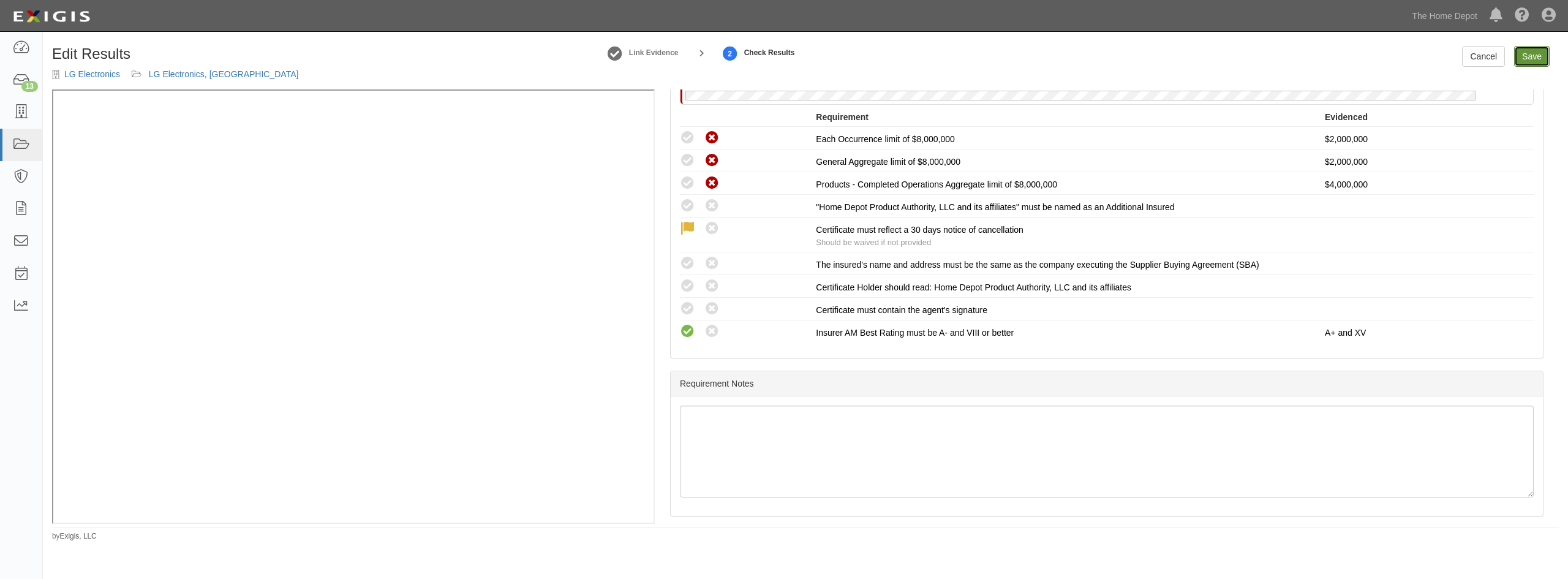
click at [1544, 60] on link "Save" at bounding box center [1532, 56] width 35 height 21
radio input "true"
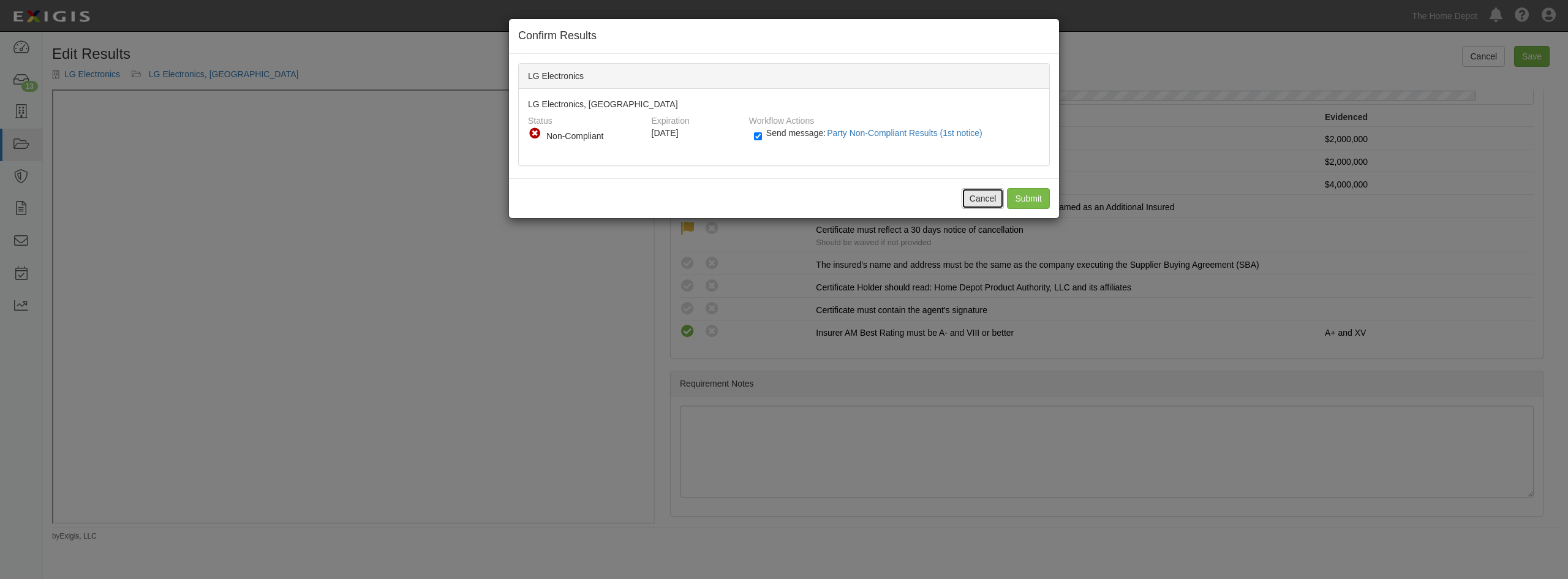
click at [995, 207] on button "Cancel" at bounding box center [984, 199] width 43 height 21
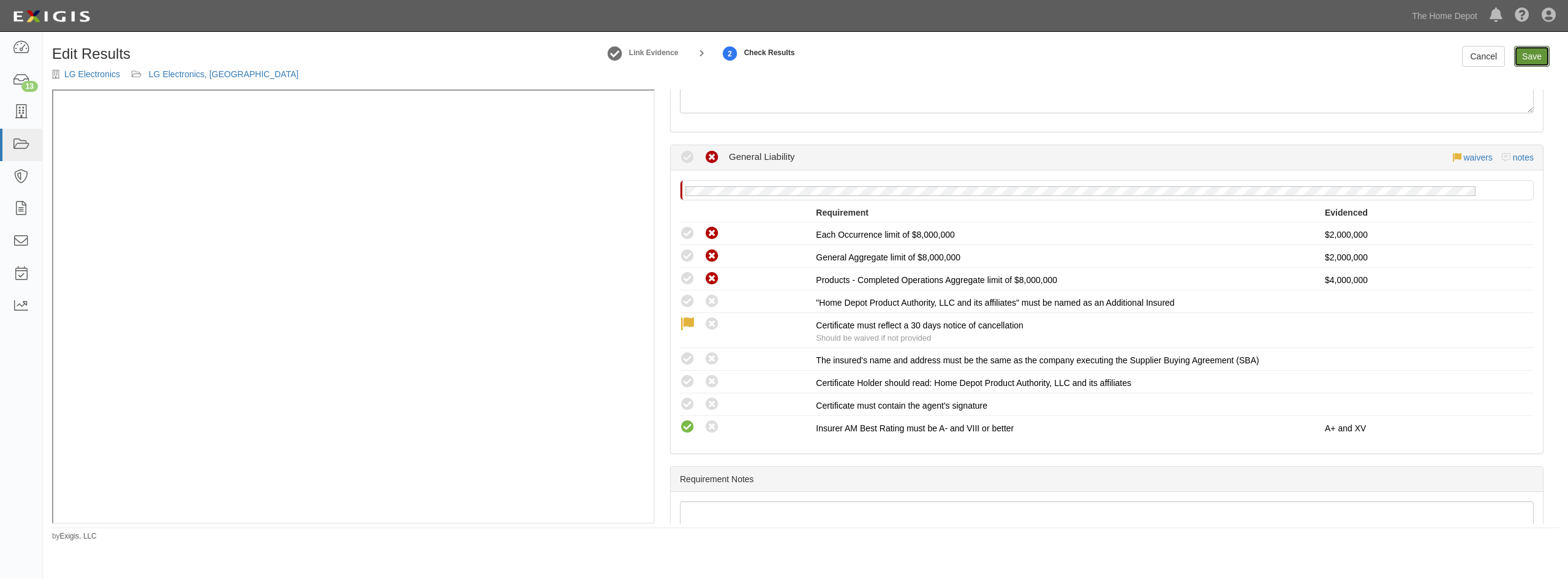
scroll to position [0, 0]
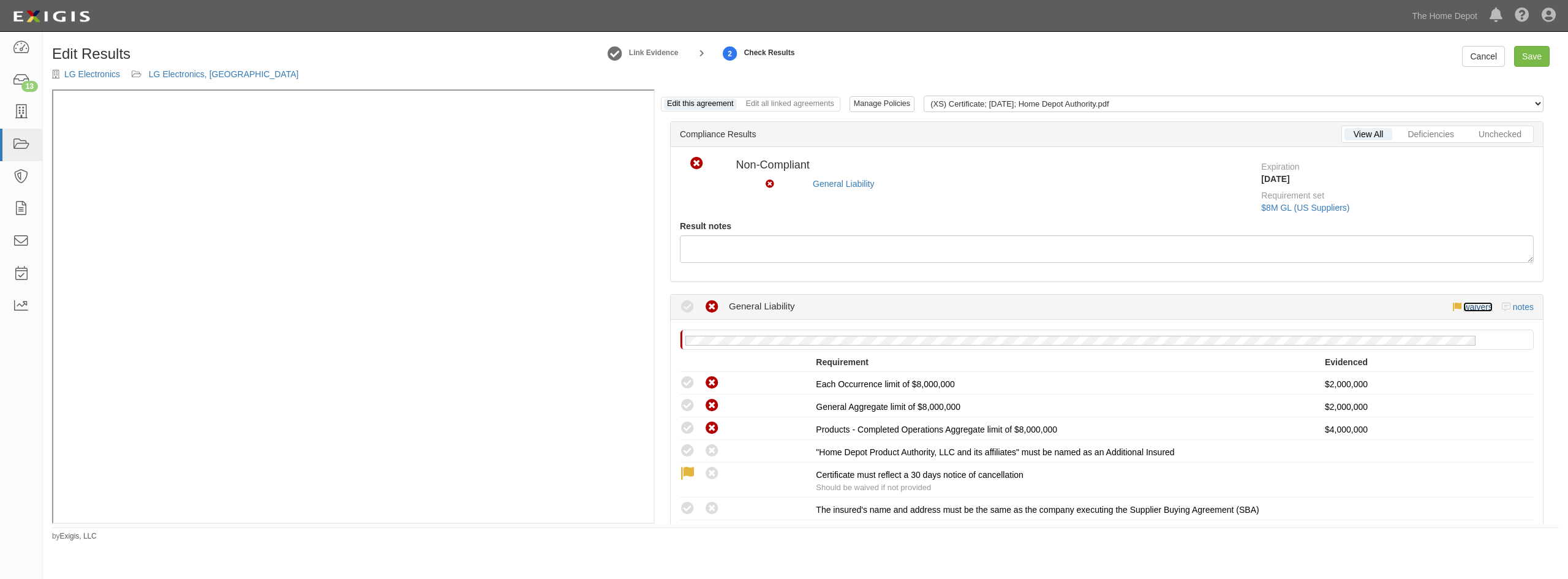
click at [1469, 309] on link "waivers" at bounding box center [1478, 306] width 29 height 10
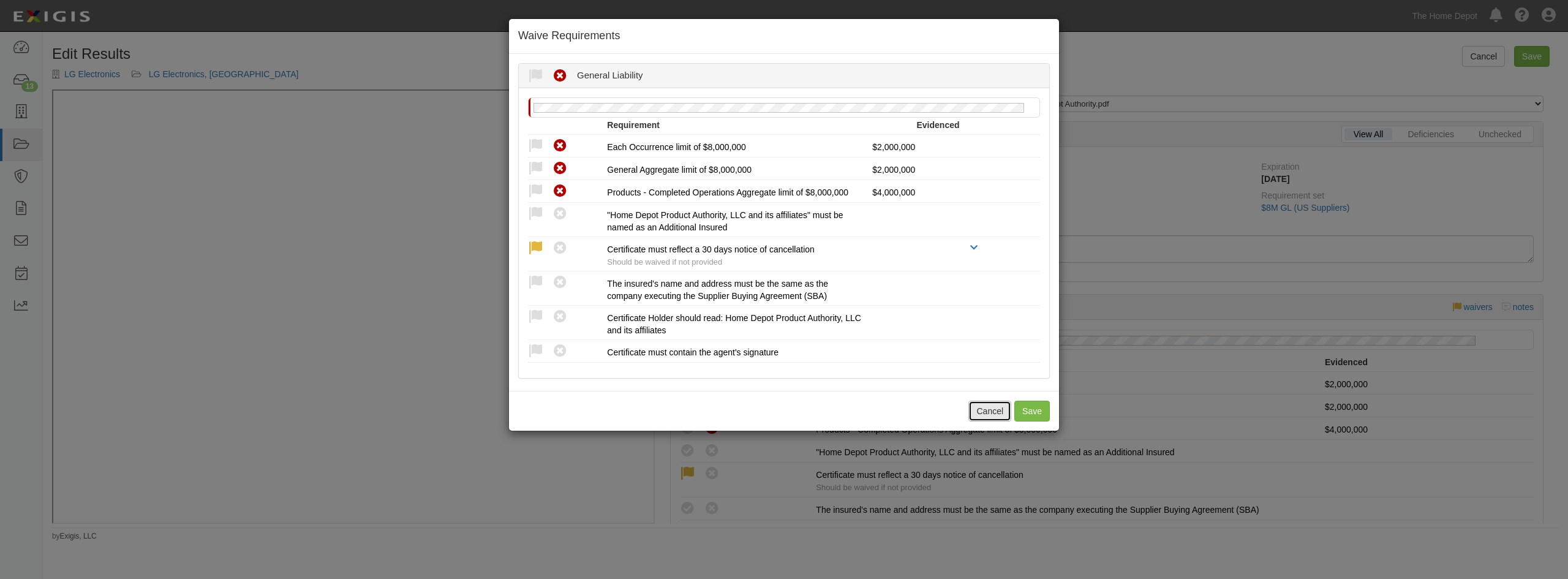
click at [993, 416] on button "Cancel" at bounding box center [990, 411] width 43 height 21
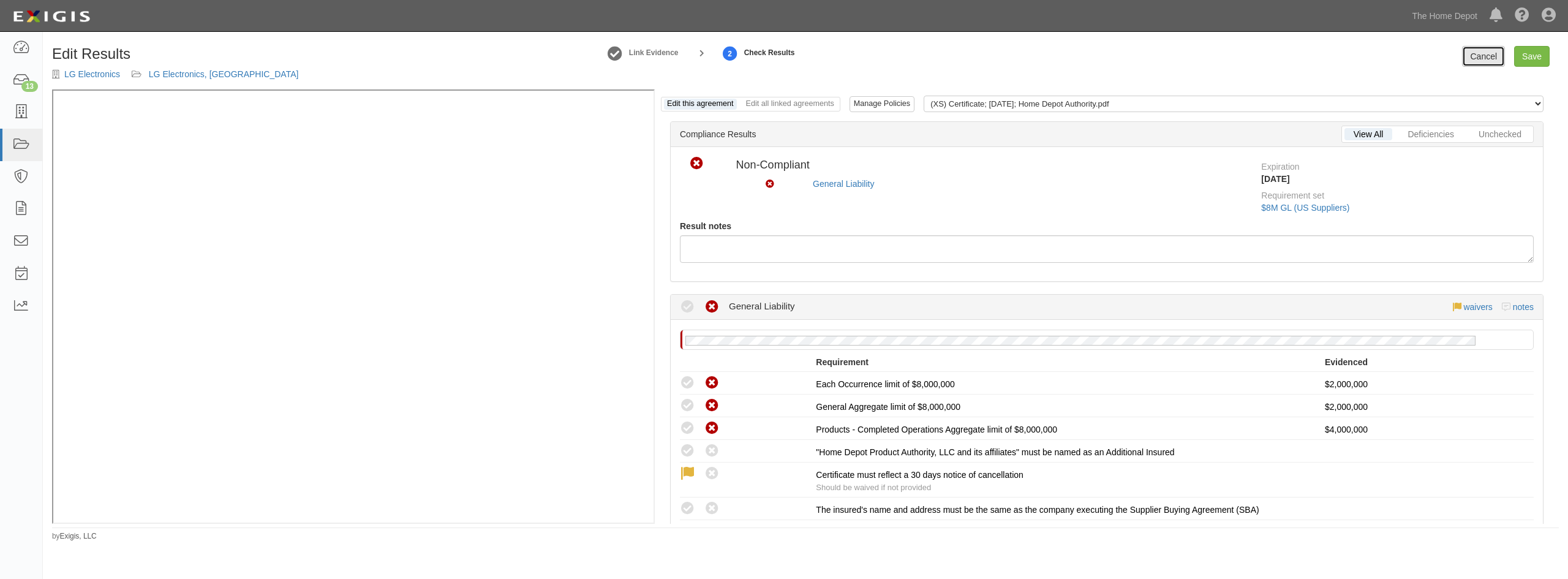
click at [1492, 66] on link "Cancel" at bounding box center [1484, 56] width 43 height 21
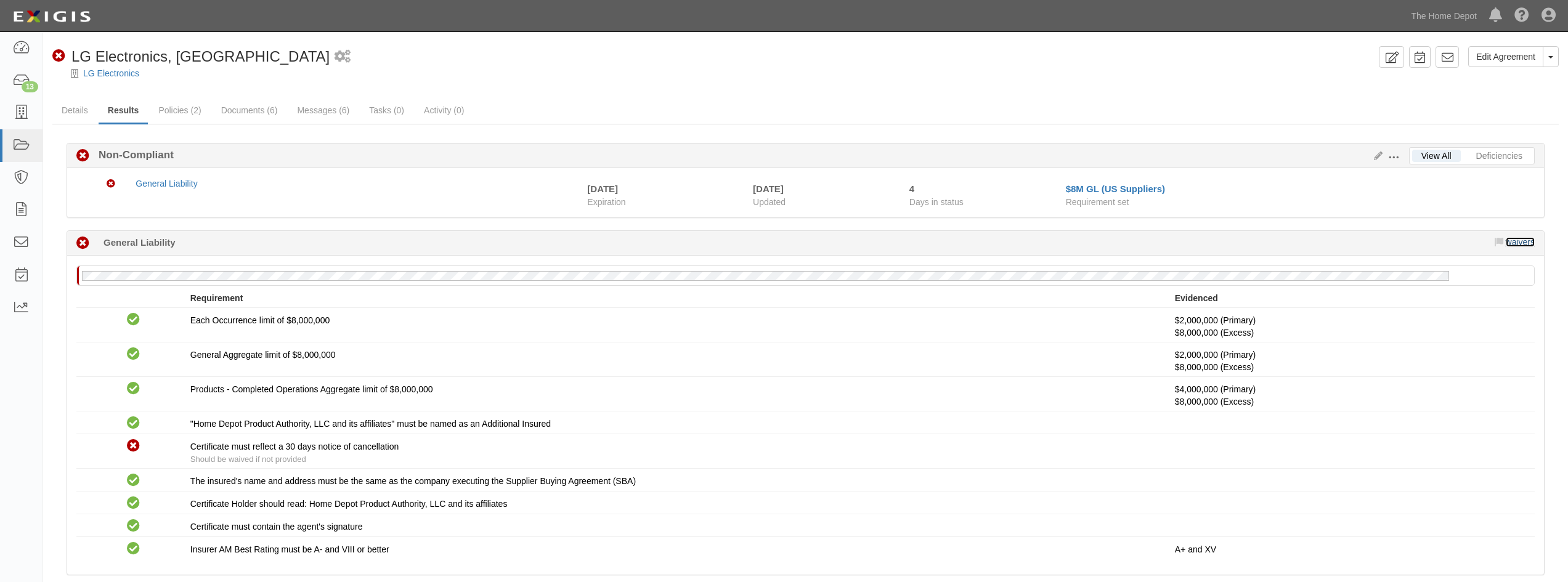
click at [1512, 244] on link "waivers" at bounding box center [1521, 242] width 29 height 10
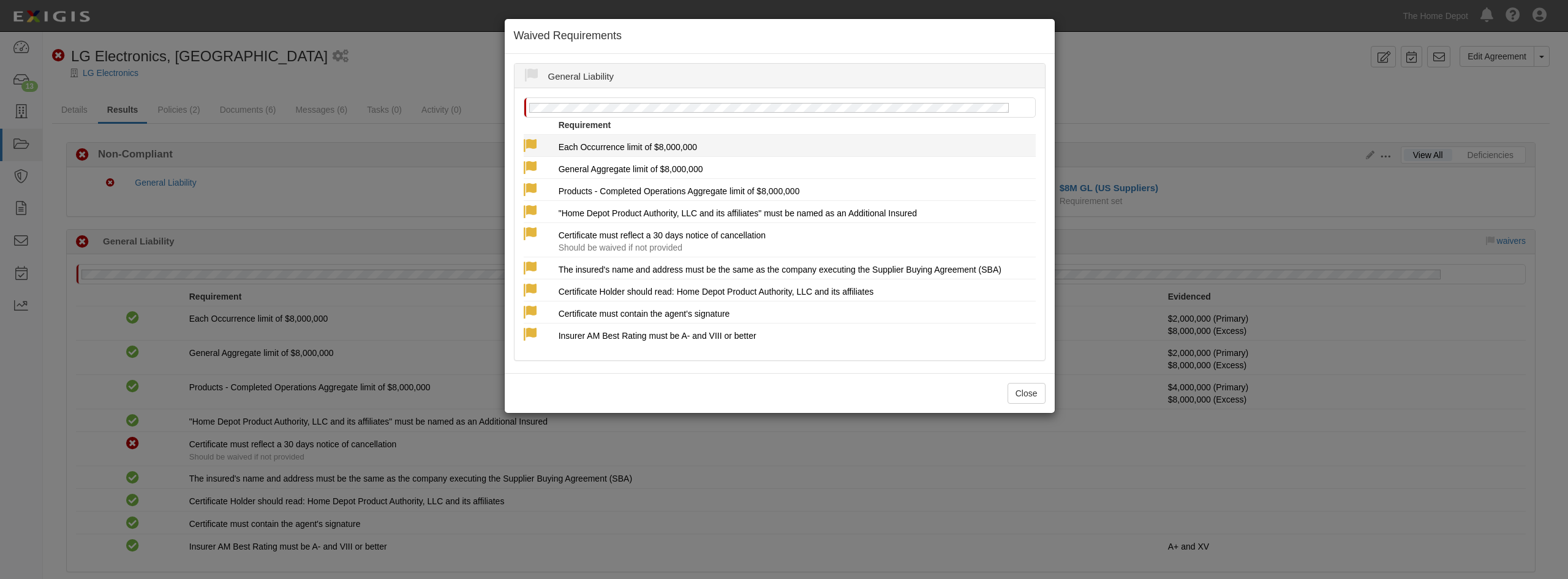
click at [529, 144] on icon at bounding box center [530, 146] width 13 height 13
click at [530, 140] on icon at bounding box center [530, 146] width 13 height 13
click at [533, 141] on icon at bounding box center [530, 146] width 13 height 13
click at [528, 184] on icon at bounding box center [530, 190] width 13 height 13
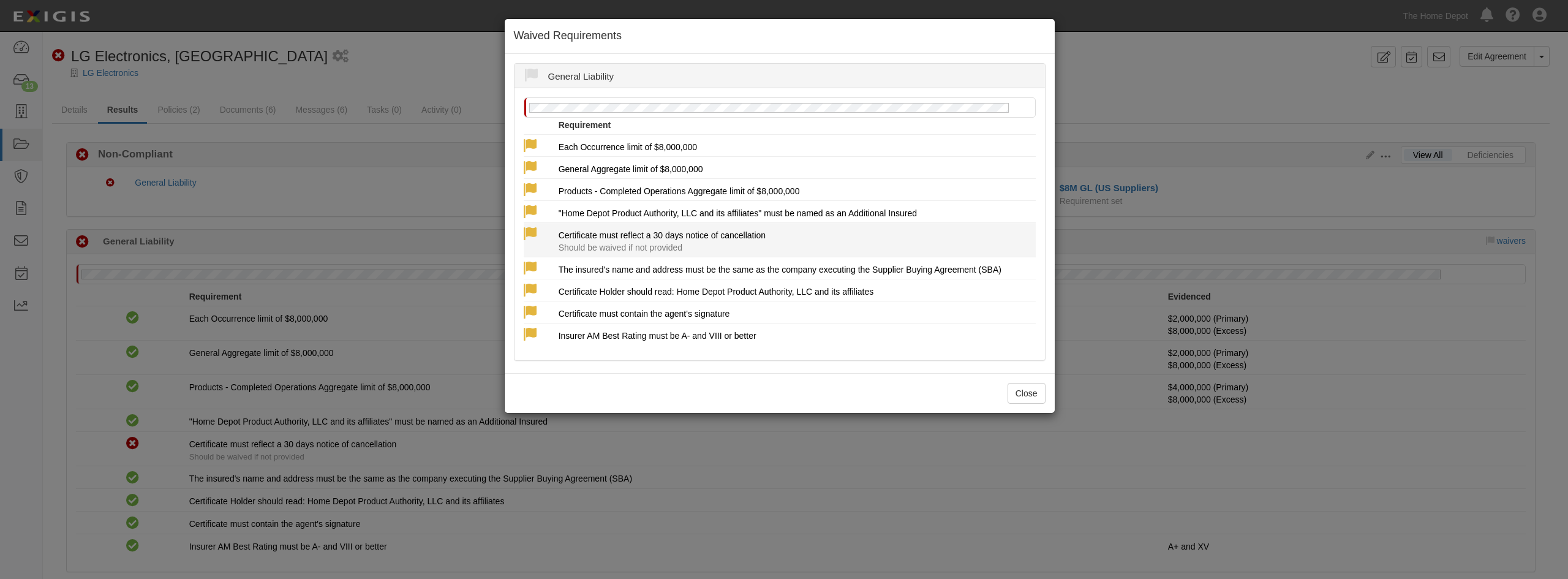
click at [532, 223] on li "Certificate must reflect a 30 days notice of cancellation Should be waived if n…" at bounding box center [780, 240] width 512 height 35
click at [1032, 407] on div "Close" at bounding box center [780, 393] width 550 height 40
click at [1032, 401] on button "Close" at bounding box center [1027, 393] width 38 height 21
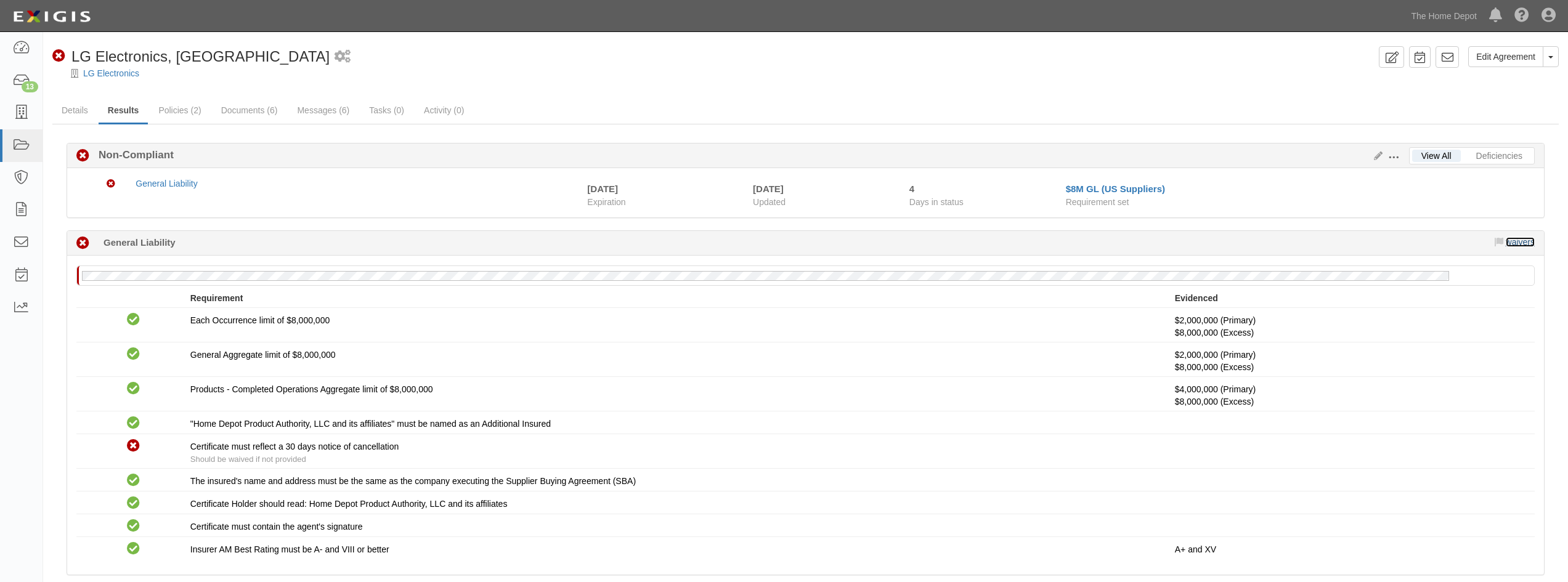
click at [1526, 244] on link "waivers" at bounding box center [1521, 242] width 29 height 10
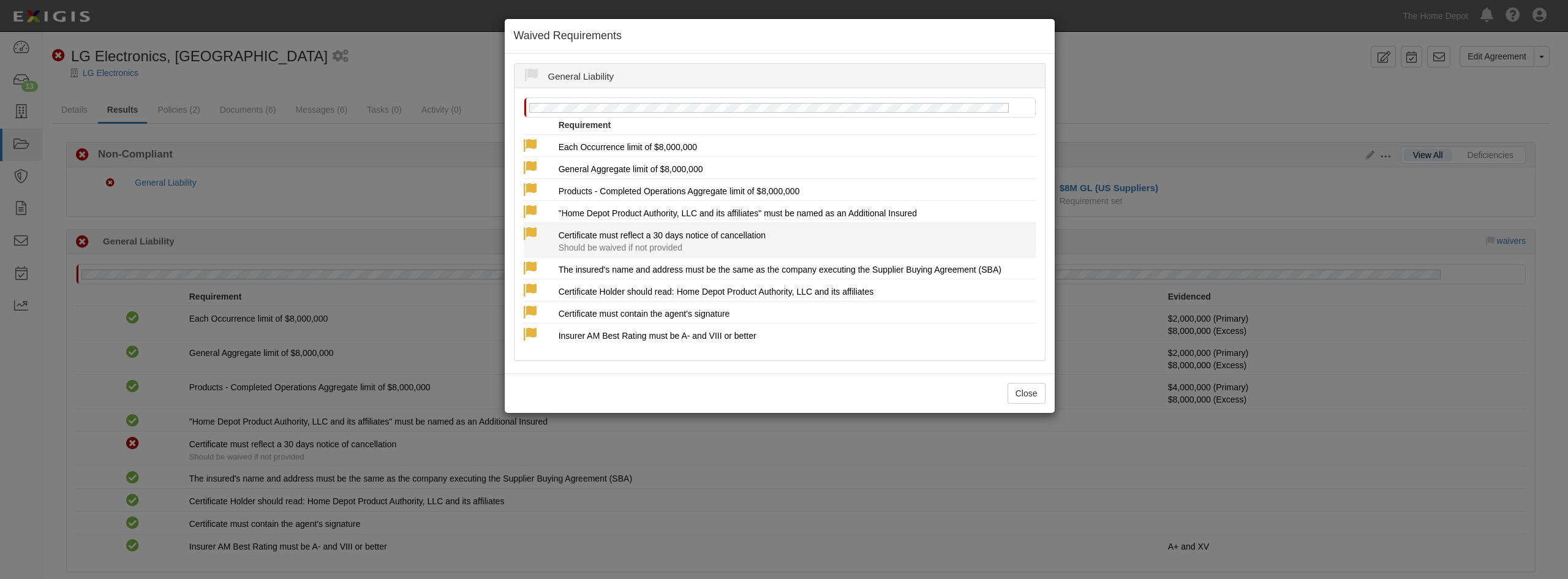
click at [532, 233] on icon at bounding box center [530, 235] width 13 height 13
click at [529, 74] on icon at bounding box center [531, 75] width 15 height 15
click at [1015, 389] on button "Close" at bounding box center [1027, 393] width 38 height 21
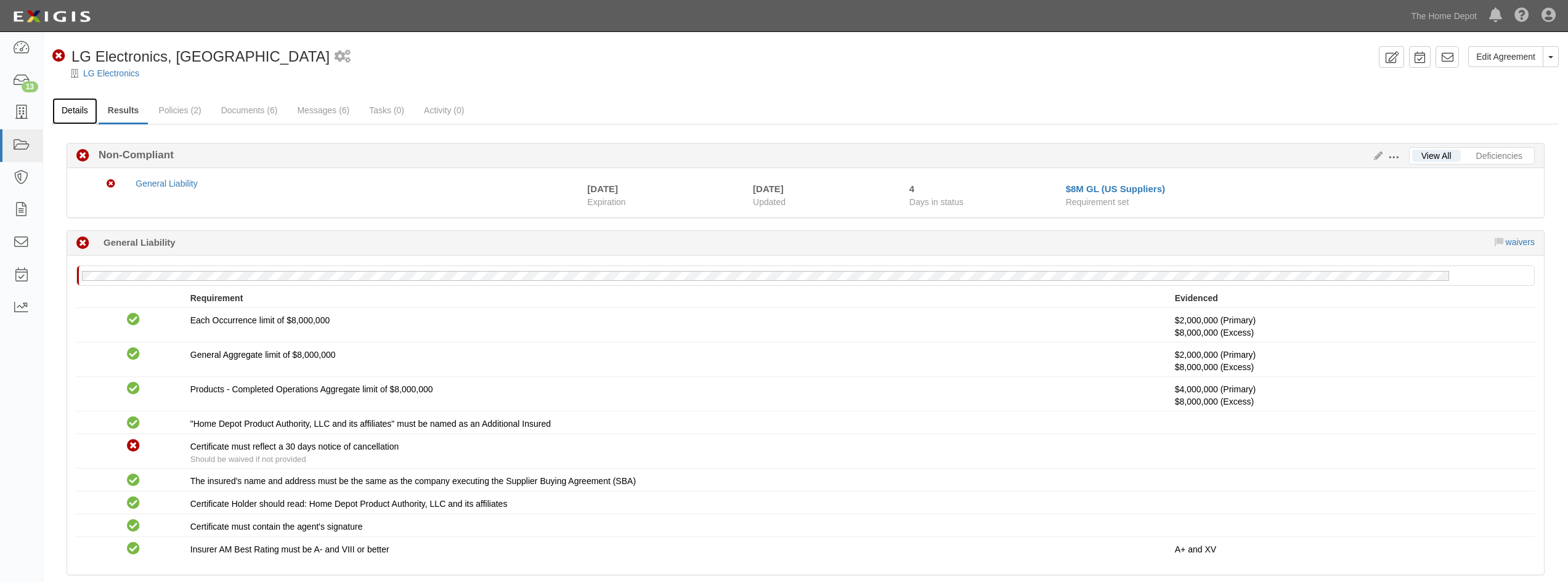
click at [83, 114] on link "Details" at bounding box center [75, 111] width 45 height 26
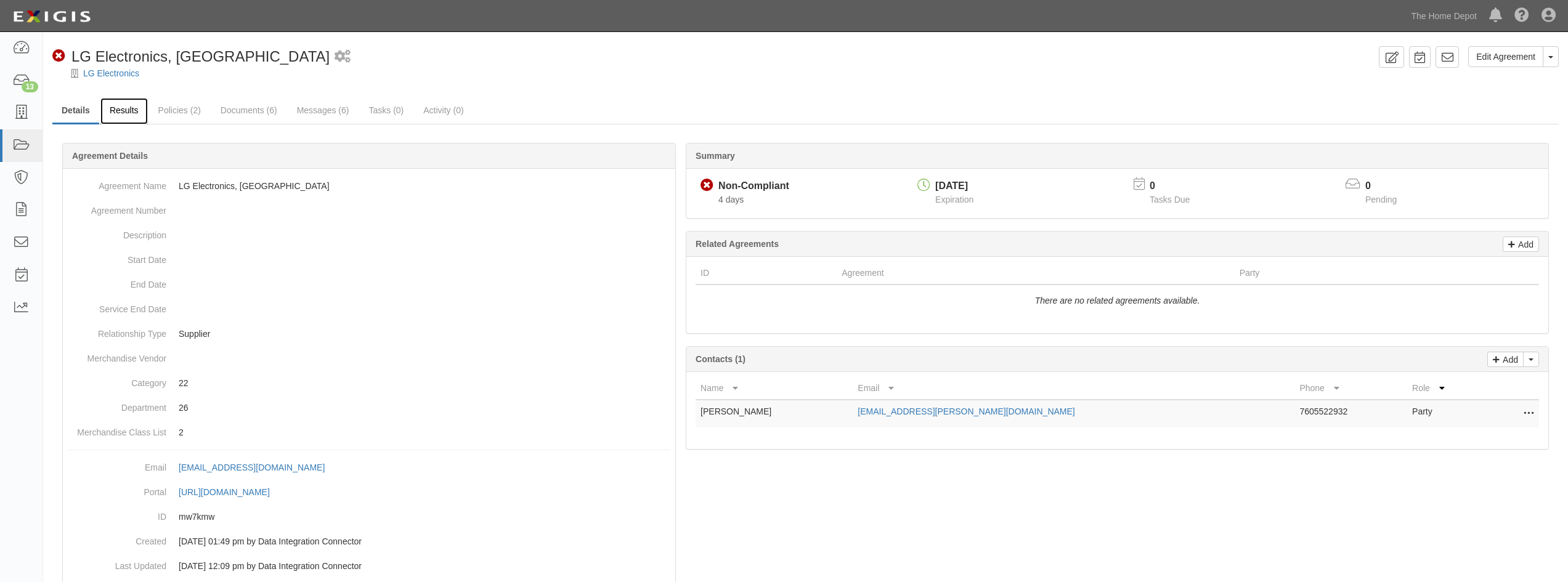
click at [118, 121] on link "Results" at bounding box center [124, 111] width 47 height 26
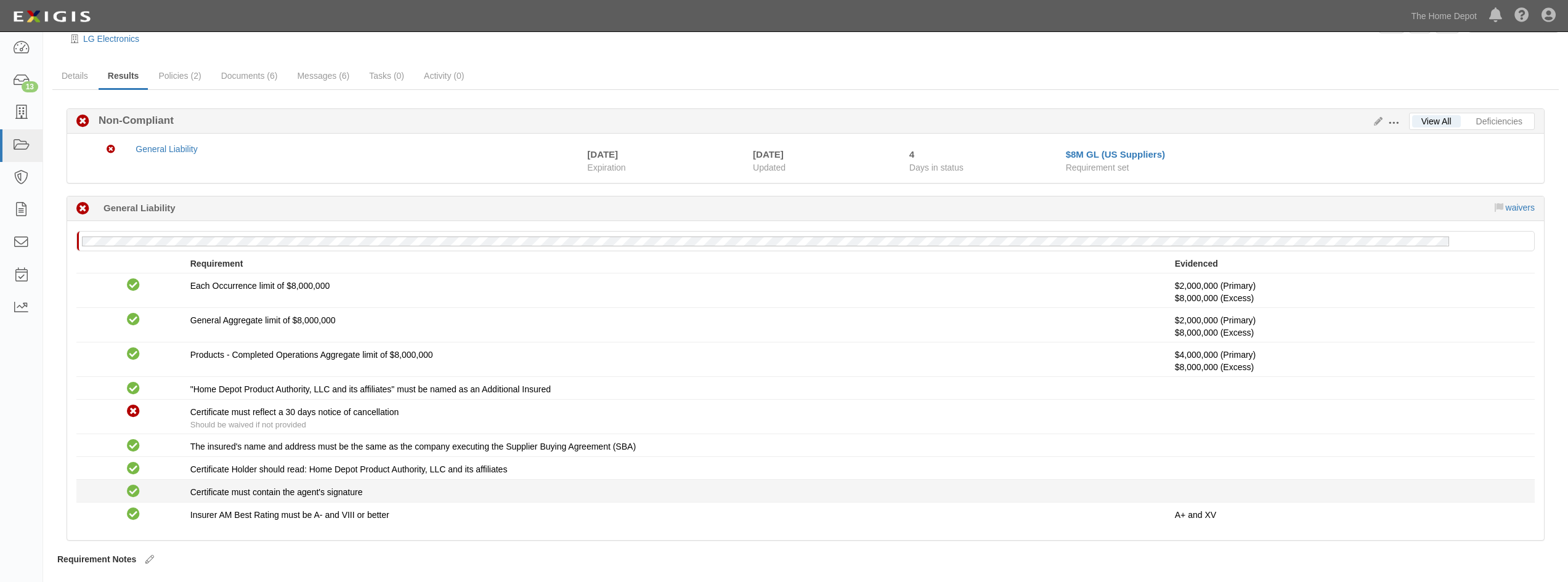
scroll to position [66, 0]
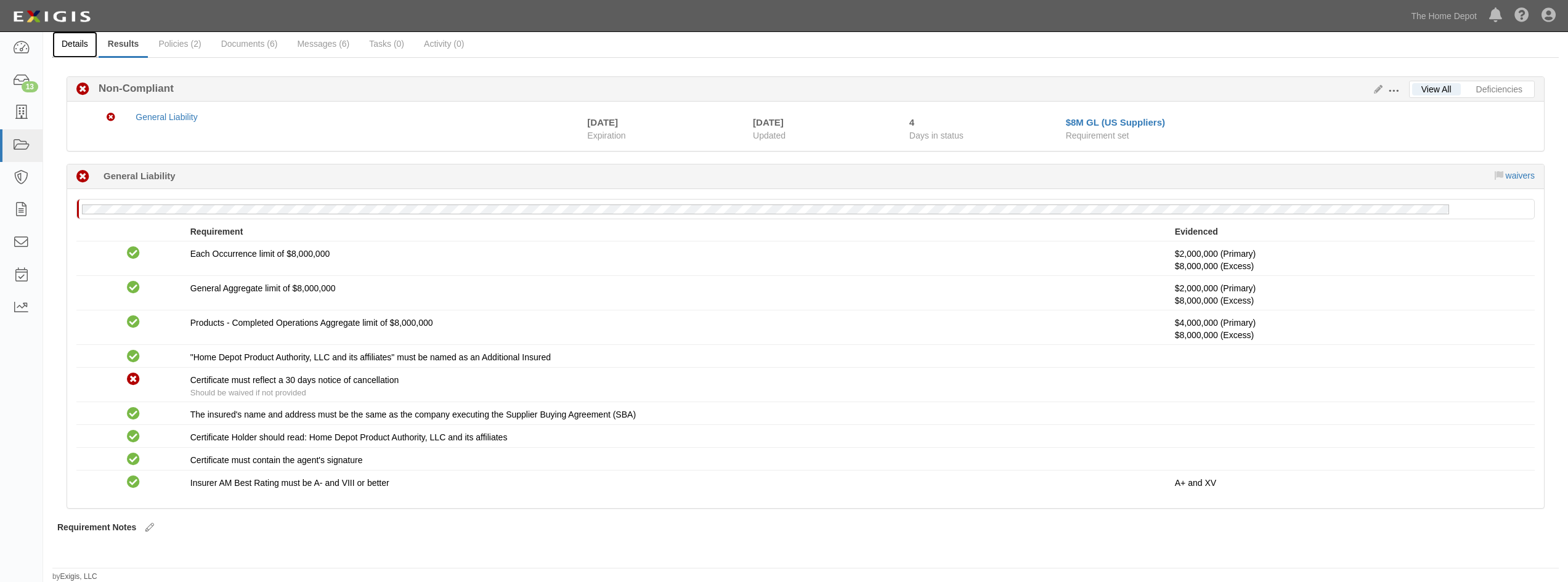
drag, startPoint x: 283, startPoint y: 482, endPoint x: 75, endPoint y: 45, distance: 484.0
click at [75, 45] on link "Details" at bounding box center [75, 45] width 45 height 26
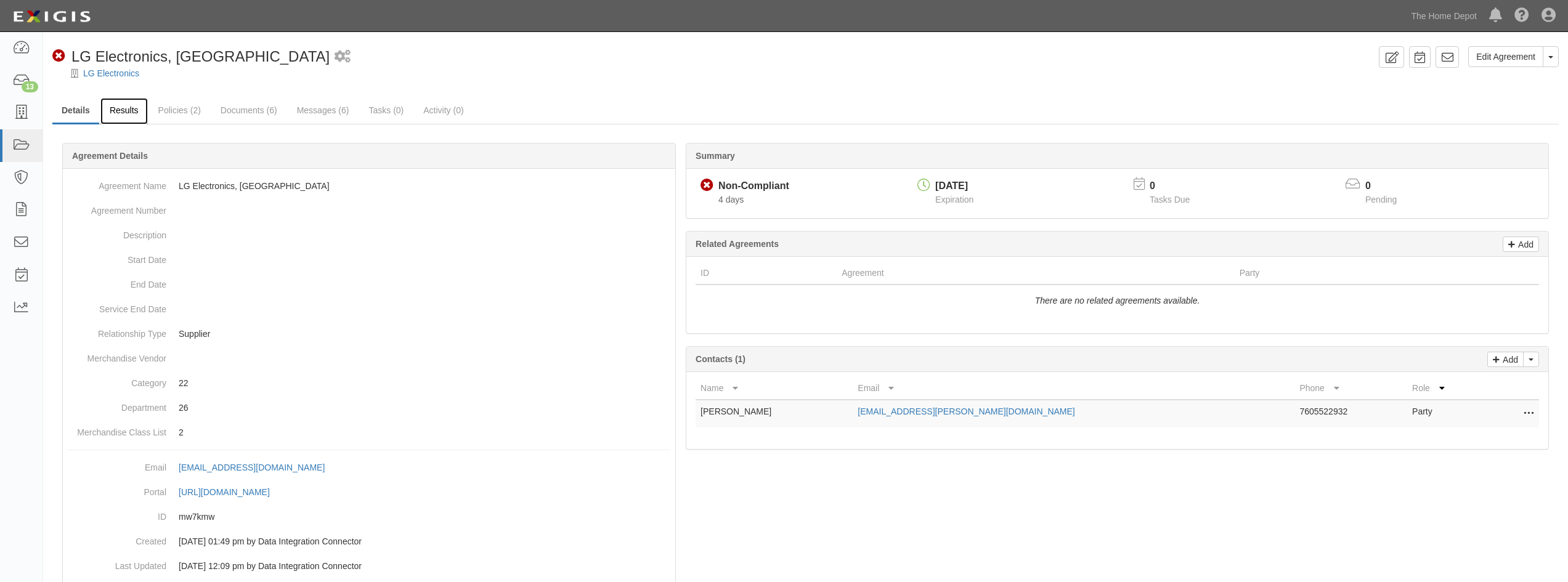
click at [123, 106] on link "Results" at bounding box center [124, 111] width 47 height 26
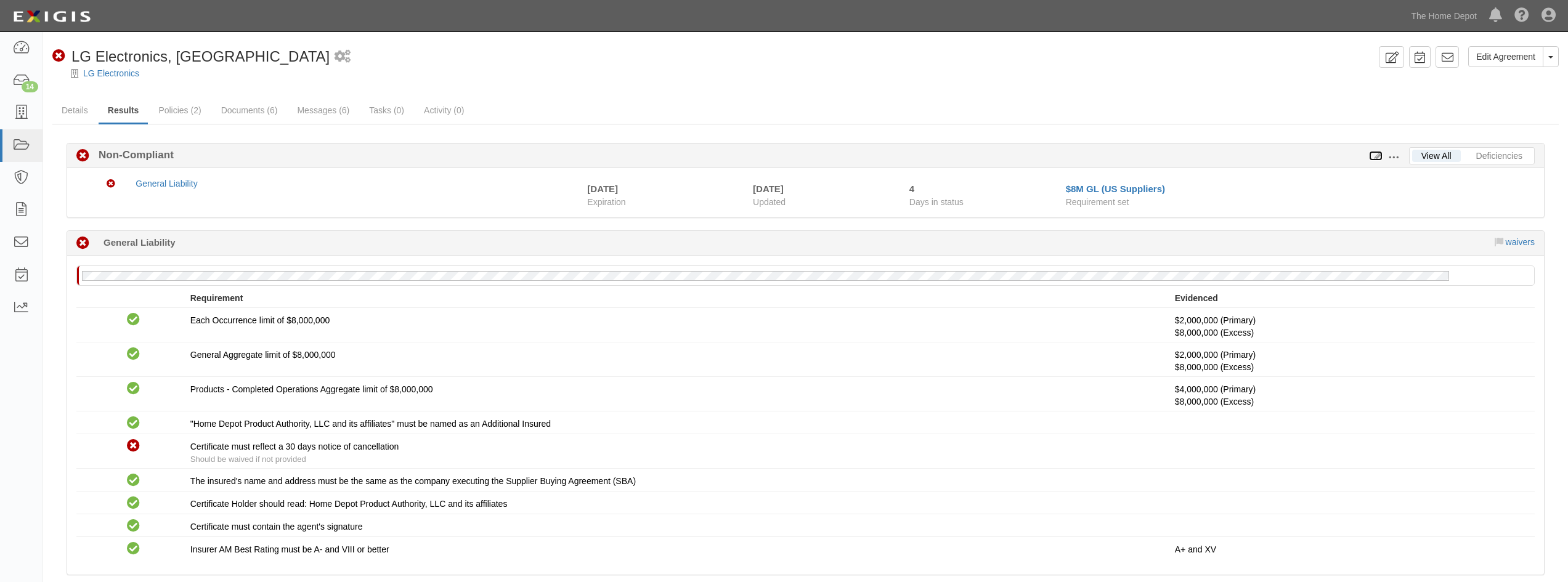
click at [1378, 158] on icon at bounding box center [1376, 156] width 14 height 9
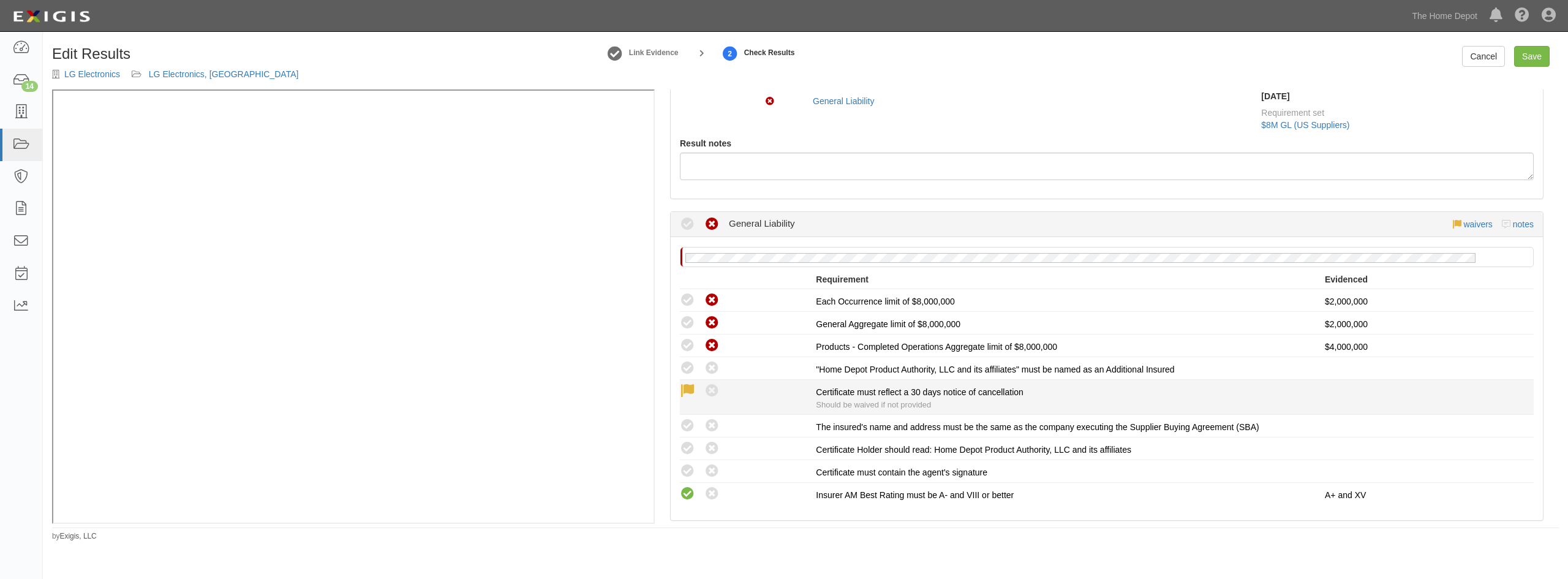
scroll to position [184, 0]
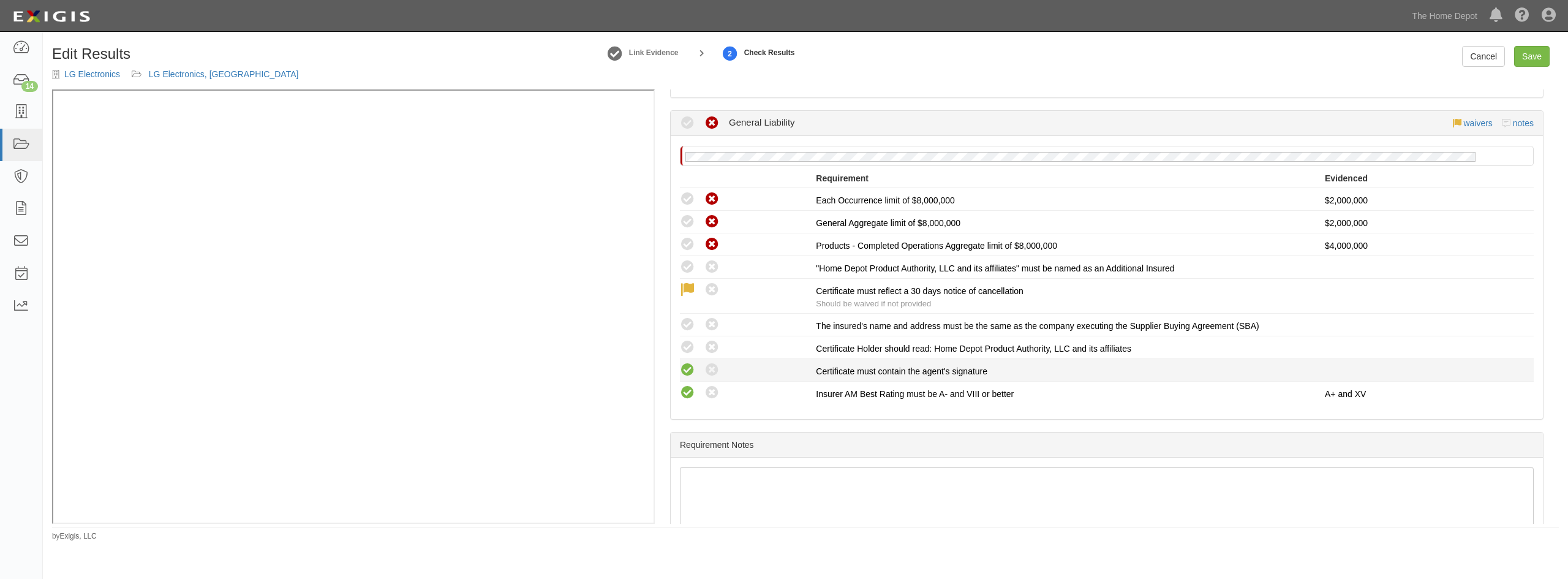
click at [688, 371] on icon at bounding box center [687, 370] width 15 height 15
radio input "true"
click at [688, 350] on icon at bounding box center [687, 348] width 15 height 15
radio input "true"
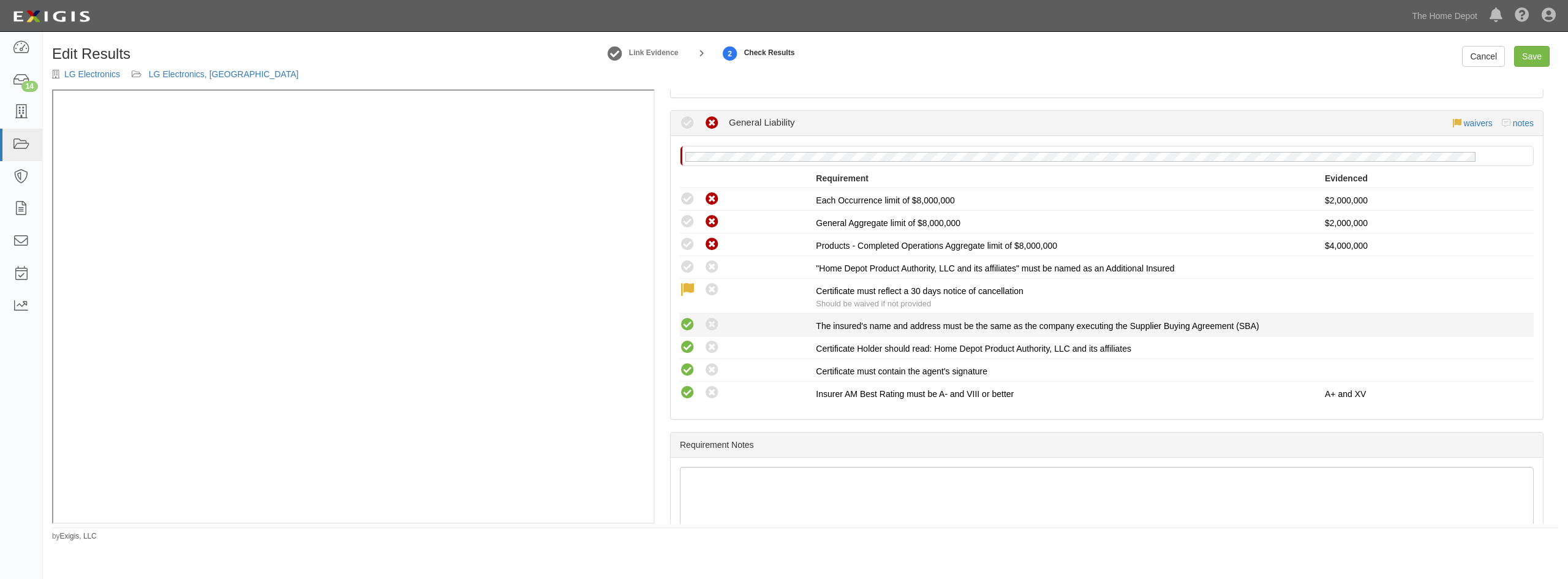
click at [688, 322] on icon at bounding box center [687, 325] width 15 height 15
radio input "true"
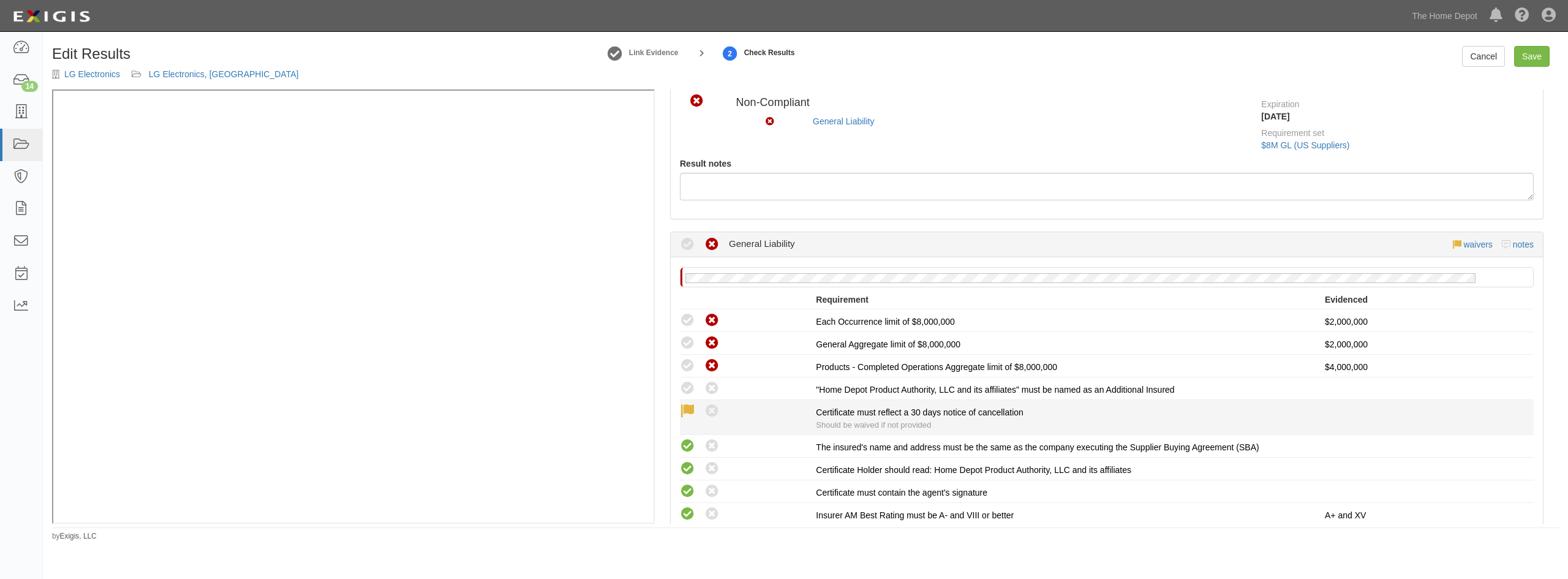
scroll to position [0, 0]
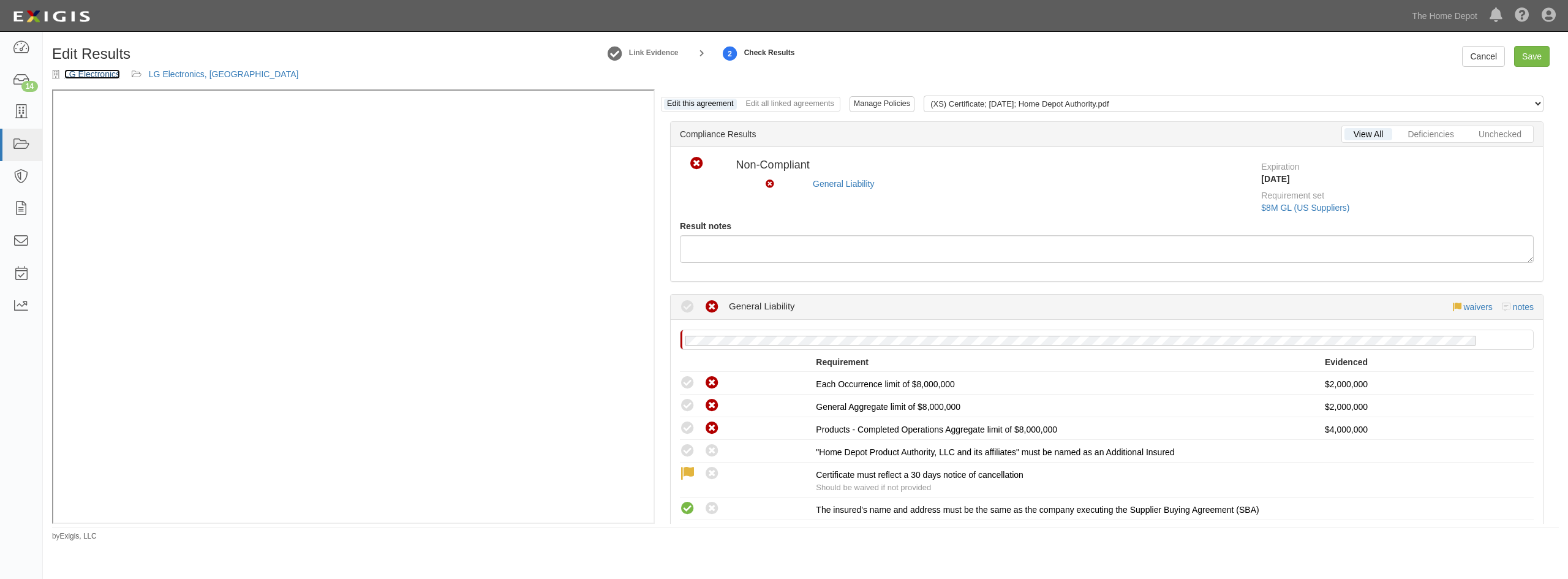
click at [105, 74] on link "LG Electronics" at bounding box center [91, 74] width 56 height 10
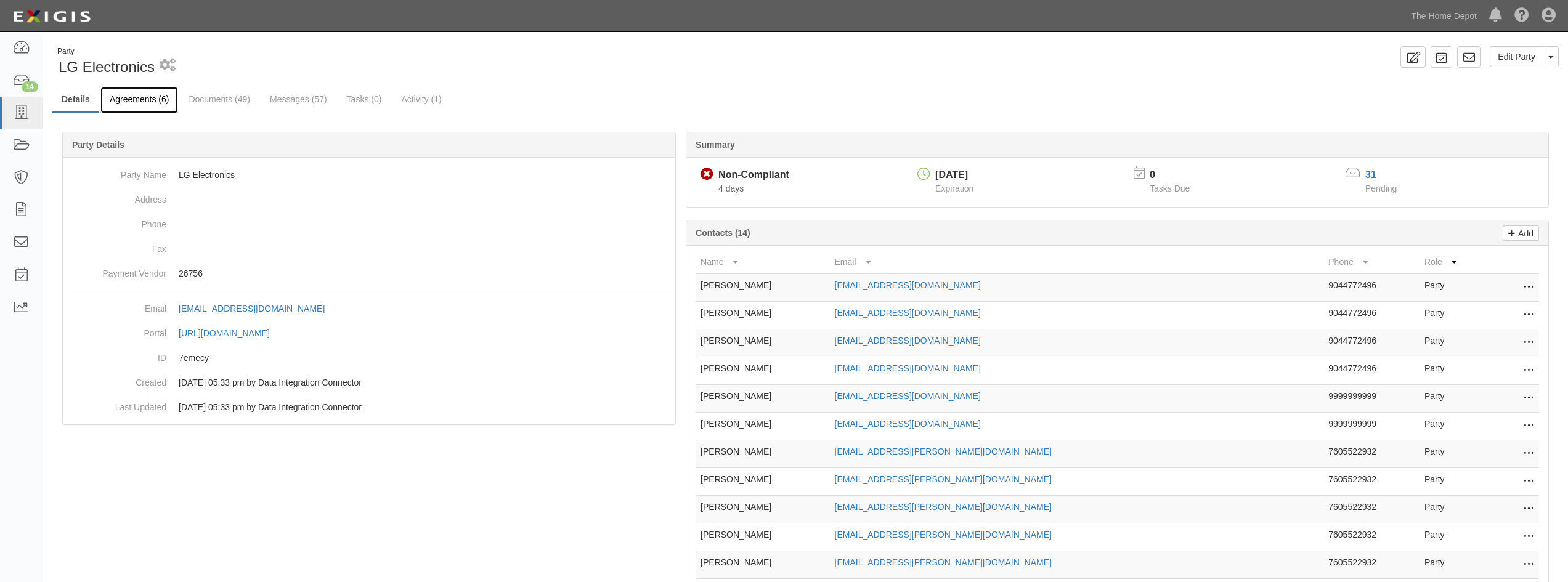
click at [143, 110] on link "Agreements (6)" at bounding box center [139, 100] width 78 height 26
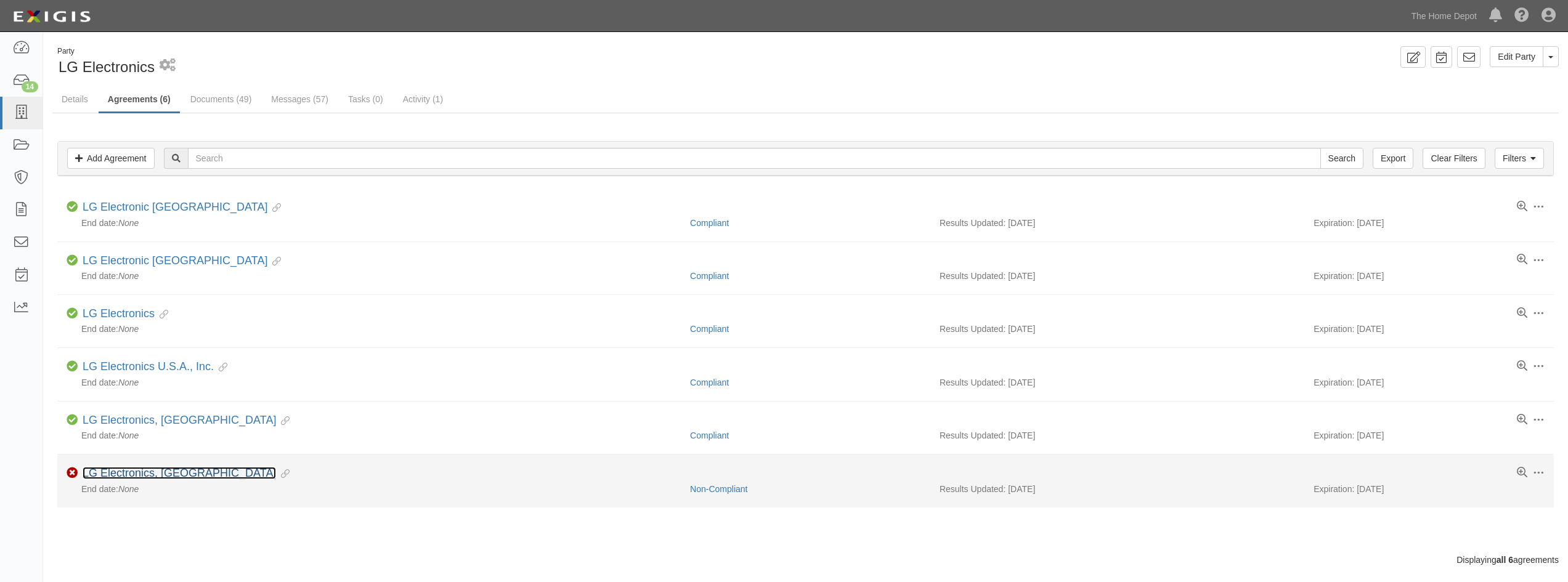
click at [146, 476] on link "LG Electronics, [GEOGRAPHIC_DATA]" at bounding box center [179, 473] width 194 height 12
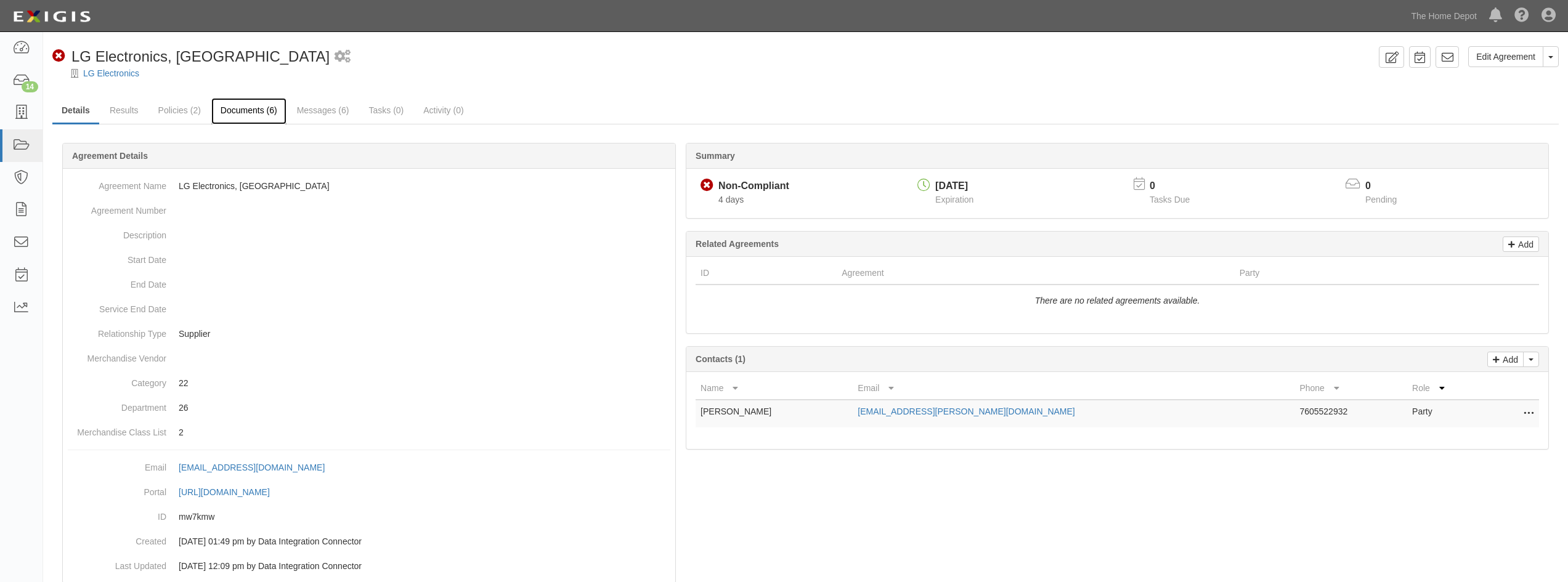
click at [252, 114] on link "Documents (6)" at bounding box center [249, 111] width 75 height 26
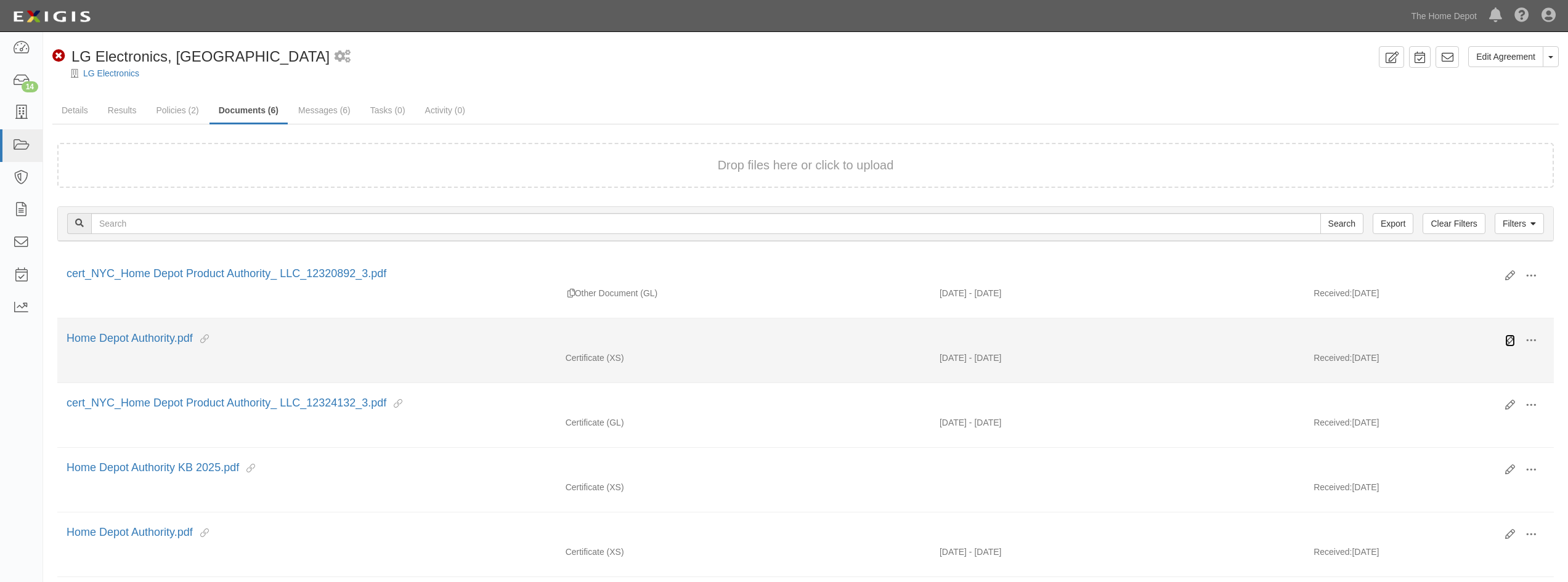
click at [1508, 342] on icon at bounding box center [1510, 340] width 10 height 10
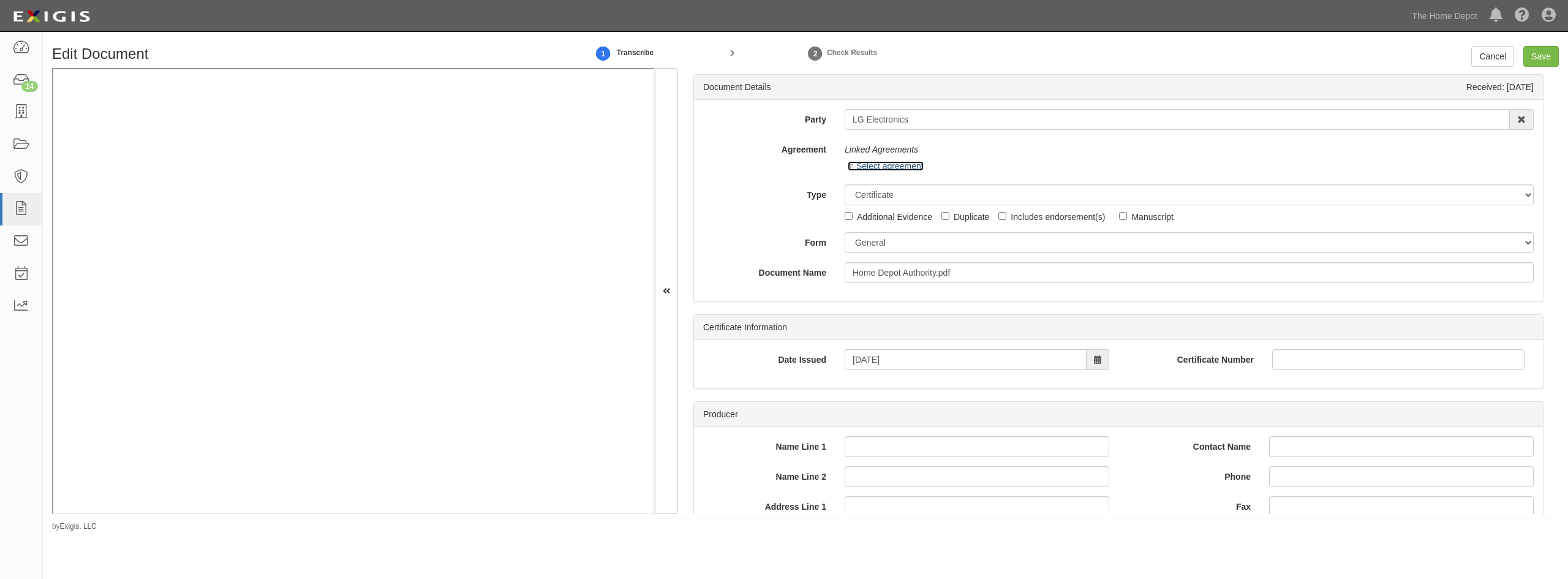
click at [850, 162] on link "Select agreement" at bounding box center [886, 166] width 76 height 10
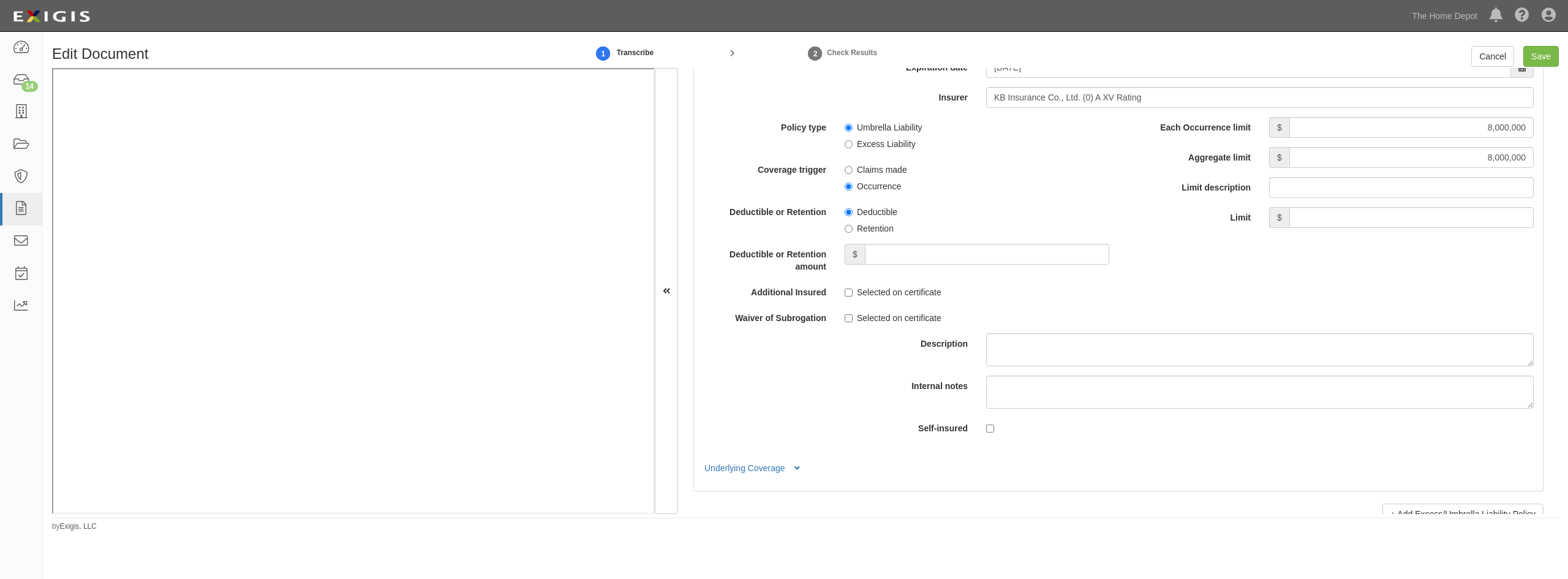
scroll to position [2758, 0]
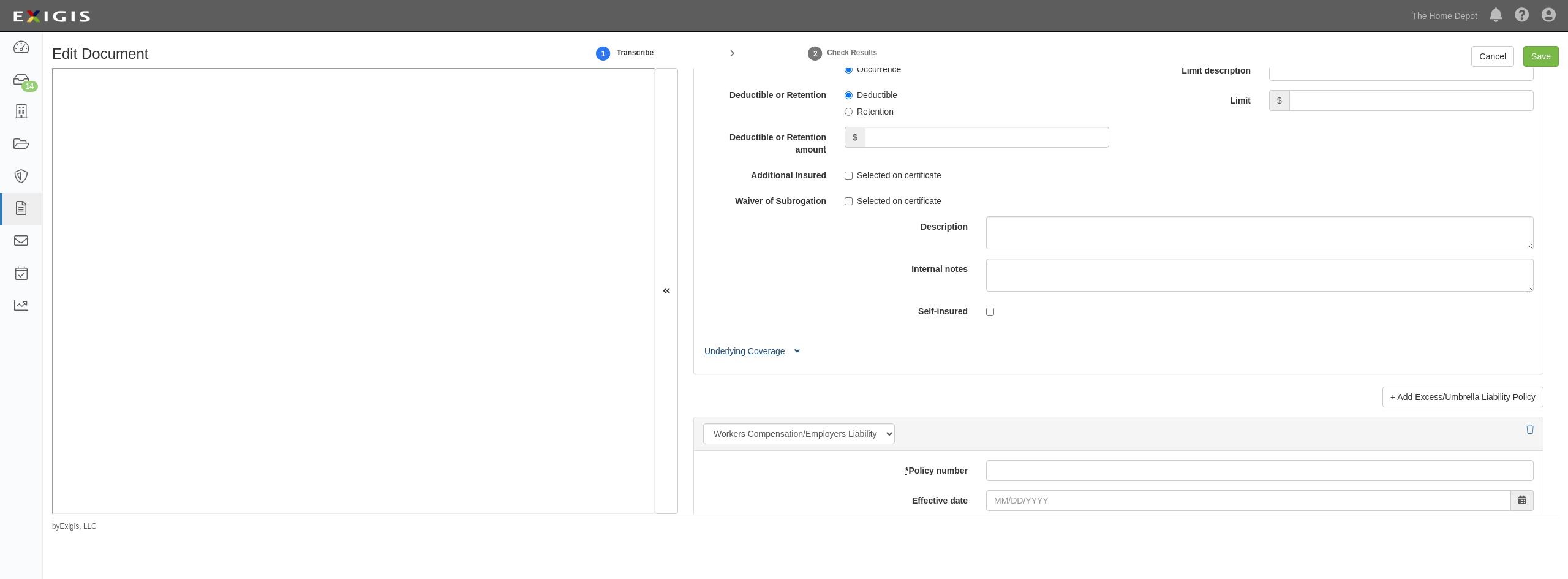
click at [792, 351] on button "Underlying Coverage" at bounding box center [754, 352] width 102 height 13
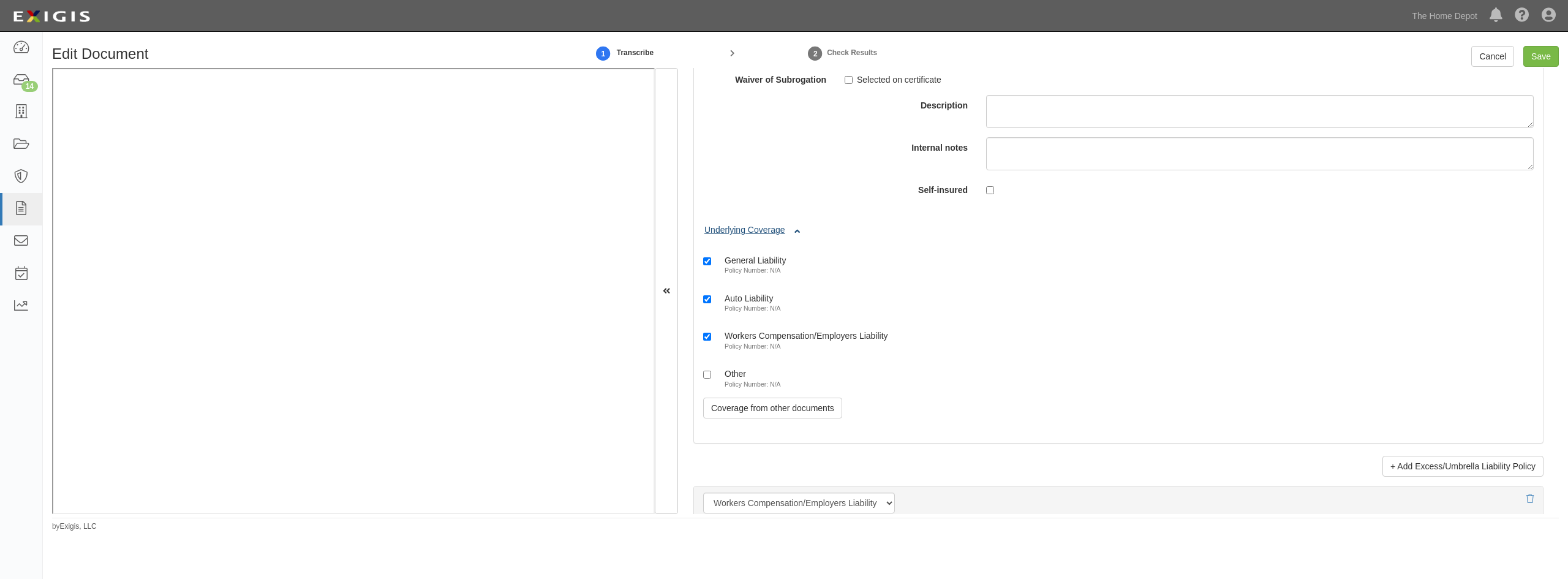
scroll to position [2881, 0]
click at [1535, 53] on input "Save" at bounding box center [1541, 56] width 35 height 21
type input "8000000"
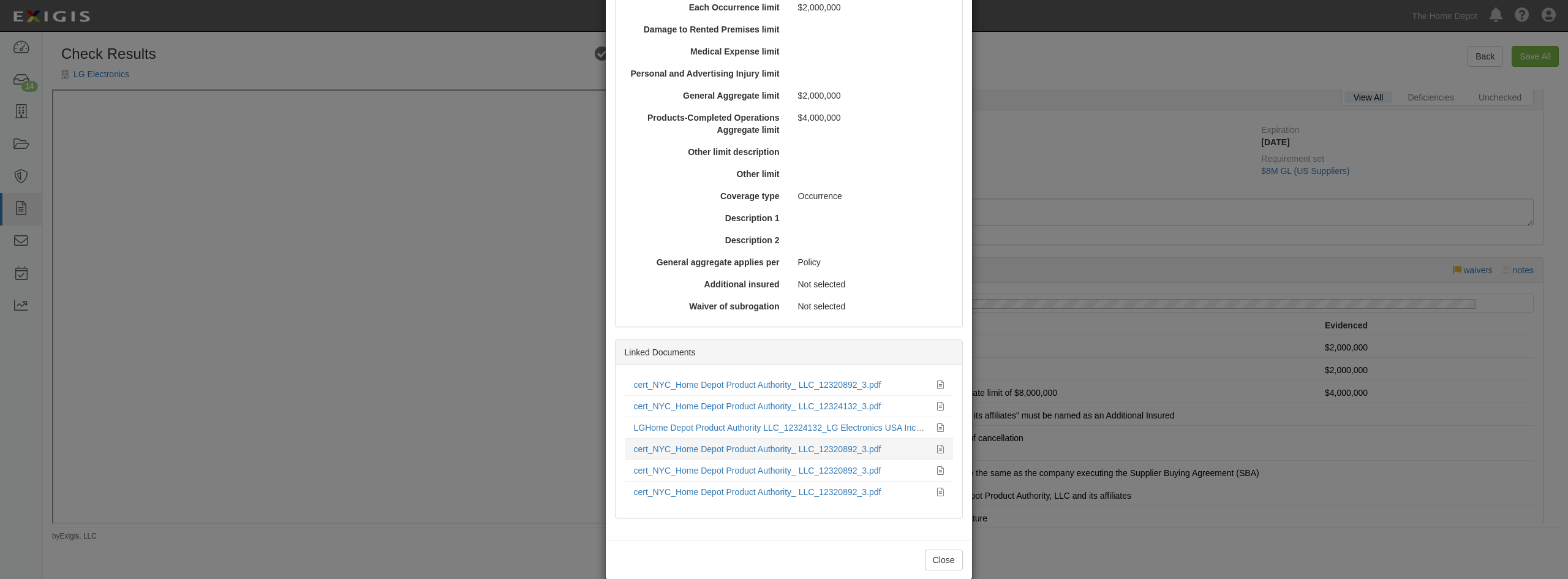
scroll to position [393, 0]
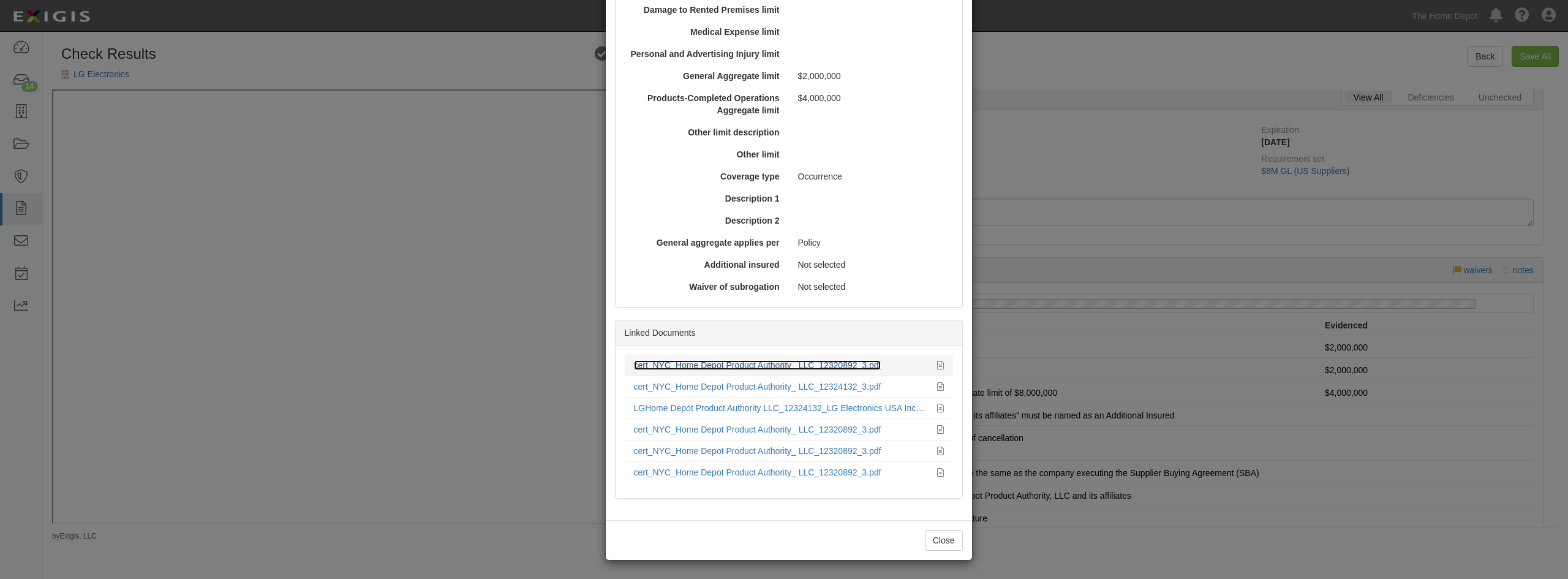
click at [704, 364] on link "cert_NYC_Home Depot Product Authority_ LLC_12320892_3.pdf" at bounding box center [758, 365] width 248 height 10
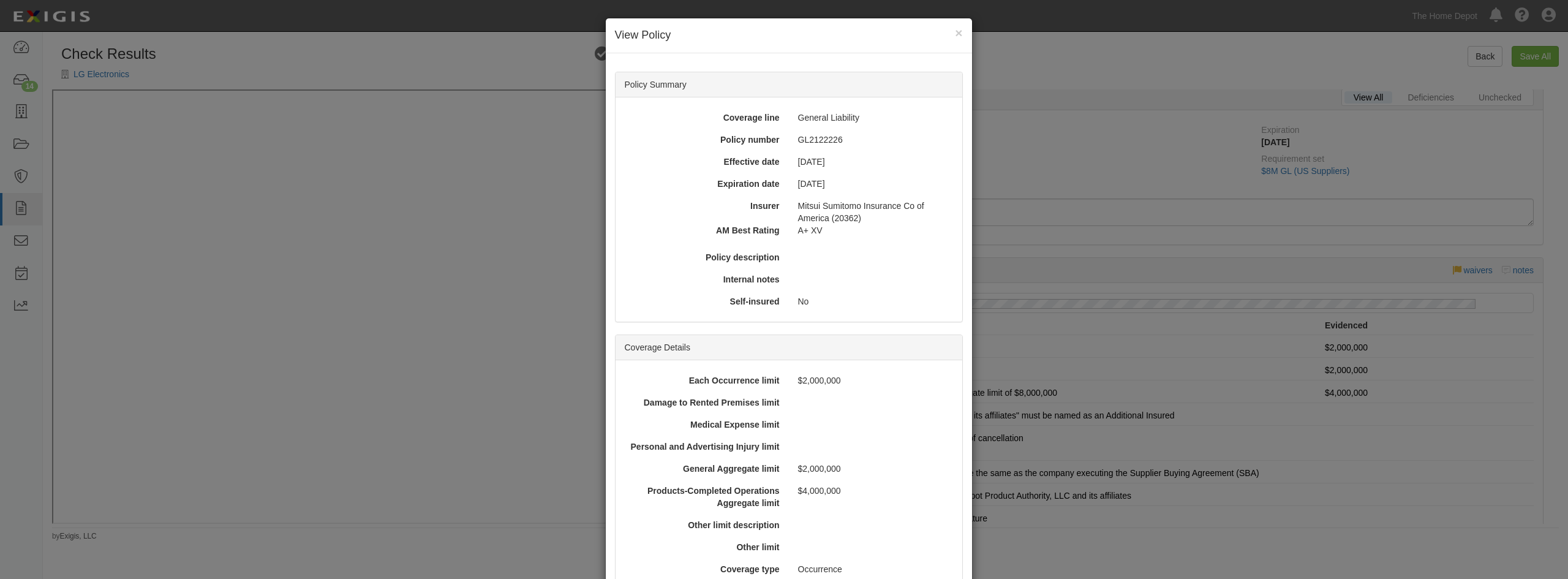
scroll to position [0, 0]
click at [955, 35] on button "×" at bounding box center [958, 33] width 7 height 13
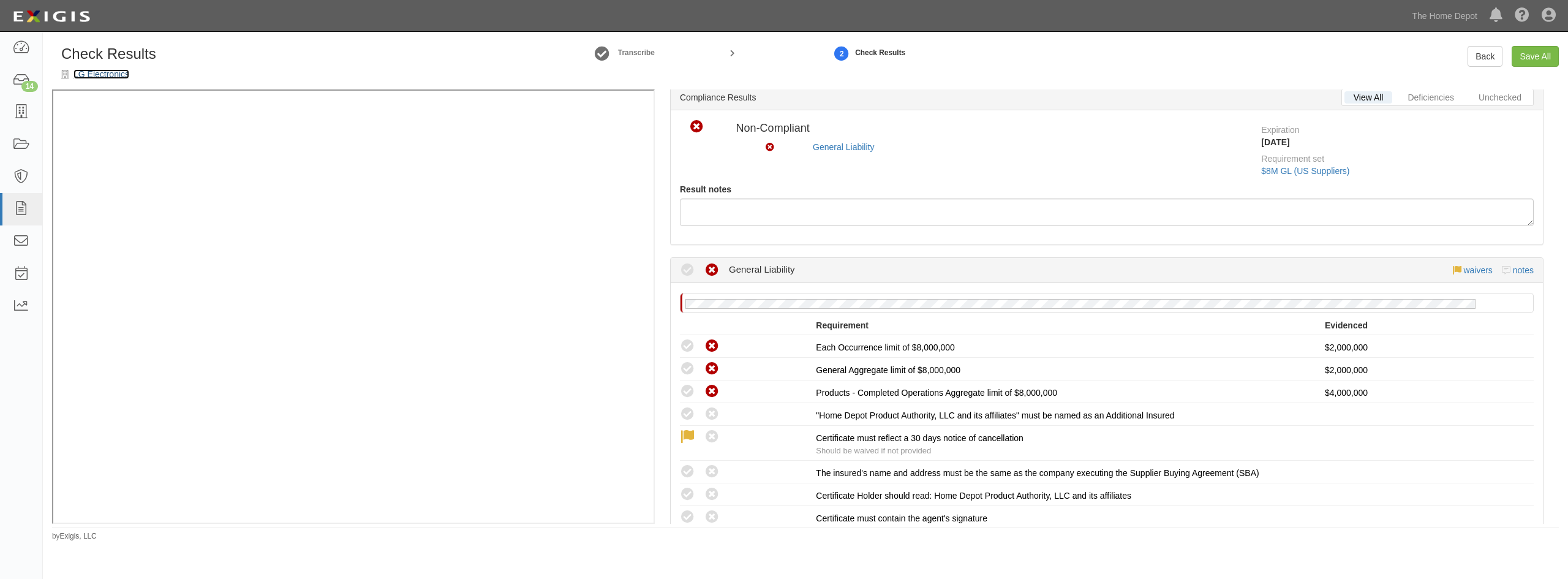
click at [115, 76] on link "LG Electronics" at bounding box center [101, 74] width 56 height 10
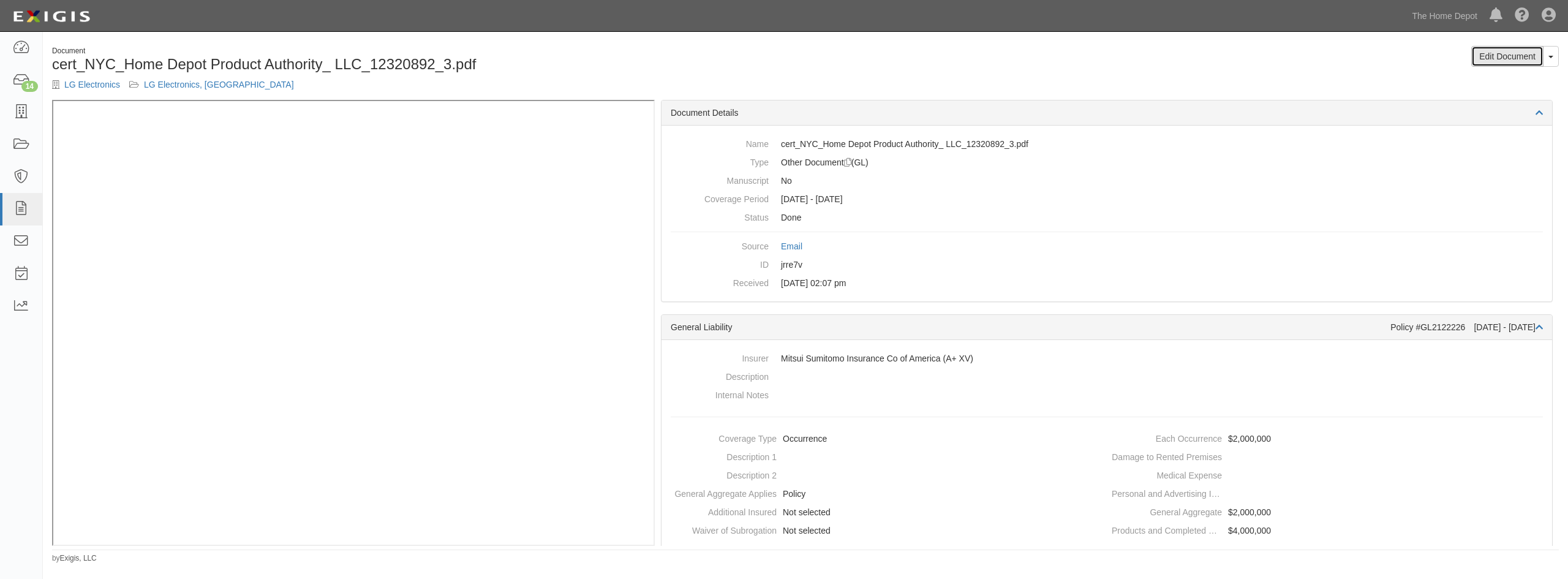
click at [1517, 56] on link "Edit Document" at bounding box center [1507, 56] width 72 height 21
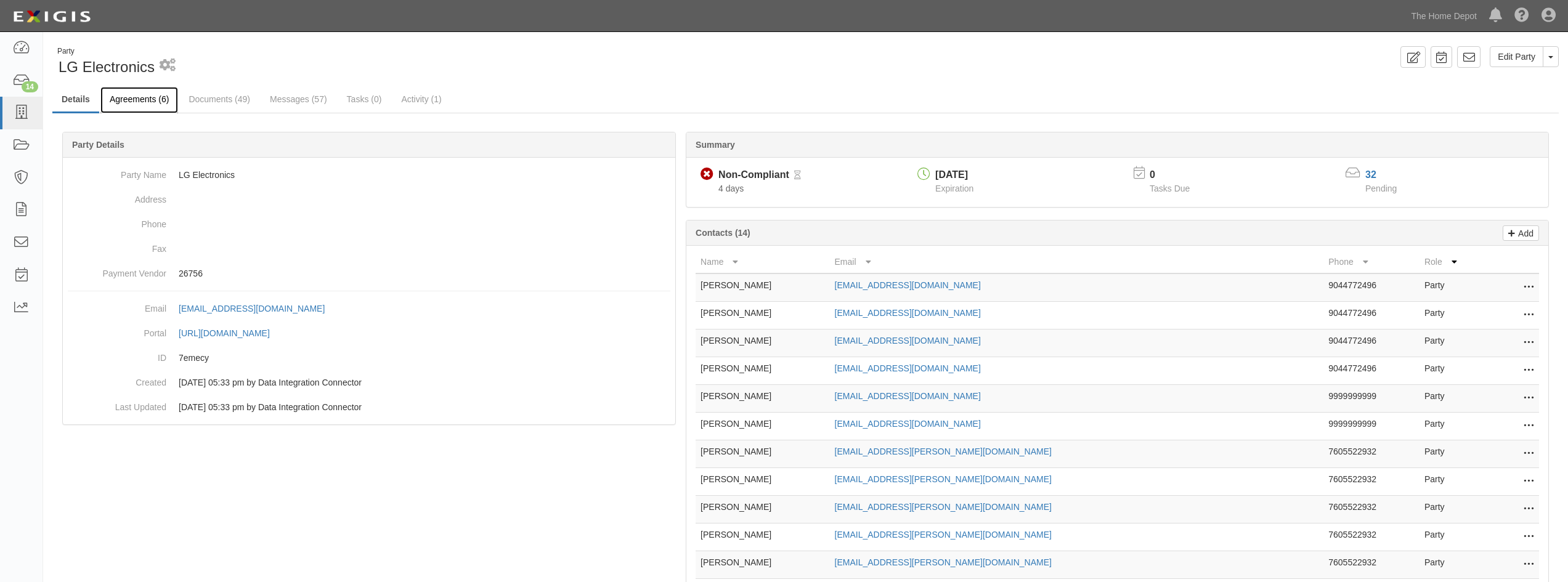
click at [132, 99] on link "Agreements (6)" at bounding box center [139, 100] width 78 height 26
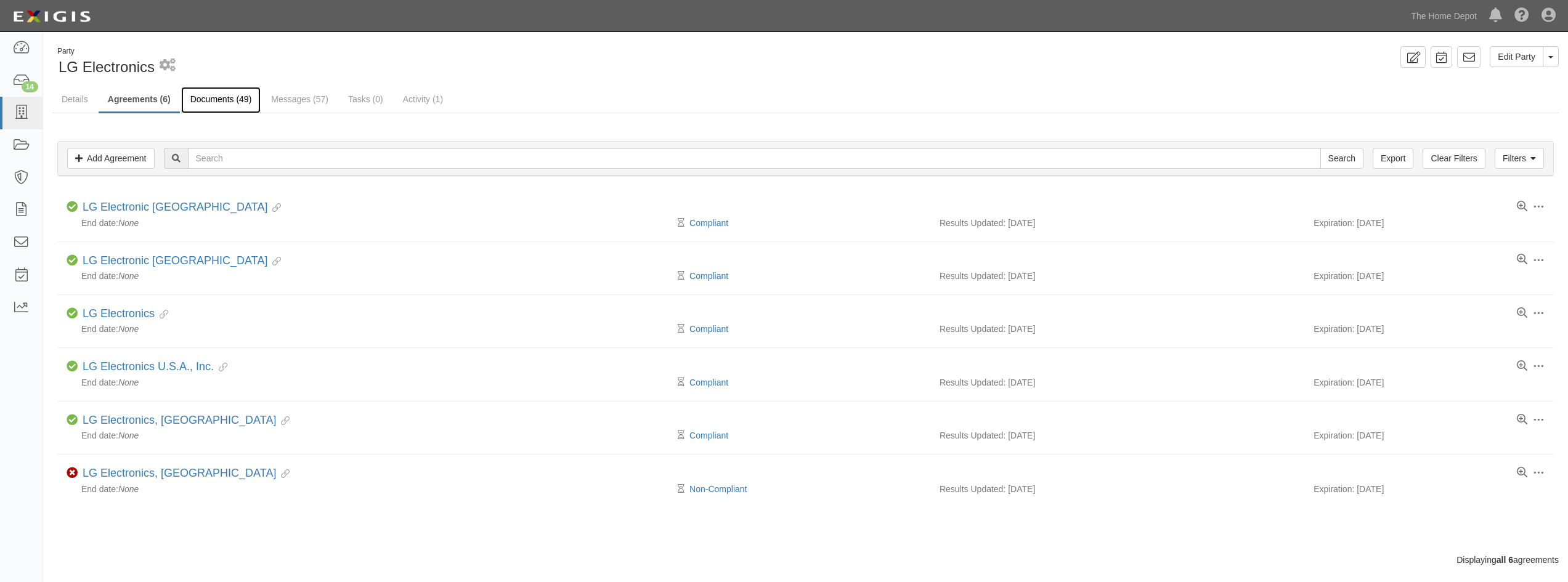
click at [200, 94] on link "Documents (49)" at bounding box center [221, 100] width 80 height 26
click at [204, 106] on link "Documents (49)" at bounding box center [221, 100] width 80 height 26
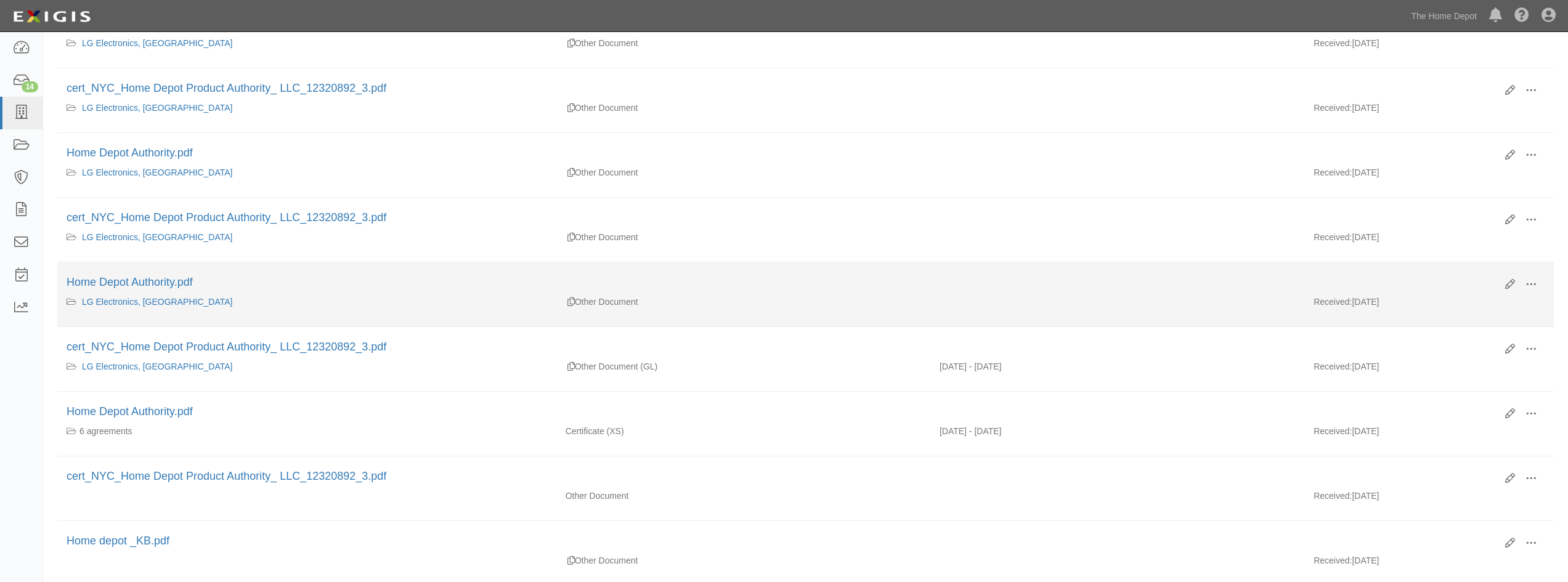
scroll to position [370, 0]
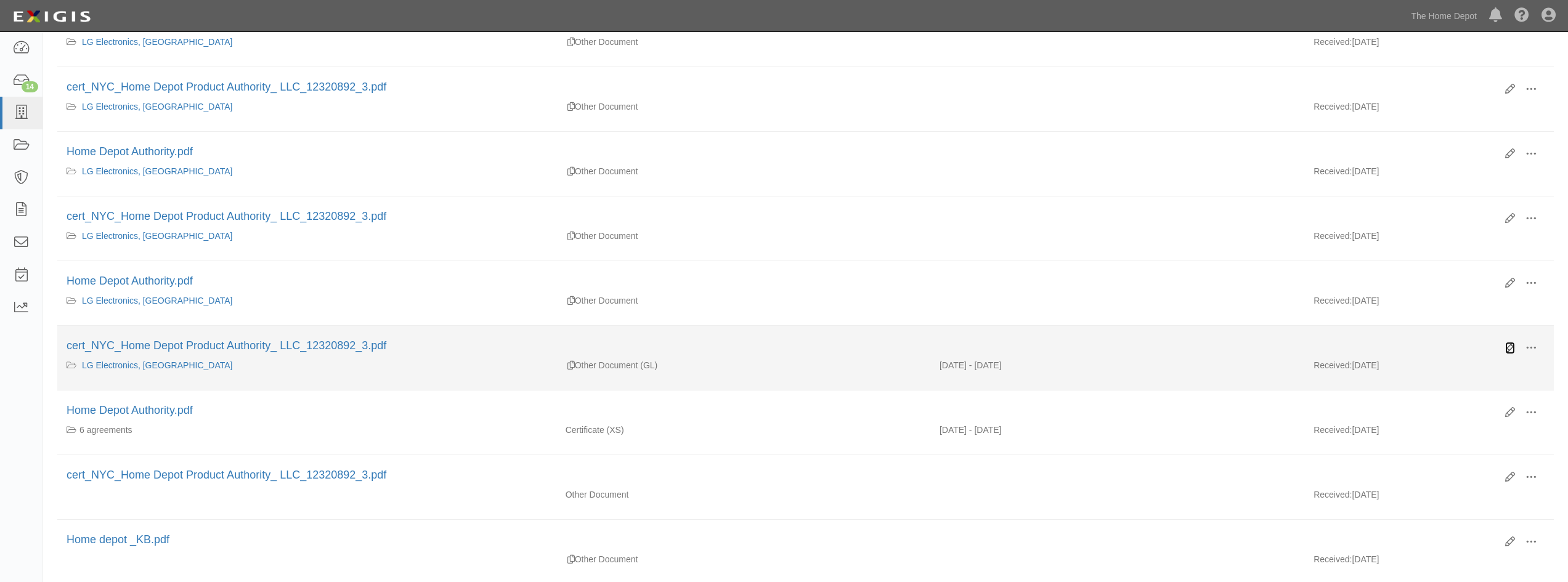
click at [1509, 350] on icon at bounding box center [1510, 347] width 10 height 10
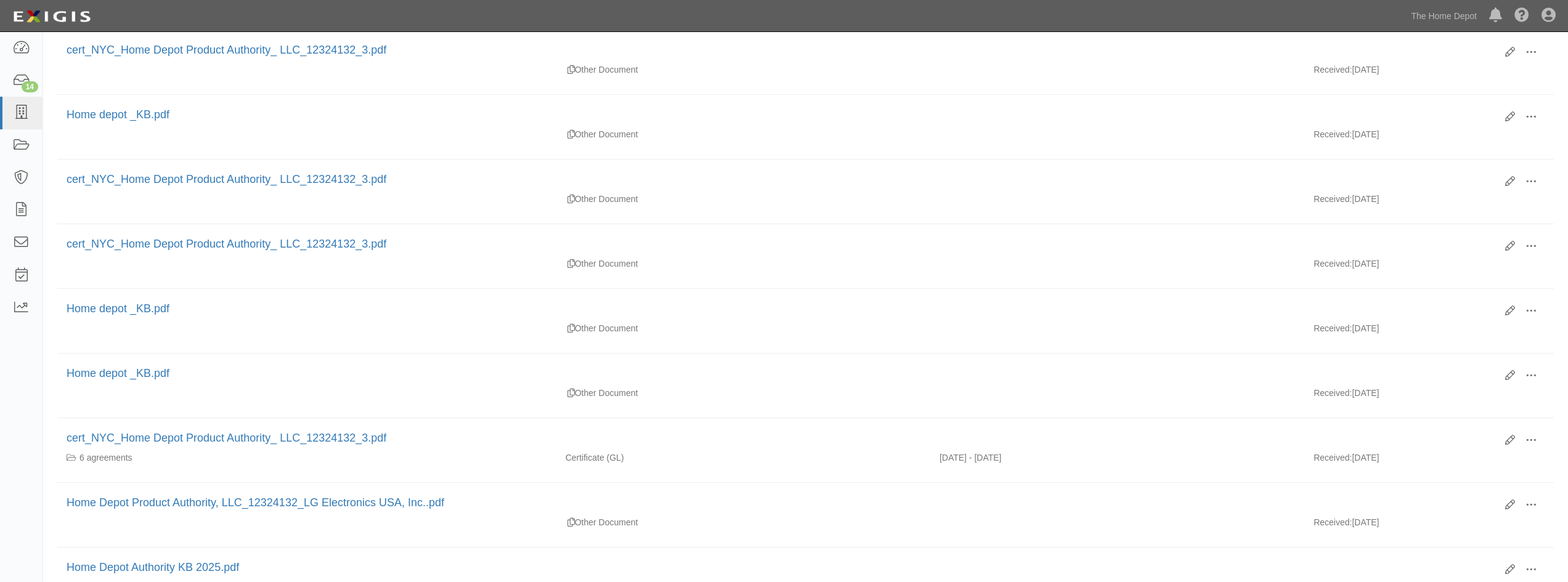
scroll to position [1048, 0]
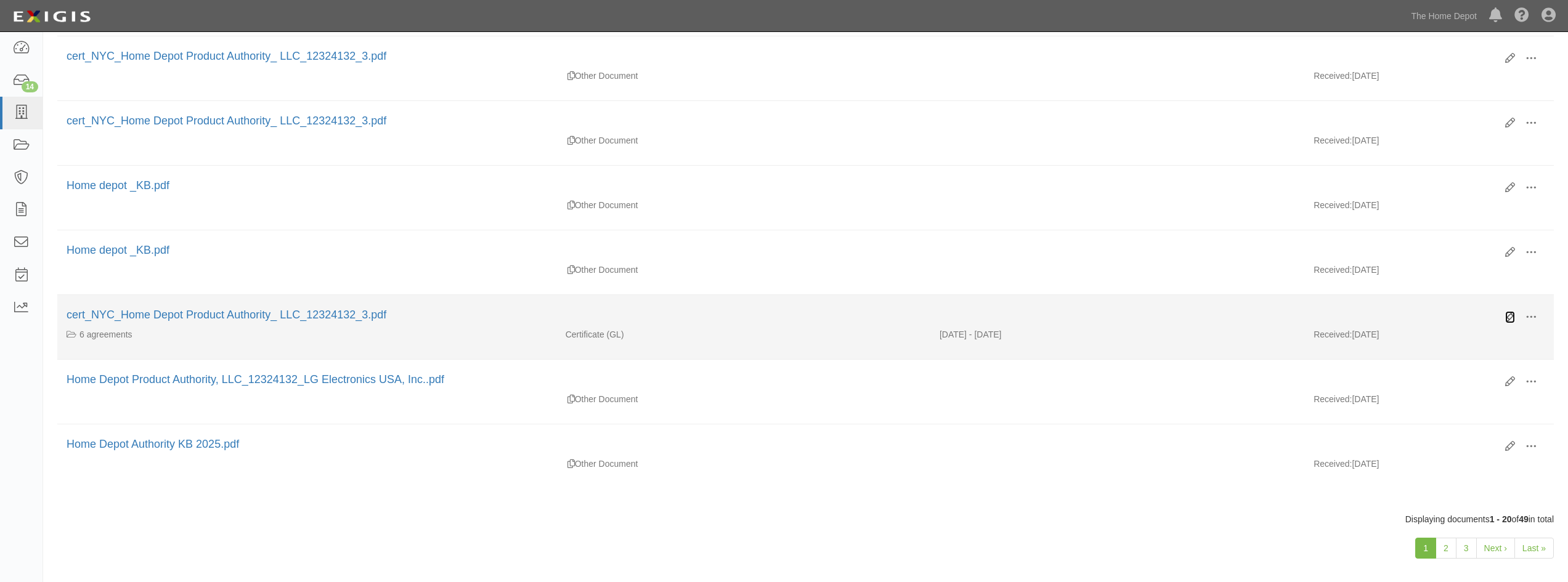
click at [1506, 317] on icon at bounding box center [1510, 317] width 10 height 10
click at [180, 317] on link "cert_NYC_Home Depot Product Authority_ LLC_12324132_3.pdf" at bounding box center [226, 315] width 320 height 12
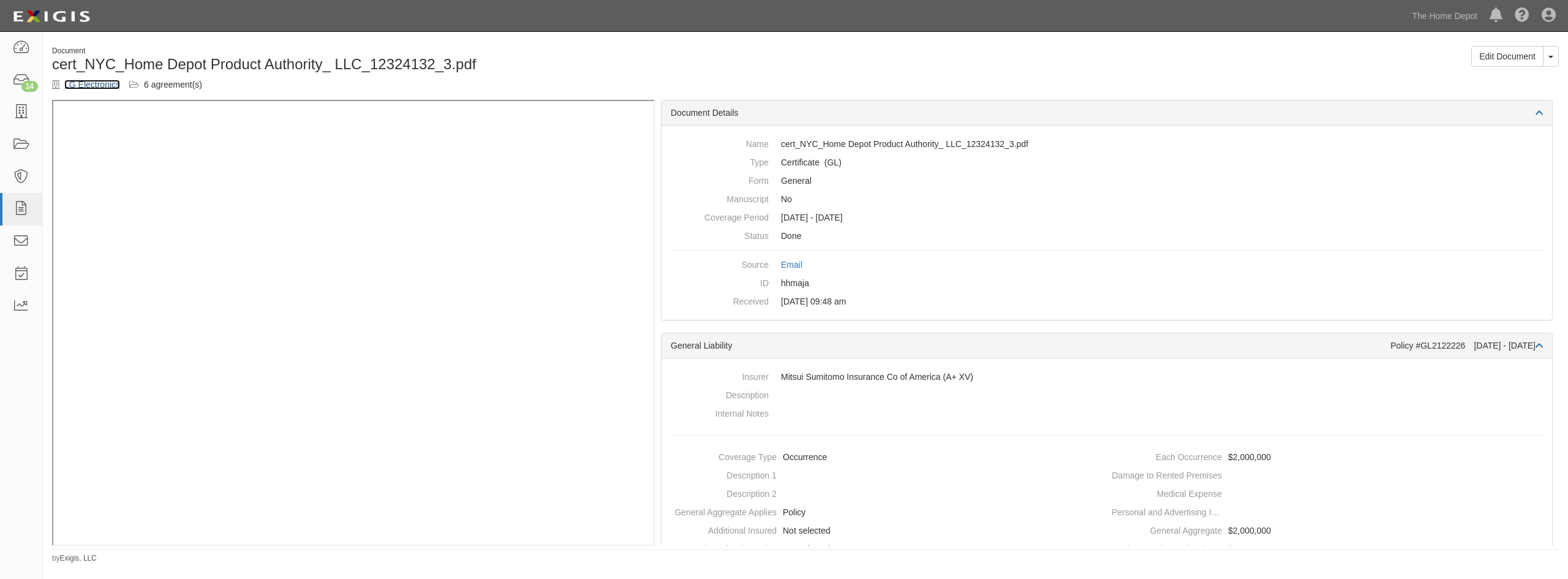
click at [107, 84] on link "LG Electronics" at bounding box center [91, 84] width 56 height 10
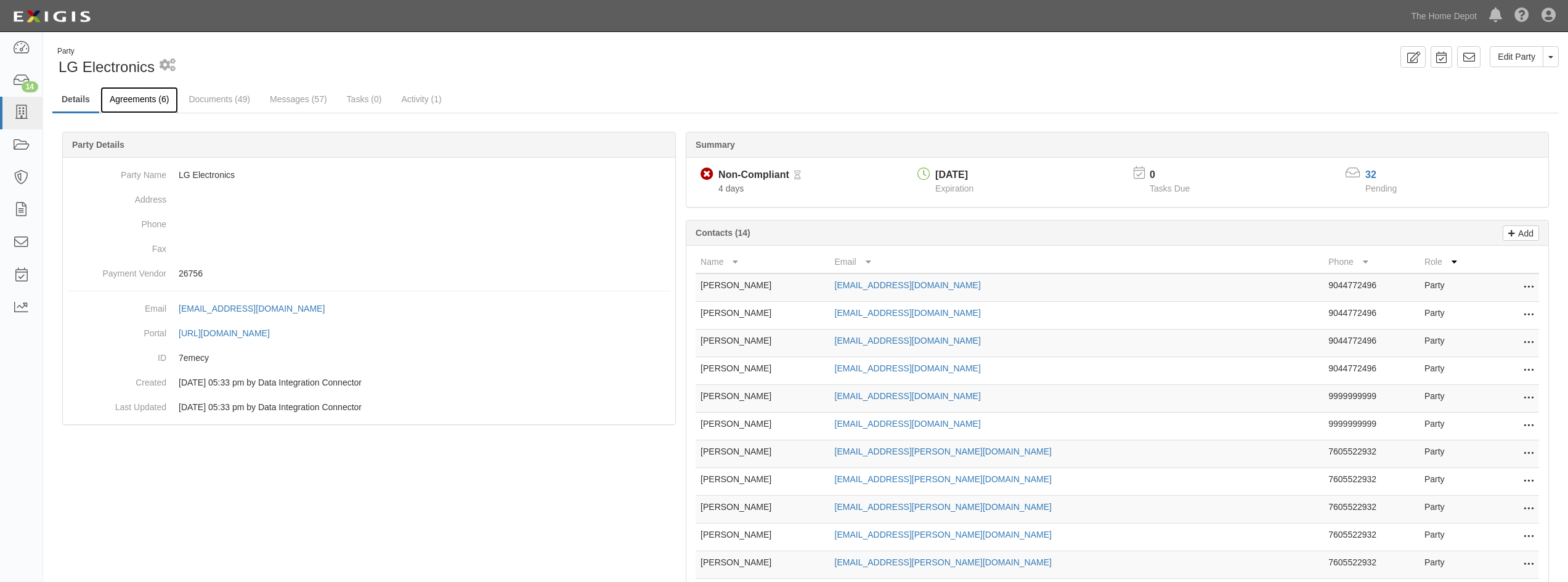
click at [122, 104] on link "Agreements (6)" at bounding box center [139, 100] width 78 height 26
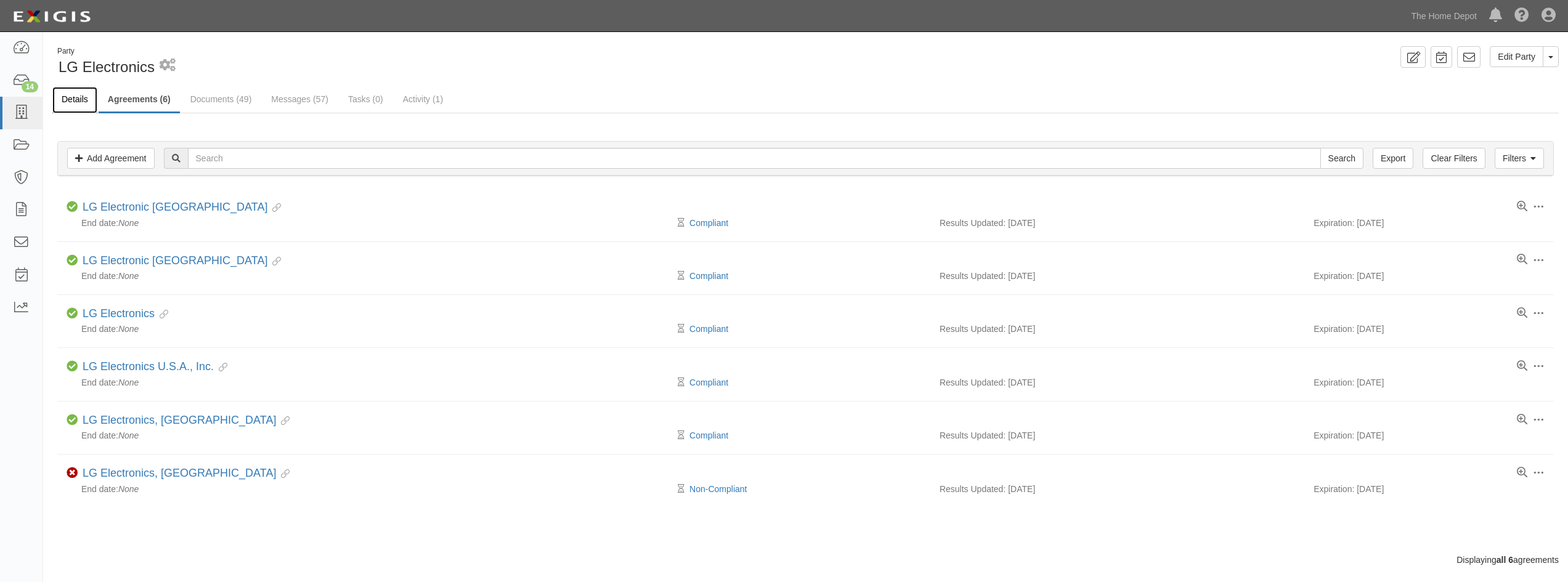
click at [70, 104] on link "Details" at bounding box center [75, 100] width 45 height 26
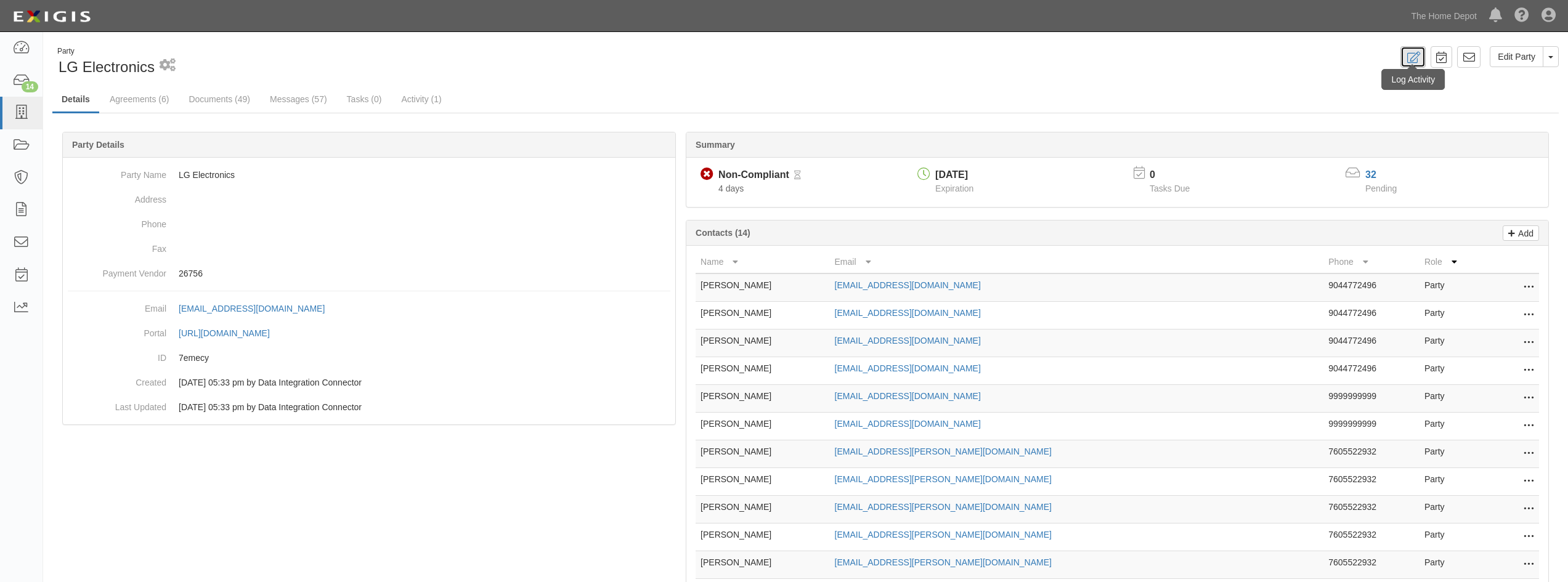
click at [1409, 59] on icon at bounding box center [1414, 58] width 14 height 12
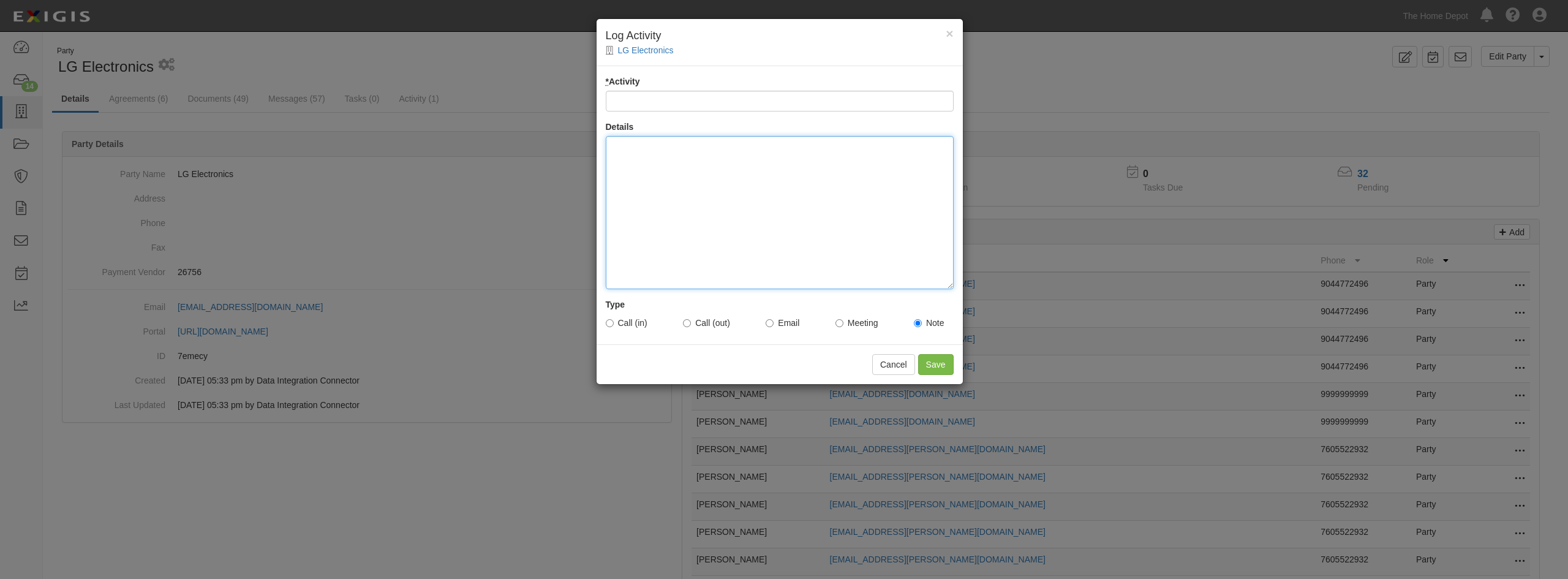
click at [814, 208] on div at bounding box center [780, 212] width 348 height 154
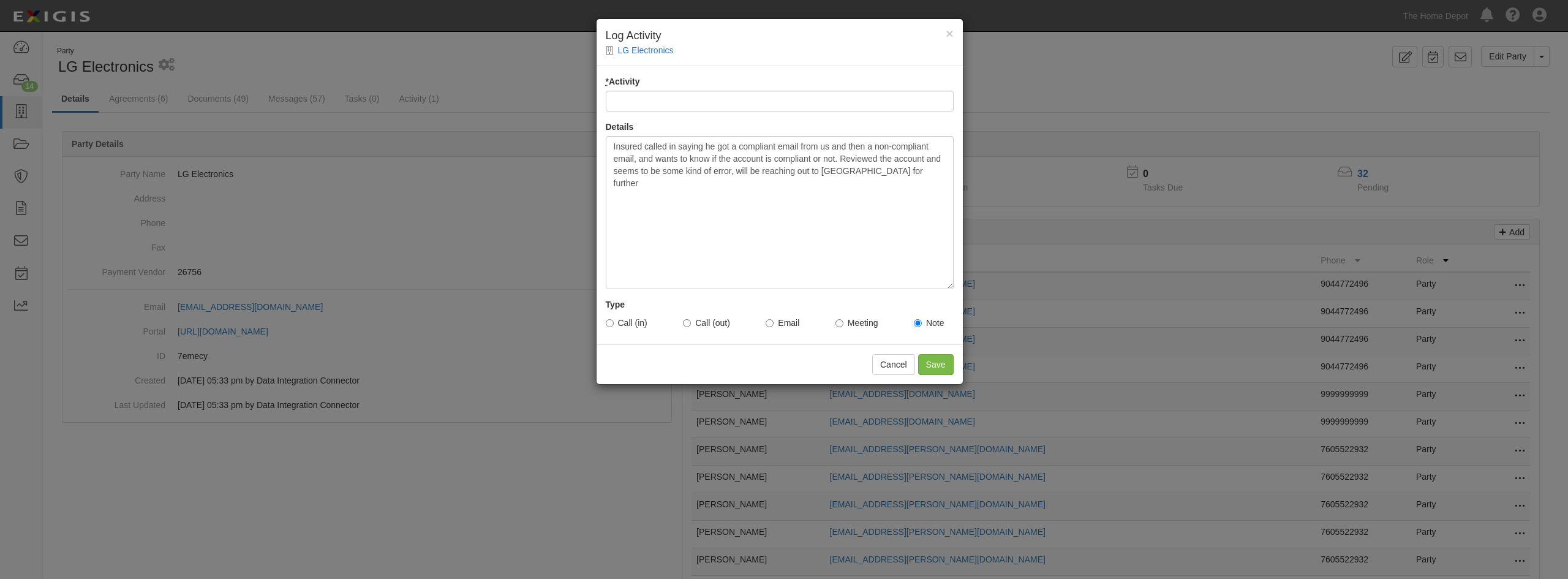
click at [615, 320] on label "Call (in)" at bounding box center [627, 323] width 42 height 12
click at [614, 320] on input "Call (in)" at bounding box center [610, 323] width 8 height 8
radio input "true"
click at [890, 173] on div "Insured called in saying he got a compliant email from us and then a non-compli…" at bounding box center [780, 212] width 348 height 154
click at [861, 101] on input "* Activity" at bounding box center [780, 101] width 348 height 21
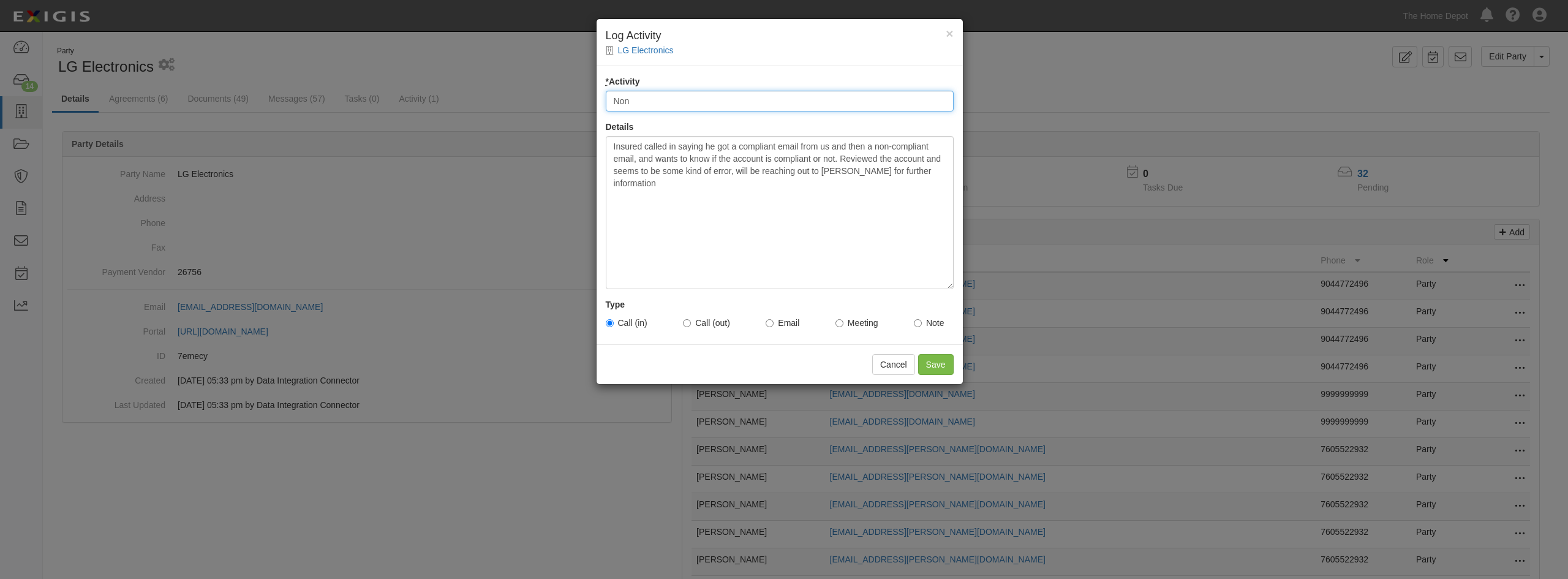
type input "Non-Compliant Inquiry"
click at [940, 363] on input "Save" at bounding box center [936, 365] width 35 height 21
